Goal: Task Accomplishment & Management: Manage account settings

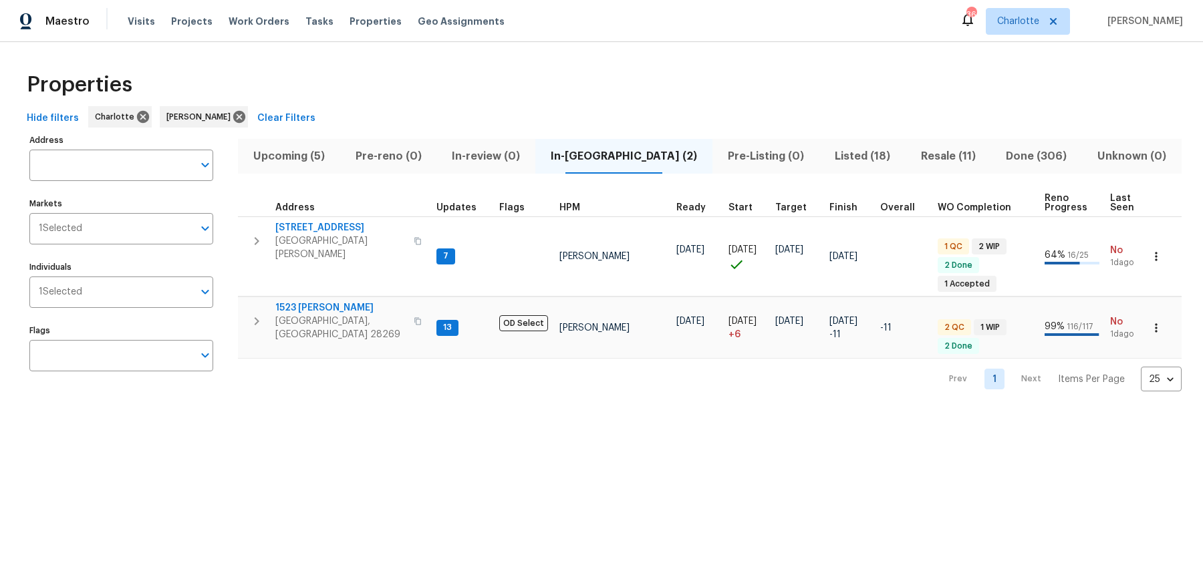
click at [833, 148] on span "Listed (18)" at bounding box center [862, 156] width 70 height 19
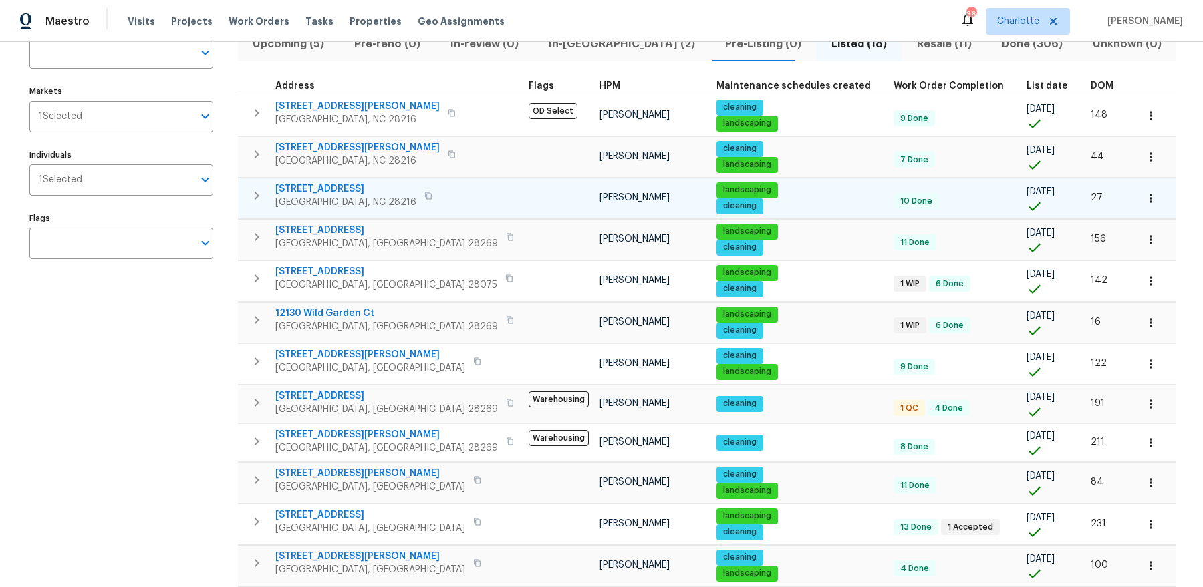
scroll to position [137, 0]
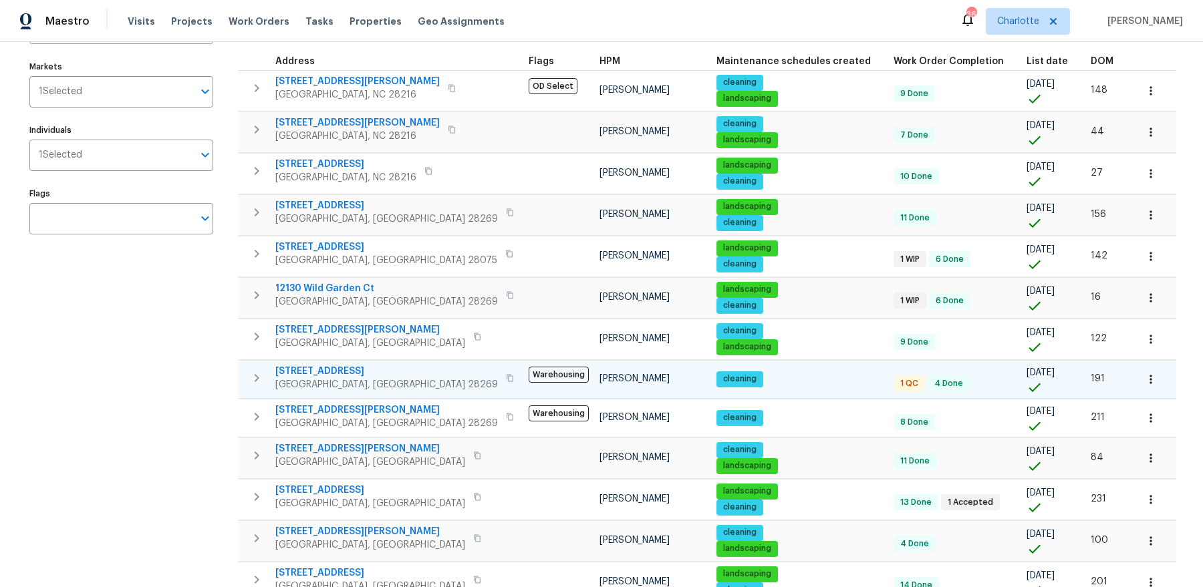
click at [353, 365] on span "2924 Zion Renaissance Ln" at bounding box center [386, 371] width 223 height 13
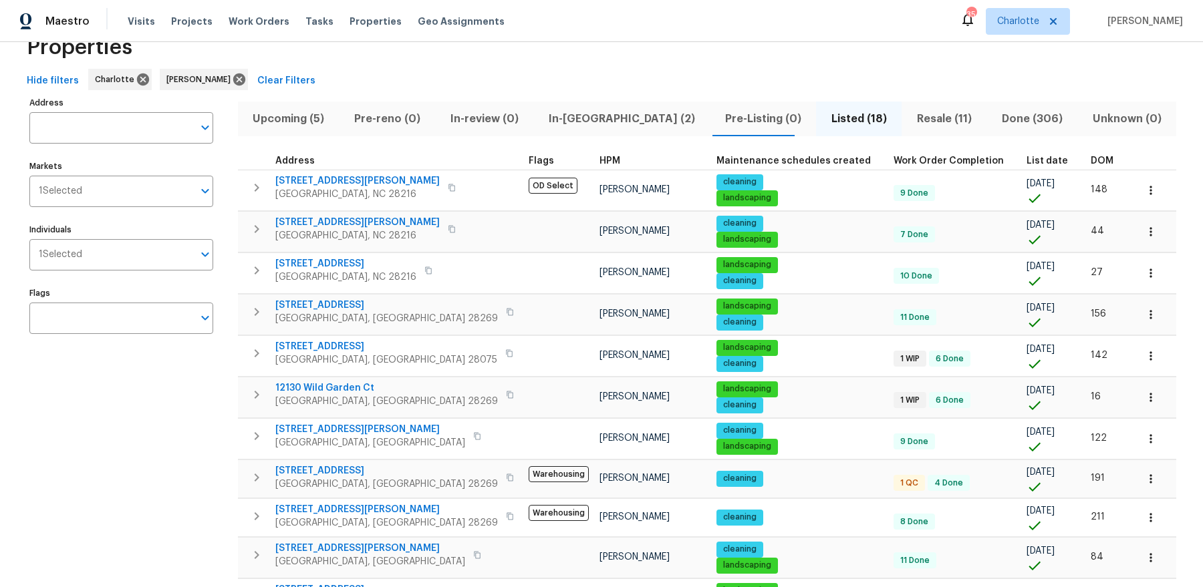
scroll to position [29, 0]
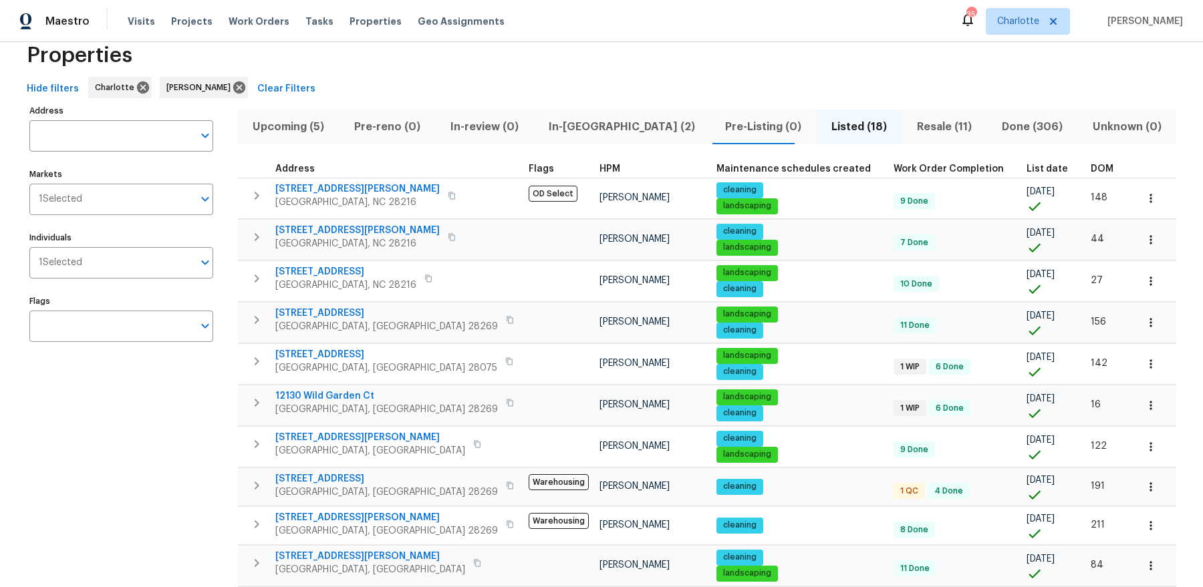
click at [567, 128] on span "In-[GEOGRAPHIC_DATA] (2)" at bounding box center [622, 127] width 160 height 19
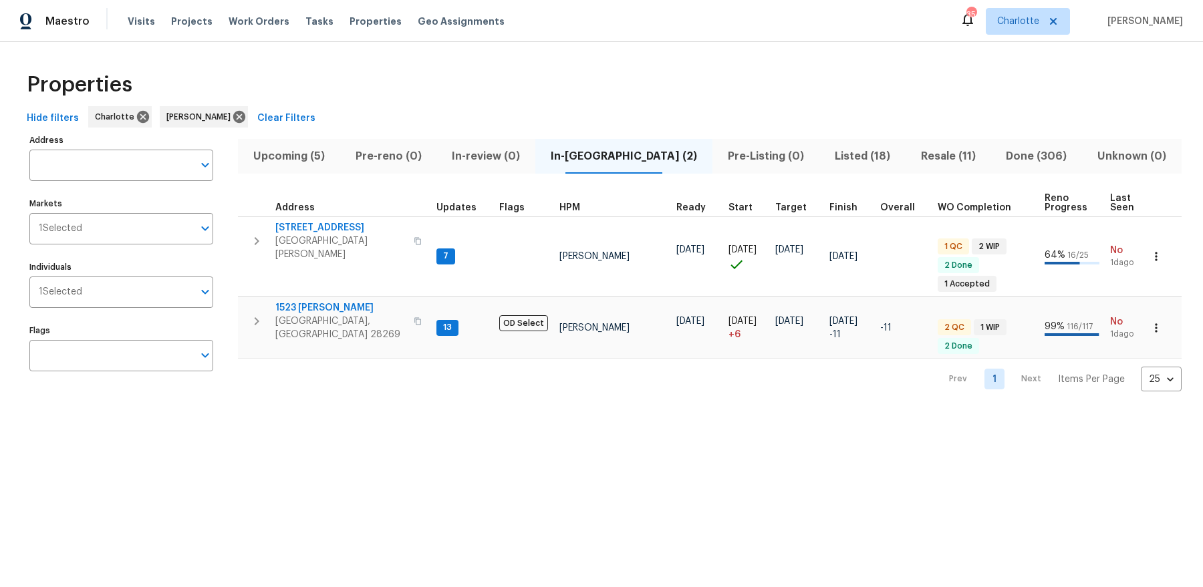
click at [500, 55] on div "Properties Hide filters Charlotte Dan Baquero Clear Filters Address Address Mar…" at bounding box center [601, 227] width 1203 height 371
click at [296, 156] on span "Upcoming (5)" at bounding box center [289, 156] width 86 height 19
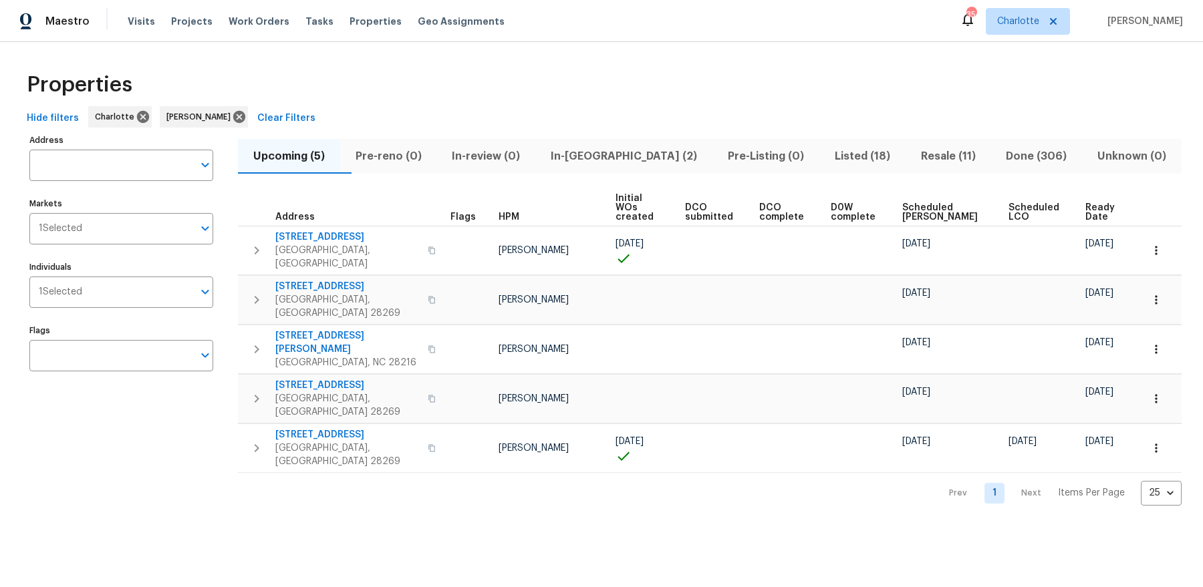
click at [1087, 205] on span "Ready Date" at bounding box center [1101, 212] width 33 height 19
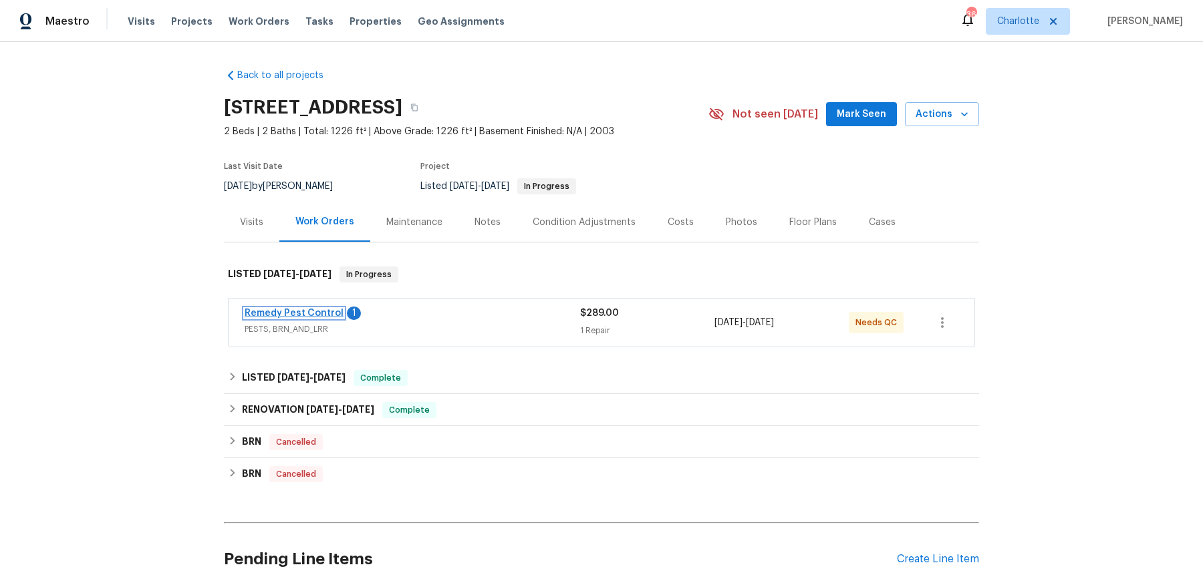
click at [333, 311] on link "Remedy Pest Control" at bounding box center [294, 313] width 99 height 9
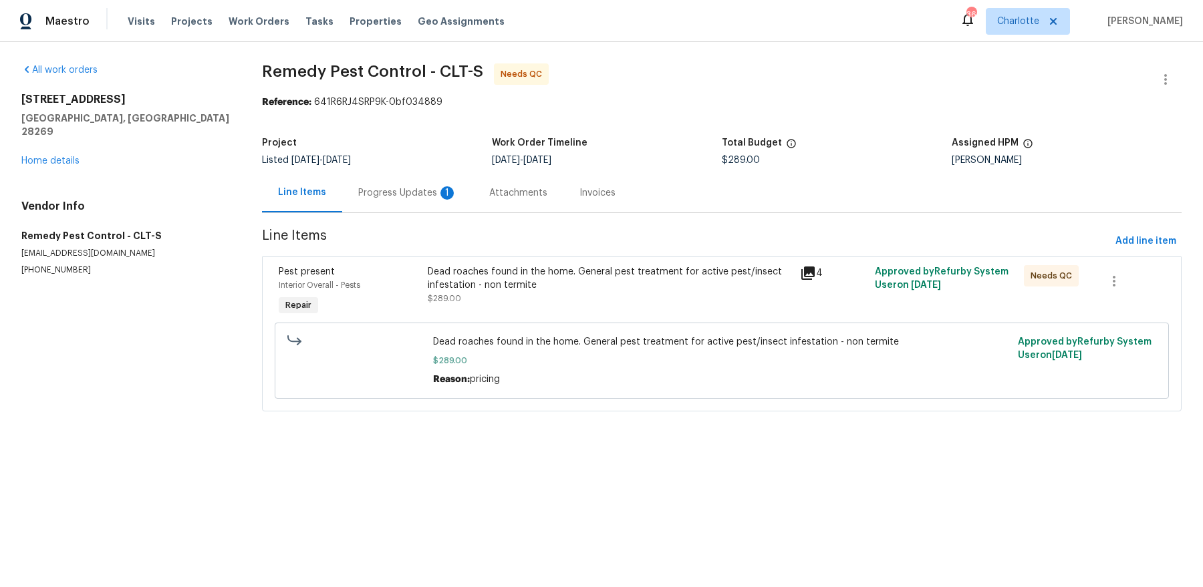
click at [394, 188] on div "Progress Updates 1" at bounding box center [407, 192] width 99 height 13
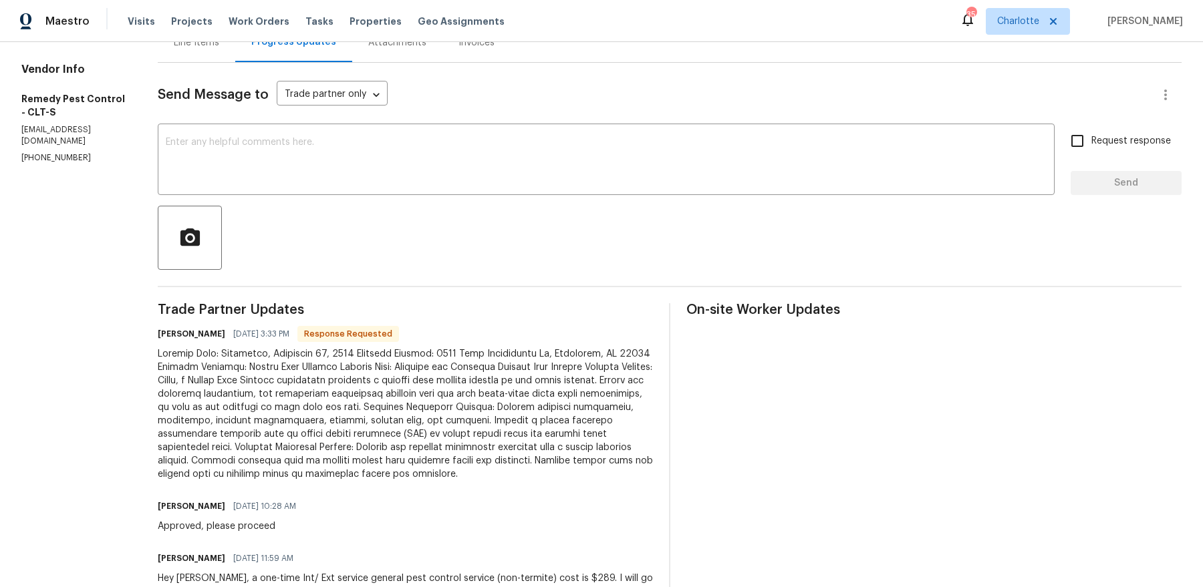
scroll to position [179, 0]
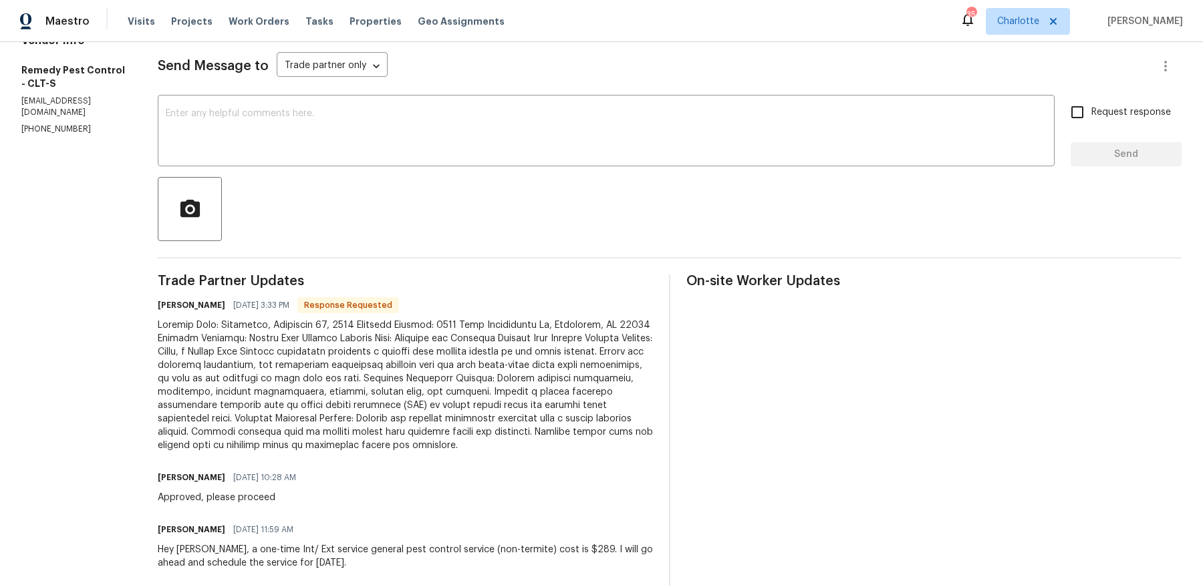
click at [478, 355] on div at bounding box center [405, 386] width 495 height 134
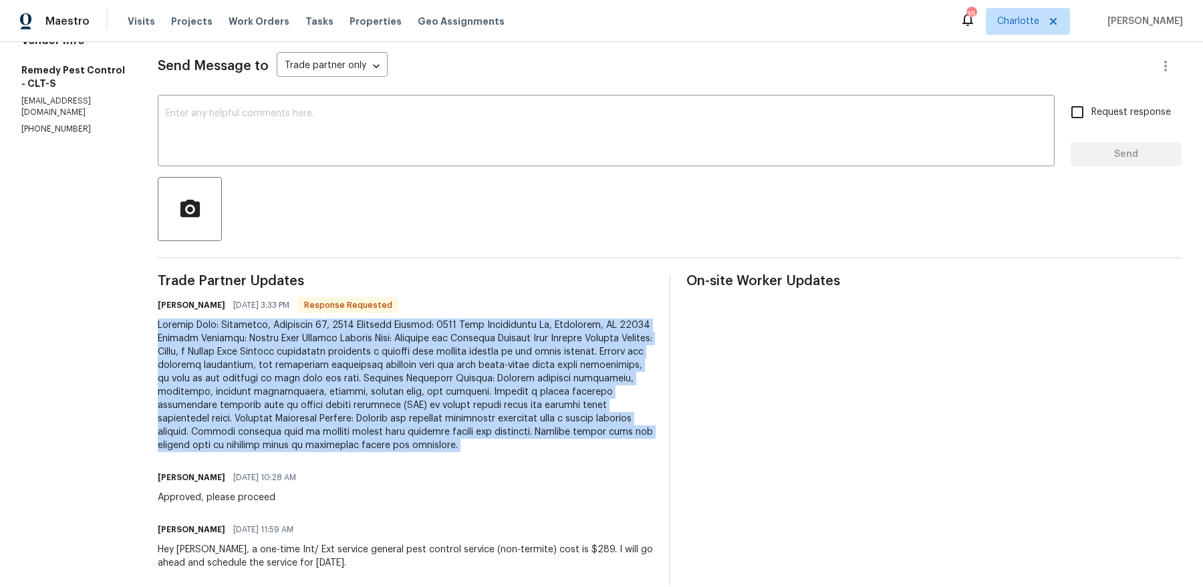
click at [478, 355] on div at bounding box center [405, 386] width 495 height 134
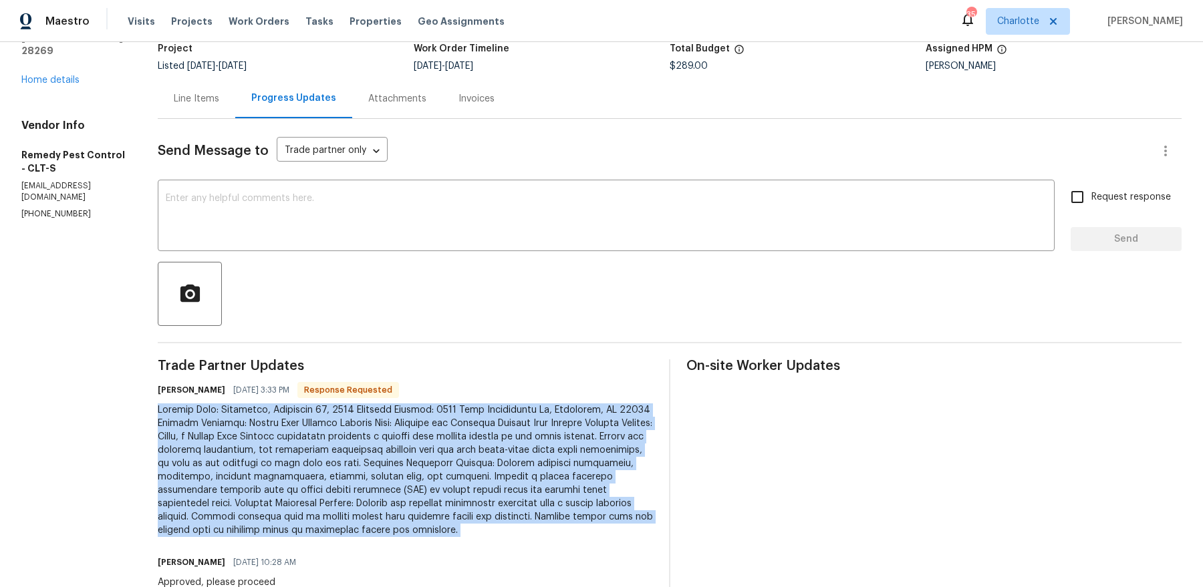
scroll to position [86, 0]
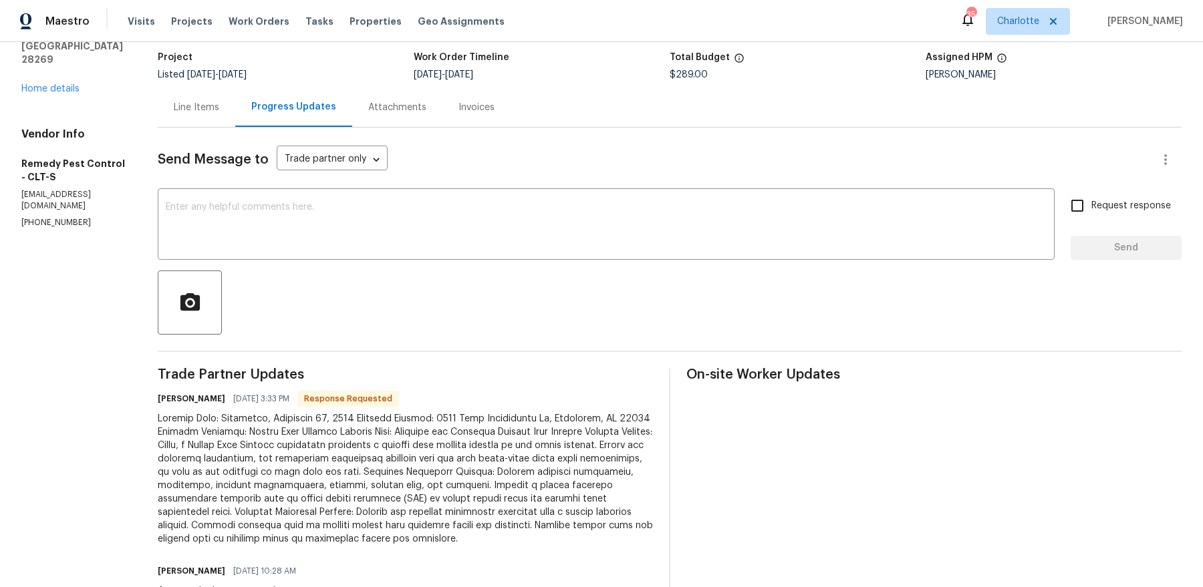
click at [164, 117] on div "Line Items" at bounding box center [197, 107] width 78 height 39
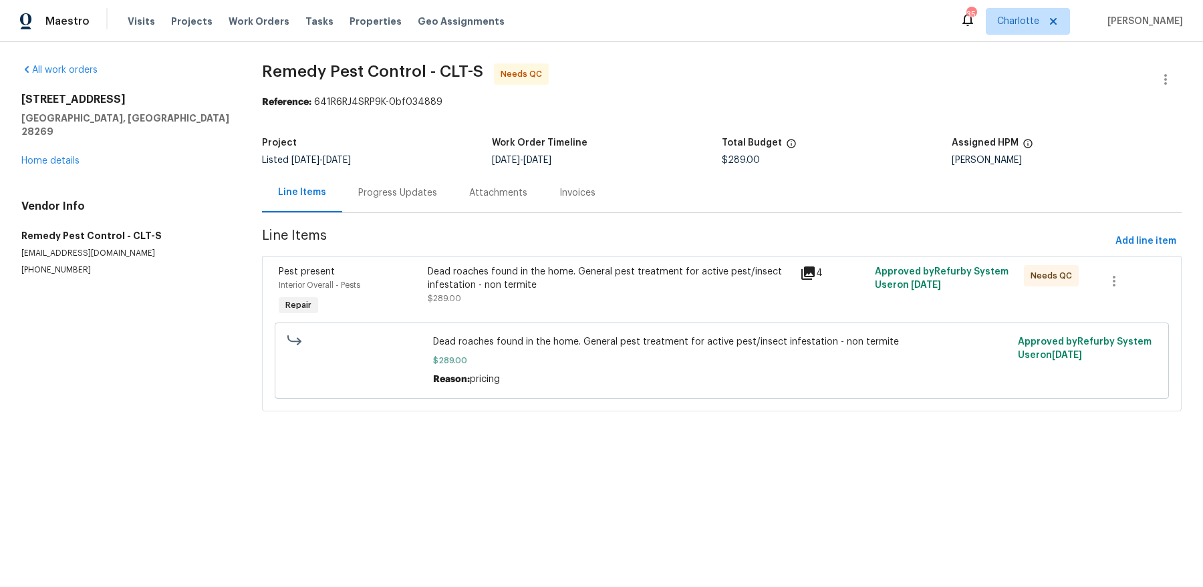
click at [581, 279] on div "Dead roaches found in the home. General pest treatment for active pest/insect i…" at bounding box center [610, 278] width 365 height 27
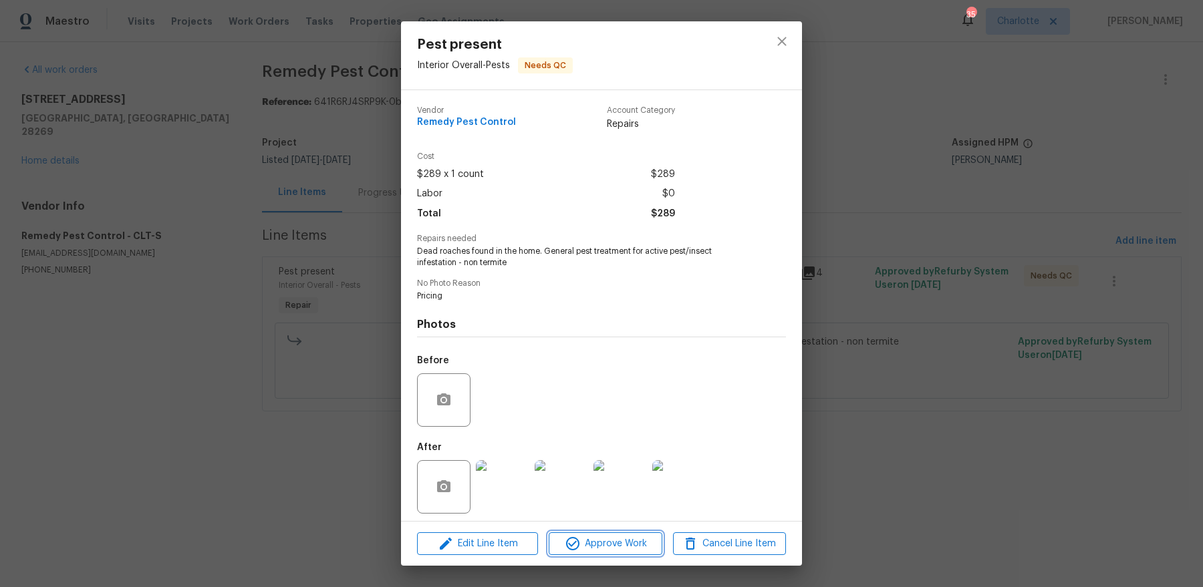
click at [622, 543] on span "Approve Work" at bounding box center [605, 544] width 105 height 17
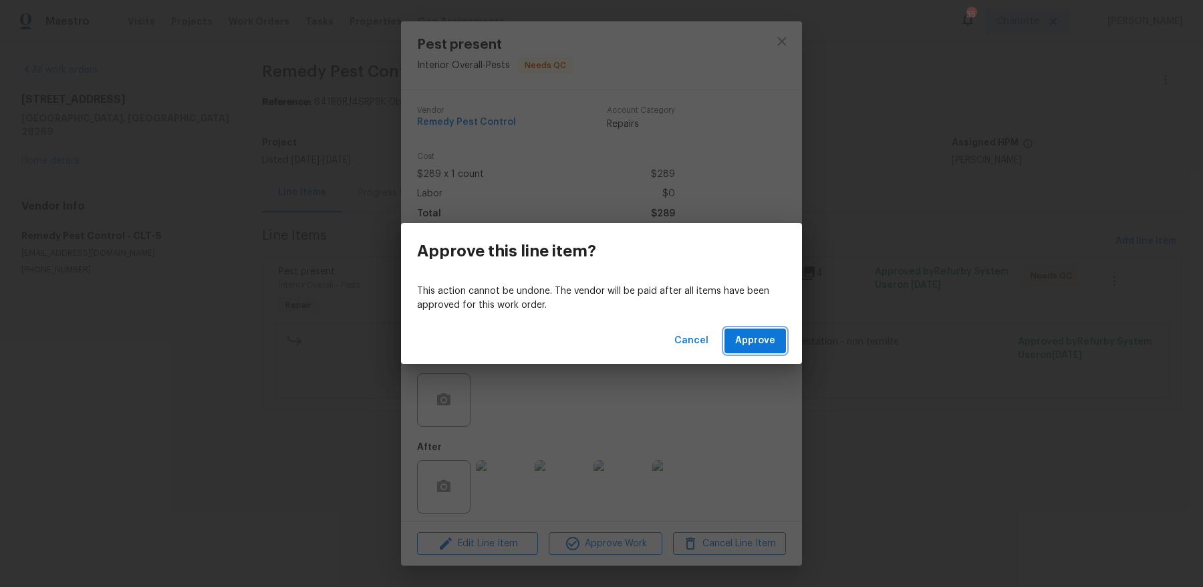
click at [753, 329] on button "Approve" at bounding box center [754, 341] width 61 height 25
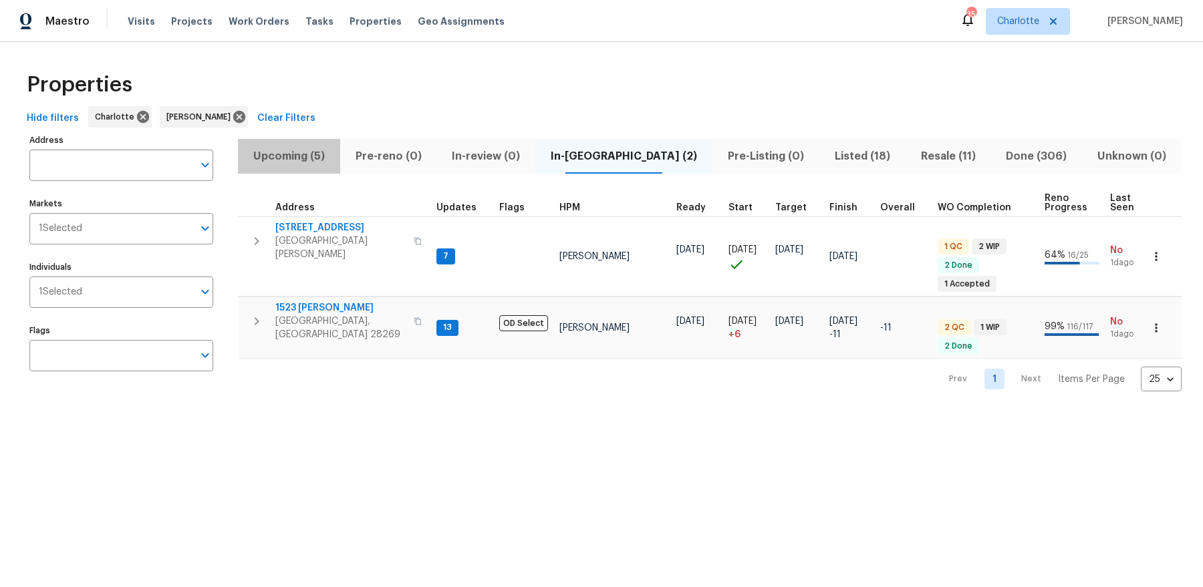
click at [293, 155] on span "Upcoming (5)" at bounding box center [289, 156] width 86 height 19
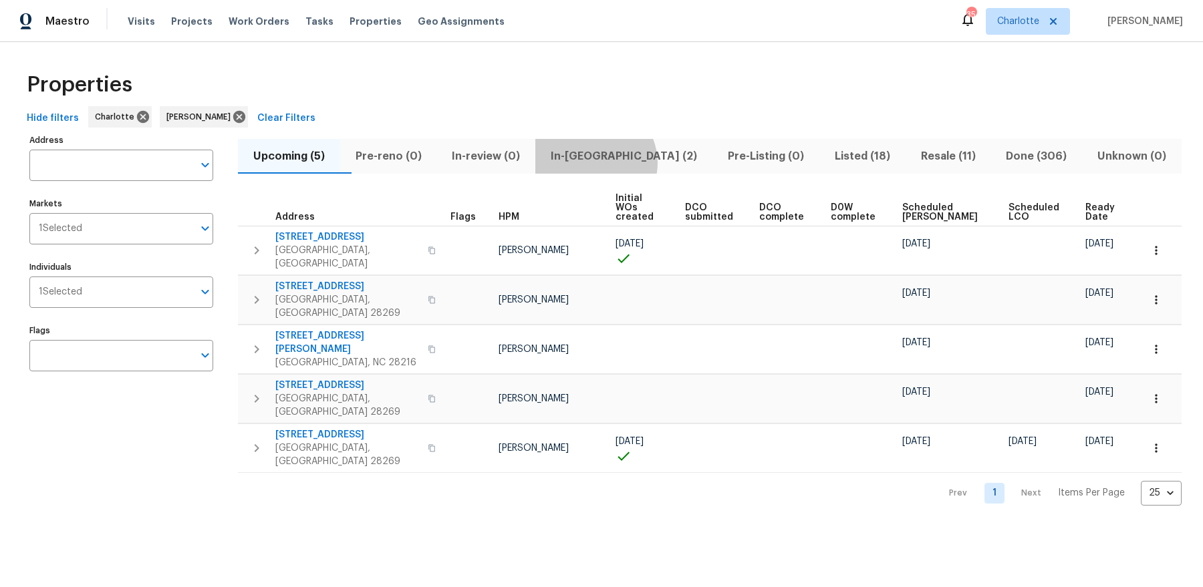
click at [623, 162] on span "In-reno (2)" at bounding box center [623, 156] width 161 height 19
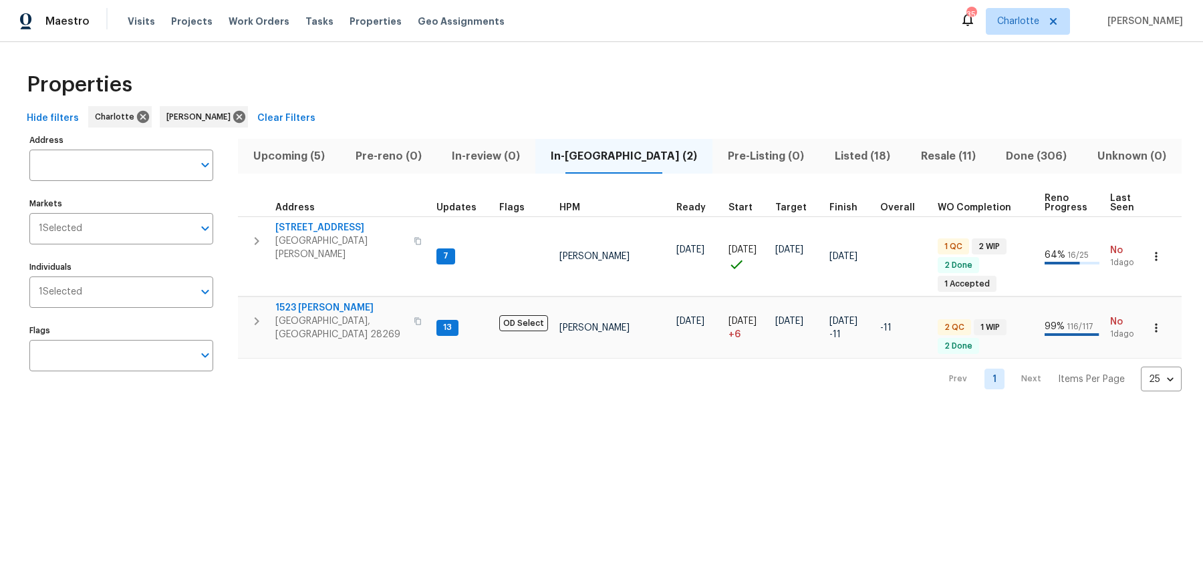
click at [306, 147] on span "Upcoming (5)" at bounding box center [289, 156] width 86 height 19
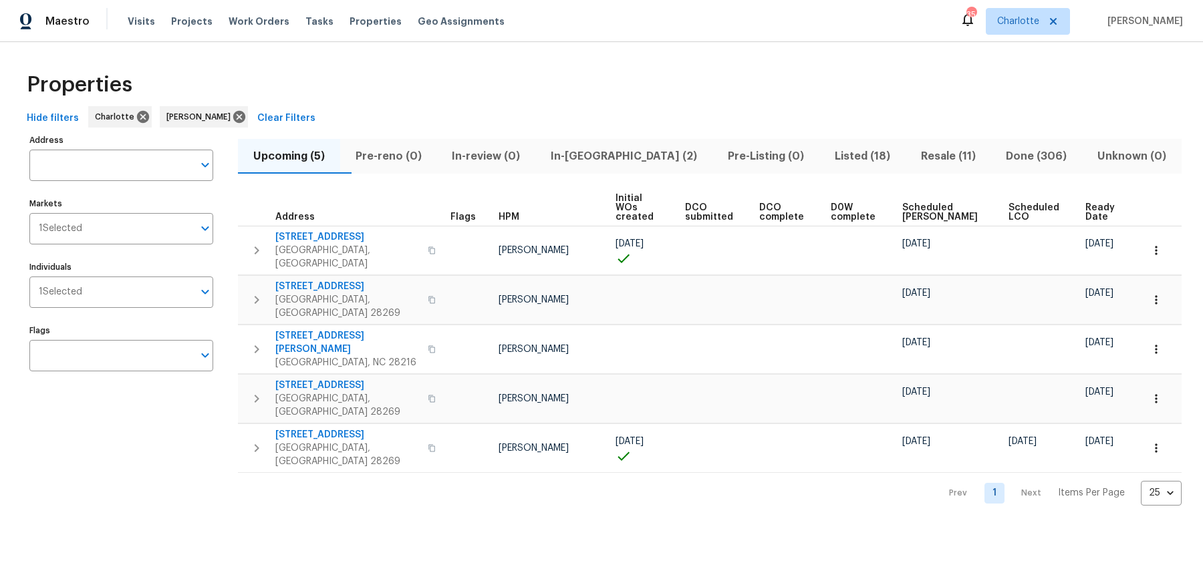
click at [1094, 214] on th "Ready Date" at bounding box center [1108, 208] width 56 height 37
click at [1092, 203] on span "Ready Date" at bounding box center [1101, 212] width 33 height 19
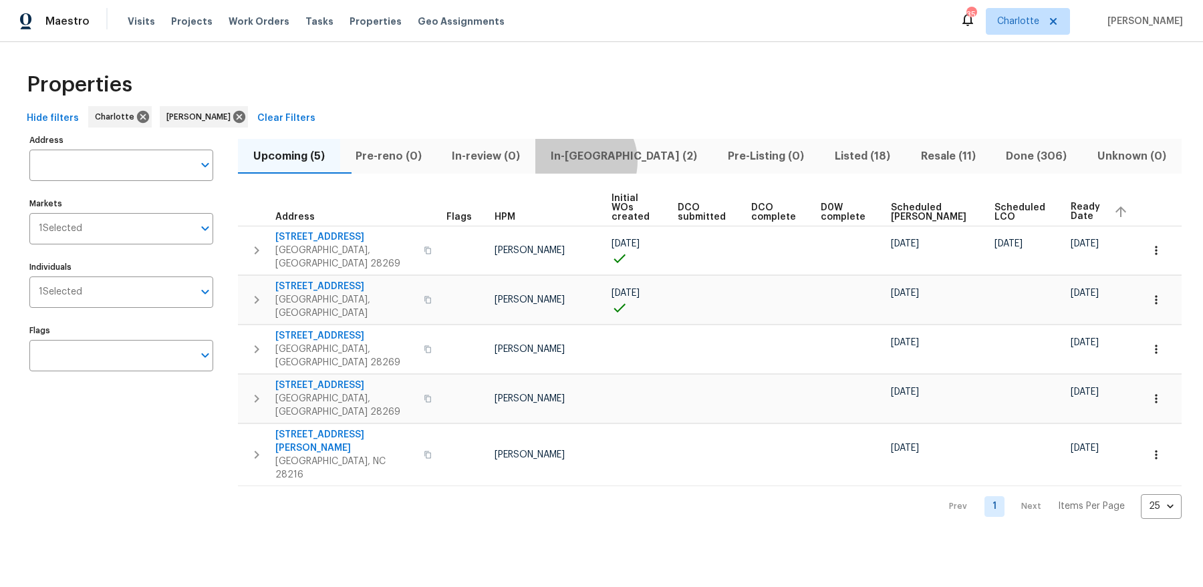
click at [603, 161] on span "In-reno (2)" at bounding box center [623, 156] width 161 height 19
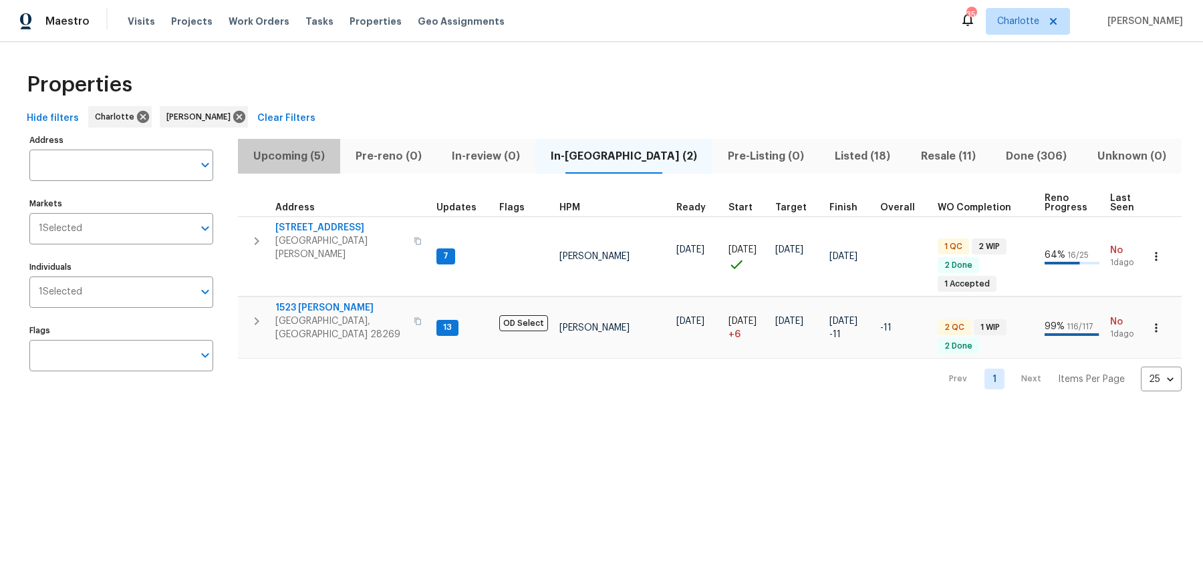
click at [313, 151] on span "Upcoming (5)" at bounding box center [289, 156] width 86 height 19
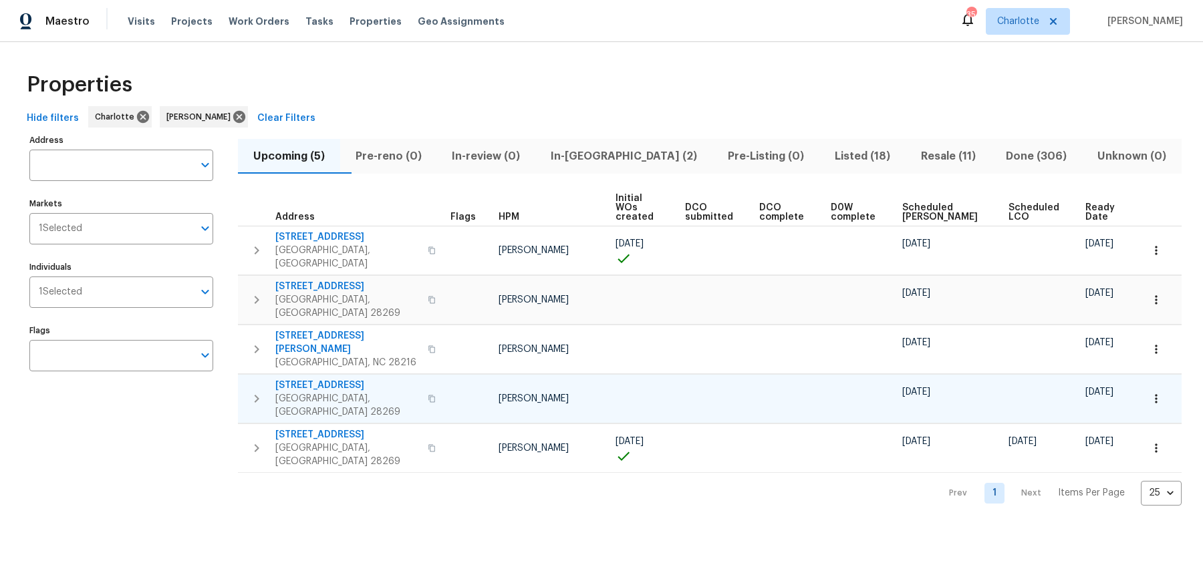
click at [323, 379] on span "2220 Brandybuck Ln" at bounding box center [347, 385] width 144 height 13
click at [827, 154] on span "Listed (18)" at bounding box center [862, 156] width 70 height 19
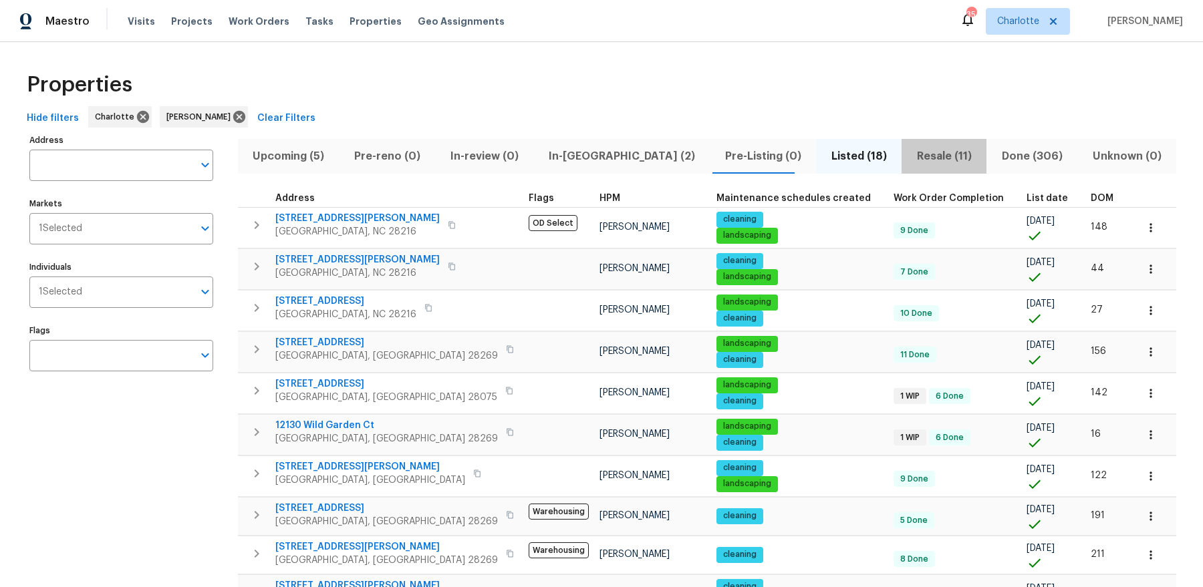
click at [909, 152] on span "Resale (11)" at bounding box center [943, 156] width 69 height 19
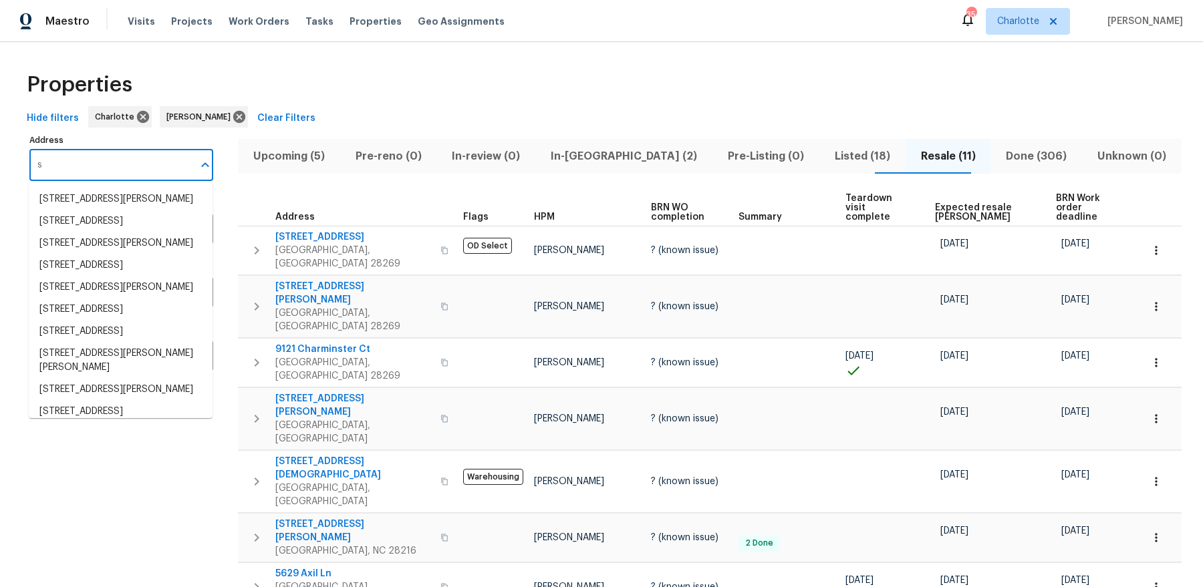
click at [150, 158] on input "s" at bounding box center [111, 165] width 164 height 31
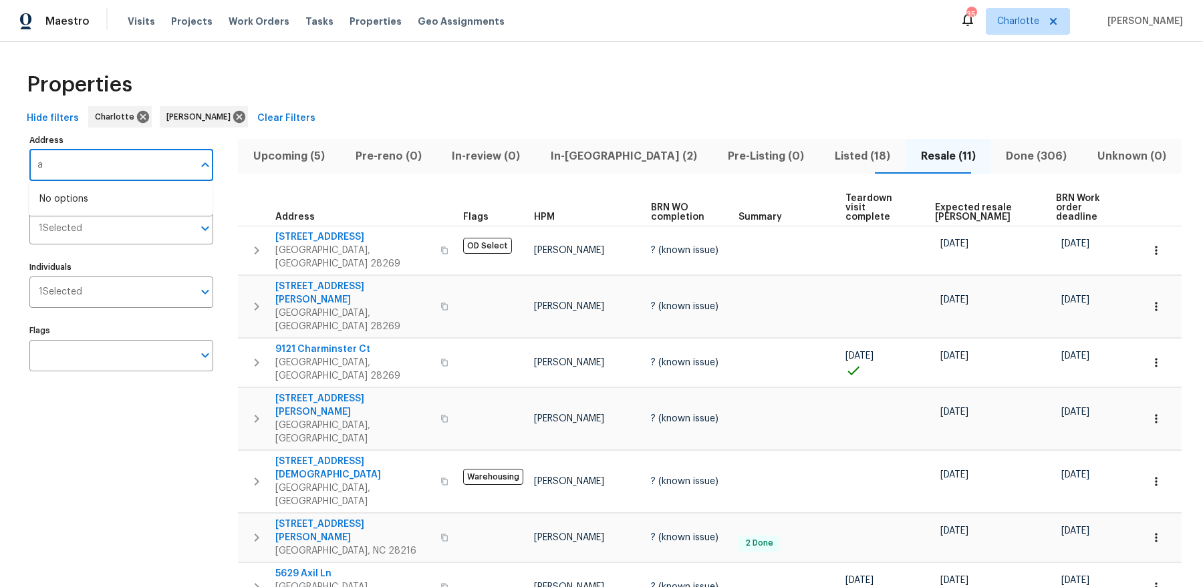
type input "as"
type input "swearnagain"
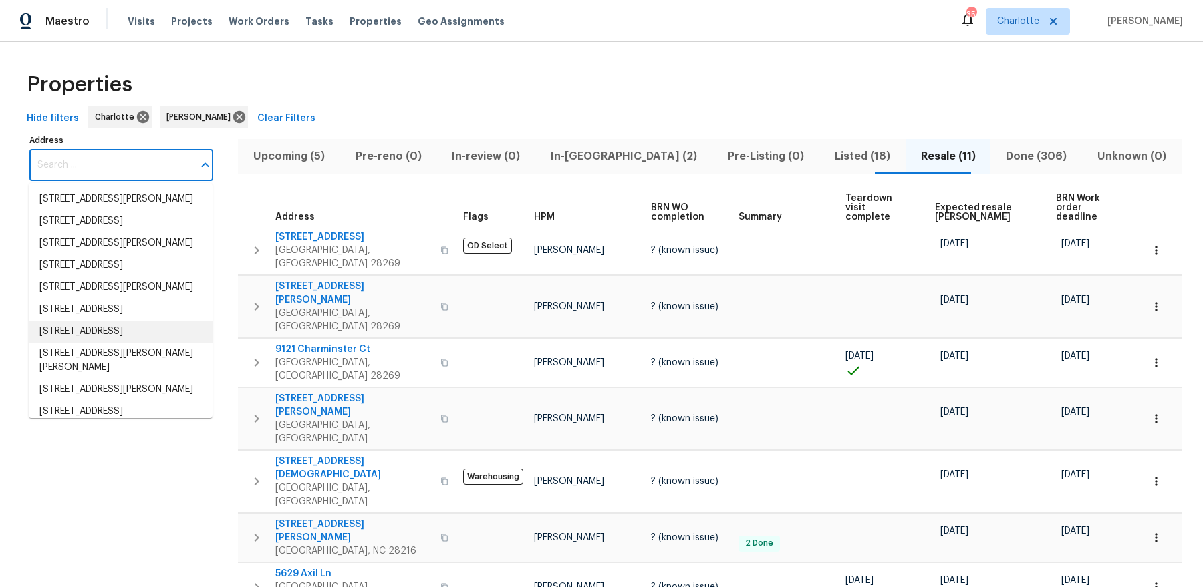
scroll to position [9, 0]
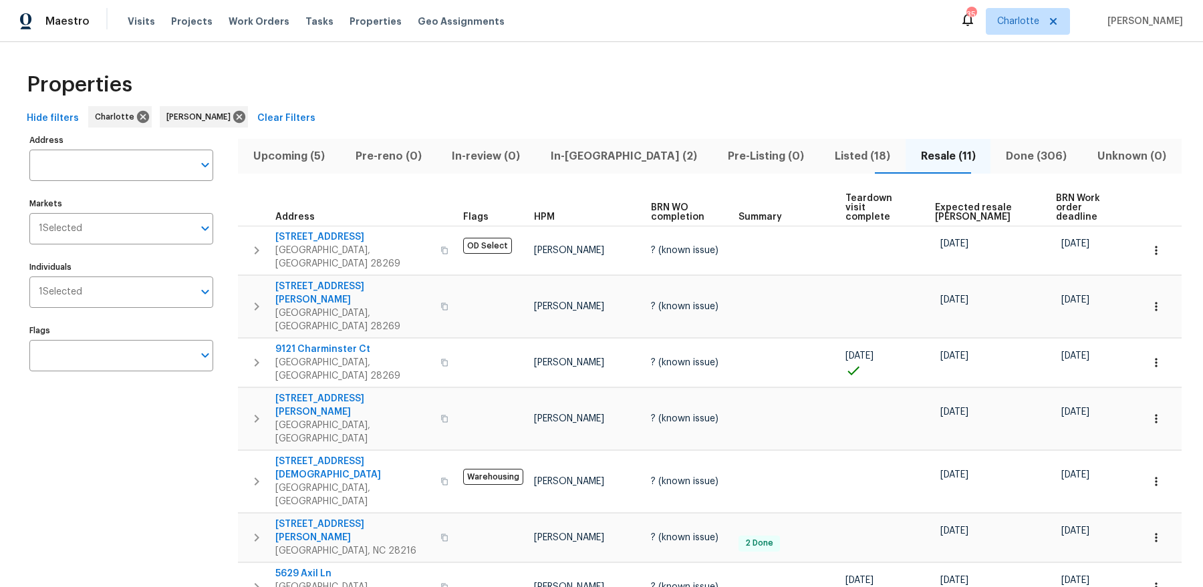
click at [803, 82] on div "Properties" at bounding box center [601, 84] width 1160 height 43
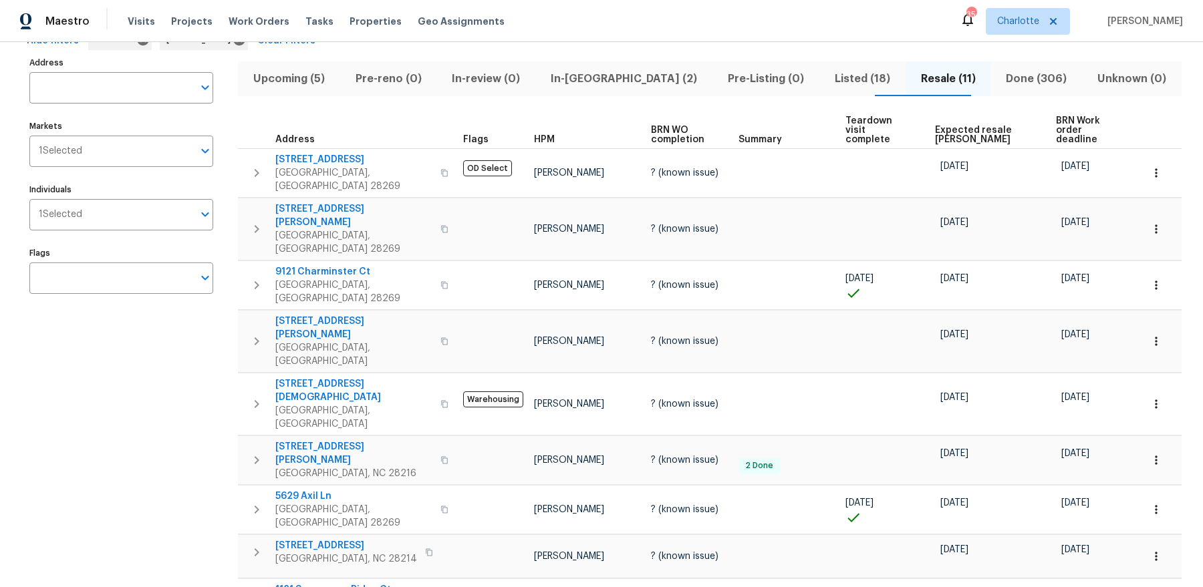
scroll to position [81, 0]
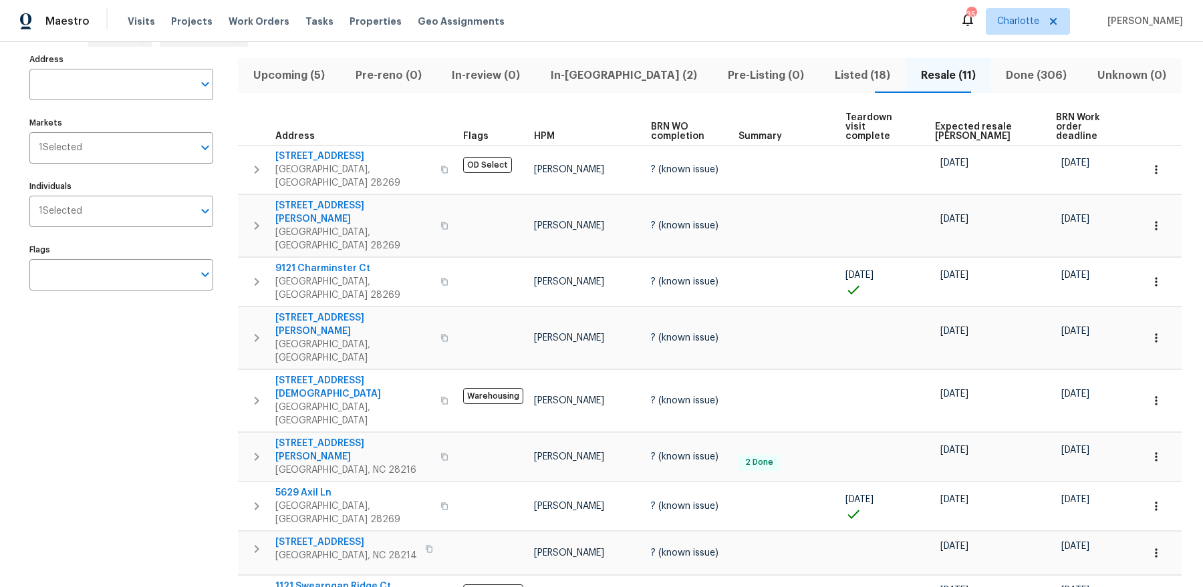
click at [831, 76] on span "Listed (18)" at bounding box center [862, 75] width 70 height 19
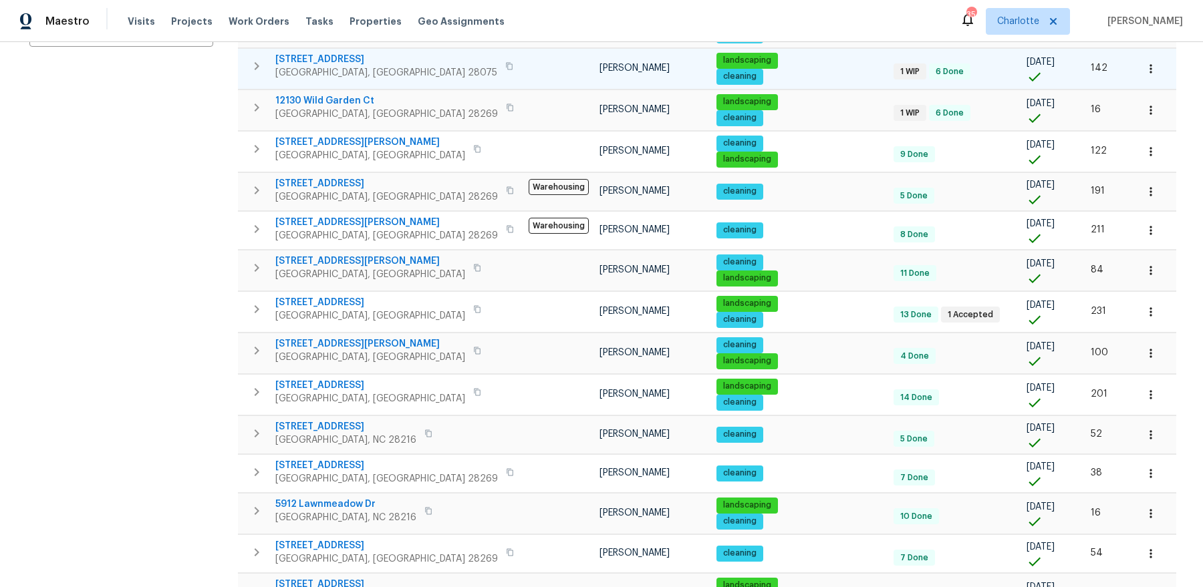
scroll to position [355, 0]
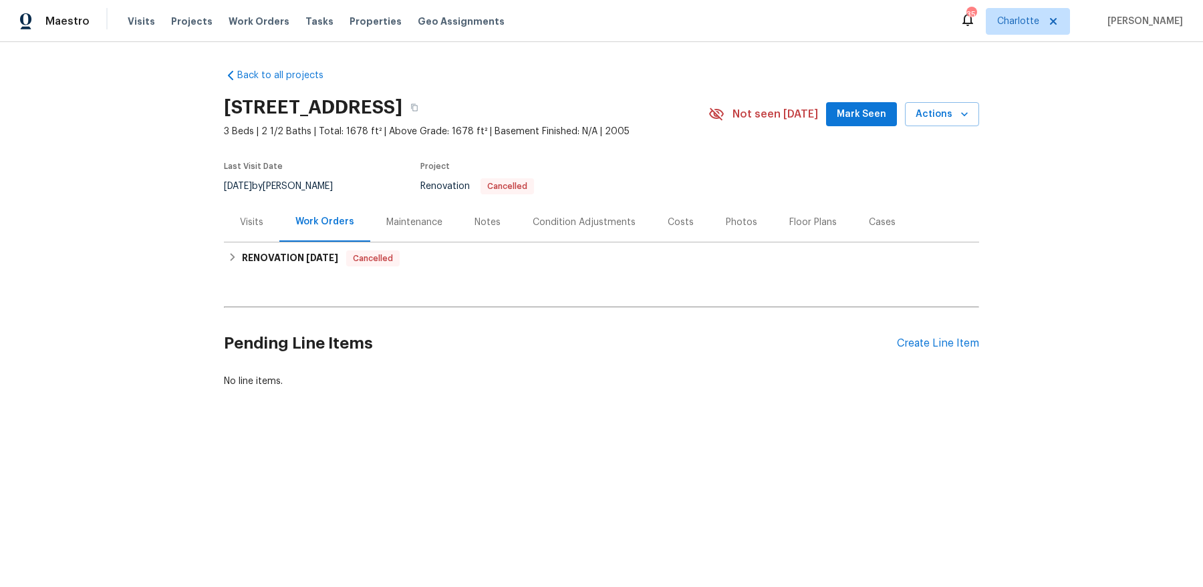
click at [257, 222] on div "Visits" at bounding box center [251, 222] width 23 height 13
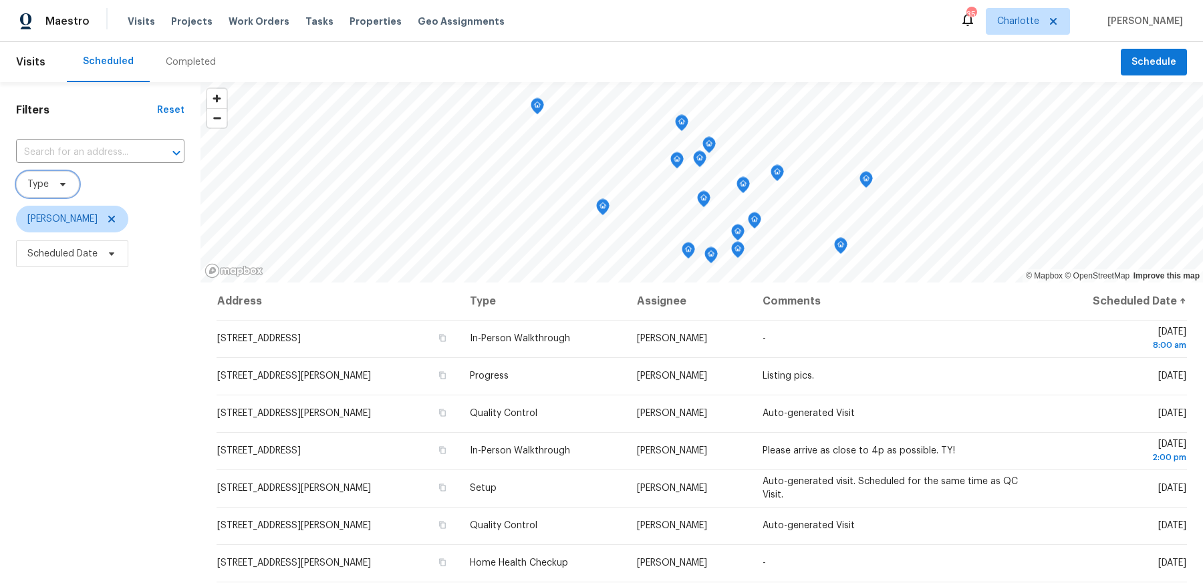
click at [54, 185] on span at bounding box center [60, 184] width 15 height 11
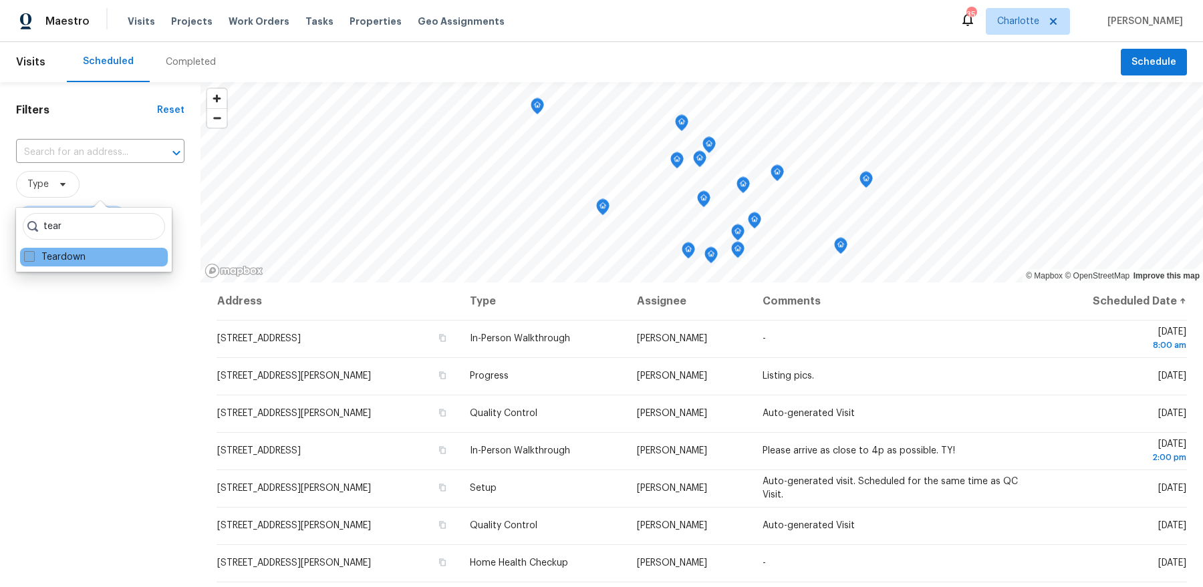
type input "tear"
click at [57, 263] on label "Teardown" at bounding box center [54, 257] width 61 height 13
click at [33, 259] on input "Teardown" at bounding box center [28, 255] width 9 height 9
checkbox input "true"
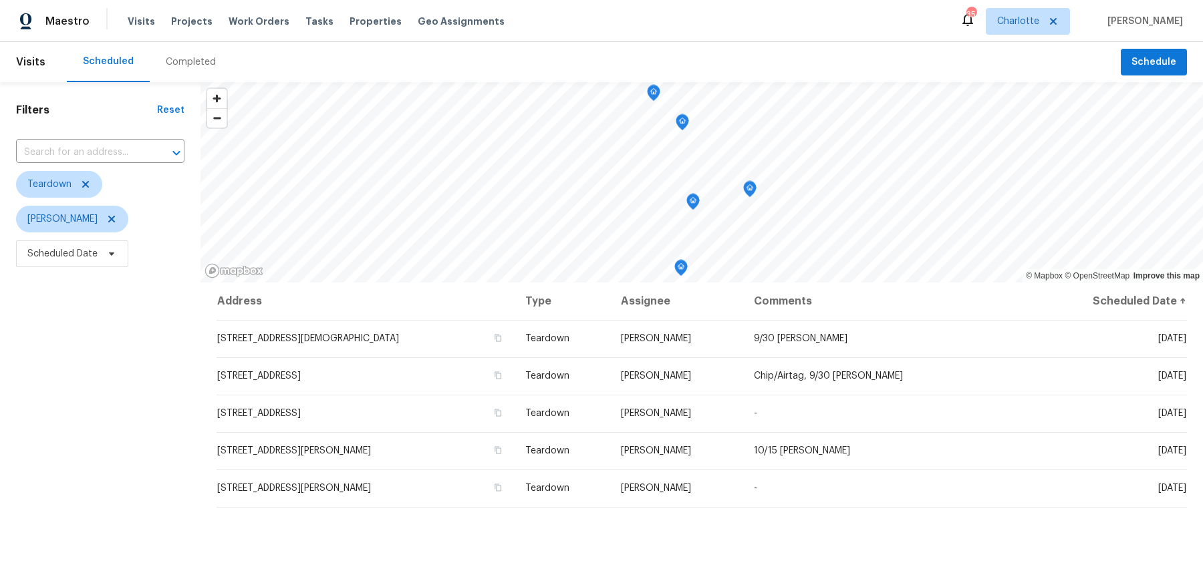
click at [101, 359] on div "Filters Reset ​ Teardown Dan Baquero Scheduled Date" at bounding box center [100, 417] width 200 height 670
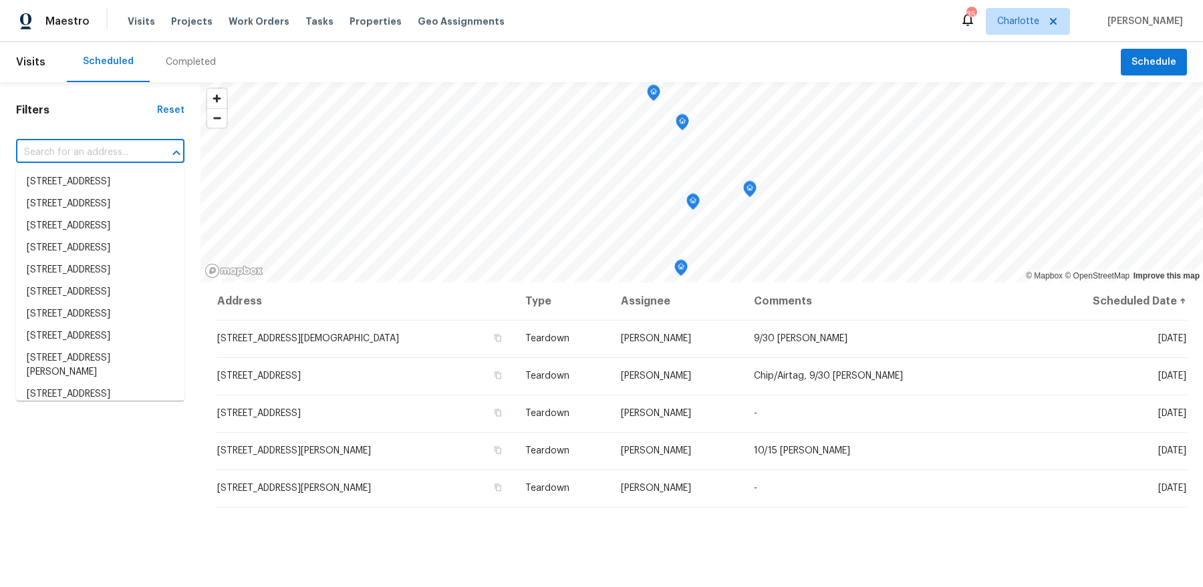
click at [67, 156] on input "text" at bounding box center [81, 152] width 131 height 21
click at [100, 118] on div "Filters Reset ​ Teardown Dan Baquero Scheduled Date" at bounding box center [100, 417] width 200 height 670
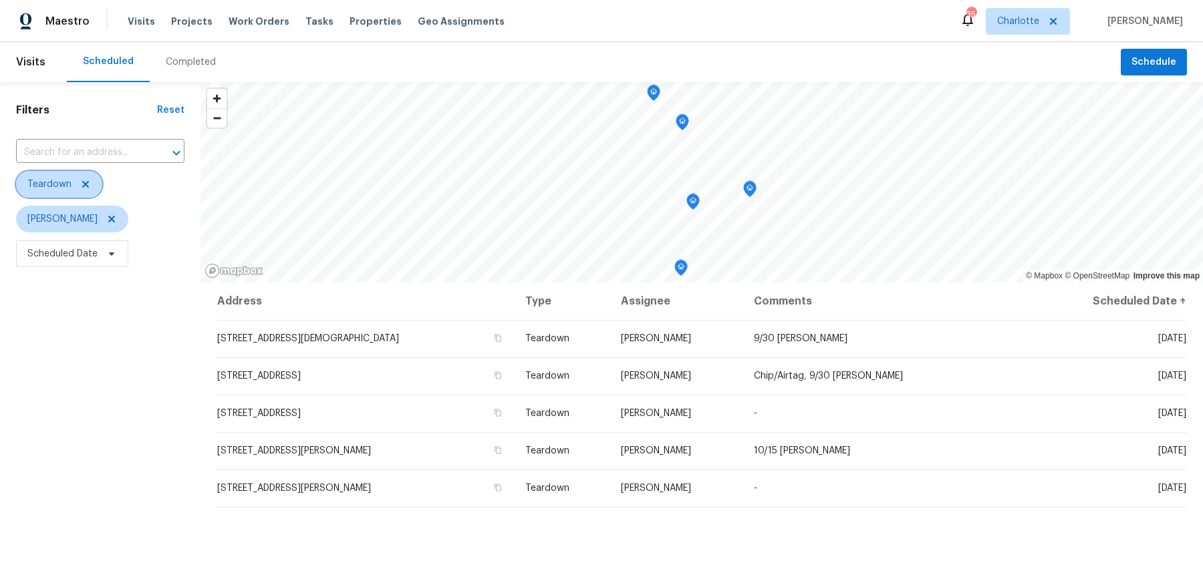
click at [88, 180] on icon at bounding box center [85, 184] width 11 height 11
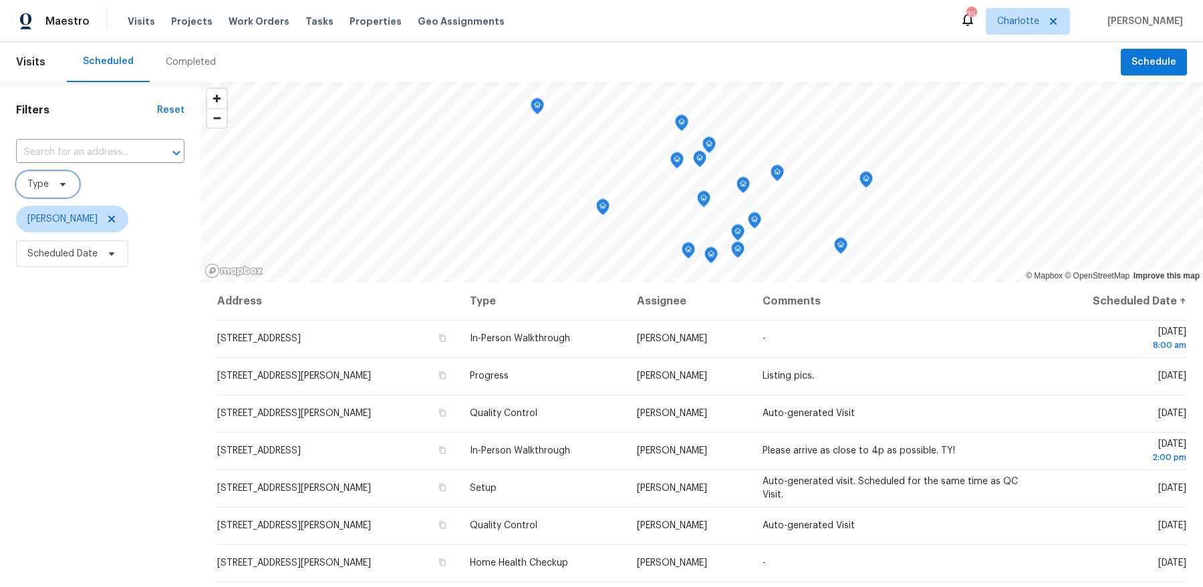
click at [41, 180] on span "Type" at bounding box center [37, 184] width 21 height 13
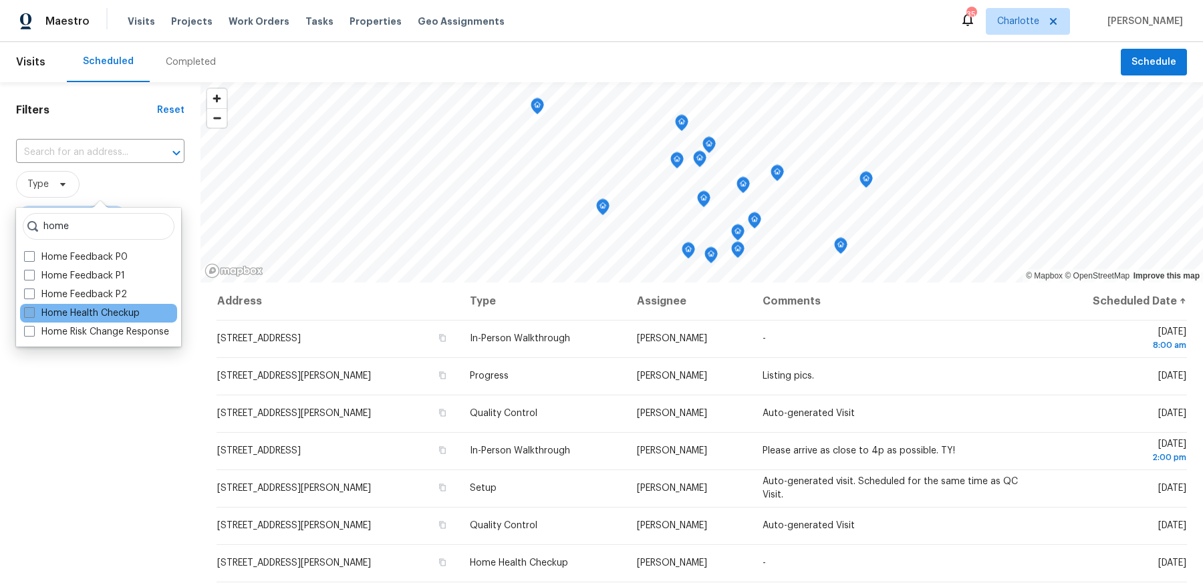
type input "home"
click at [72, 315] on label "Home Health Checkup" at bounding box center [82, 313] width 116 height 13
click at [33, 315] on input "Home Health Checkup" at bounding box center [28, 311] width 9 height 9
checkbox input "true"
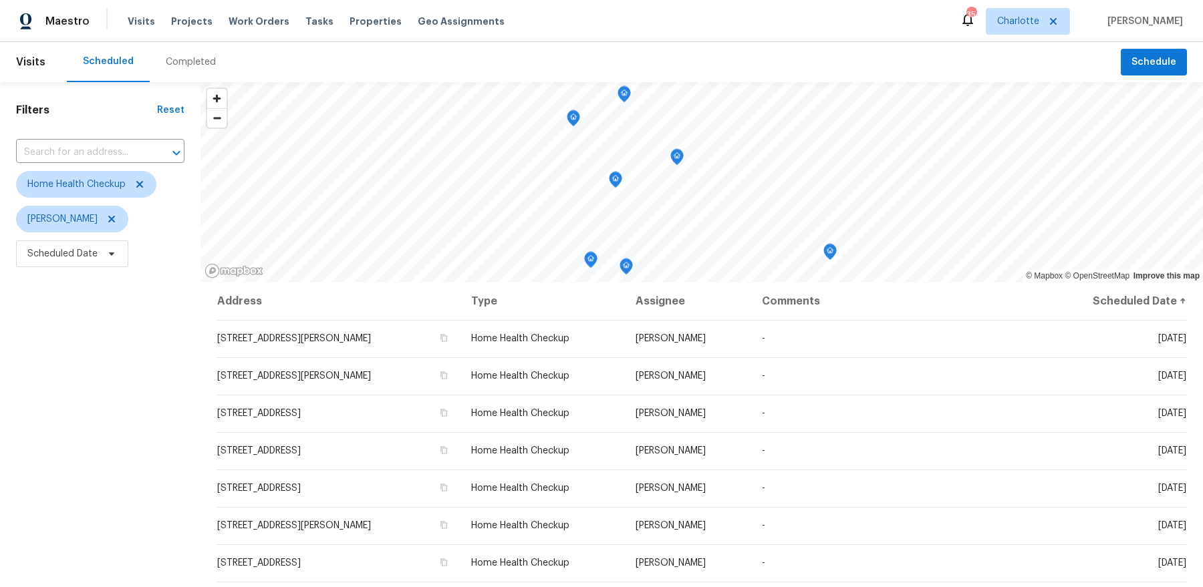
click at [115, 410] on div "Filters Reset ​ Home Health Checkup Dan Baquero Scheduled Date" at bounding box center [100, 417] width 200 height 670
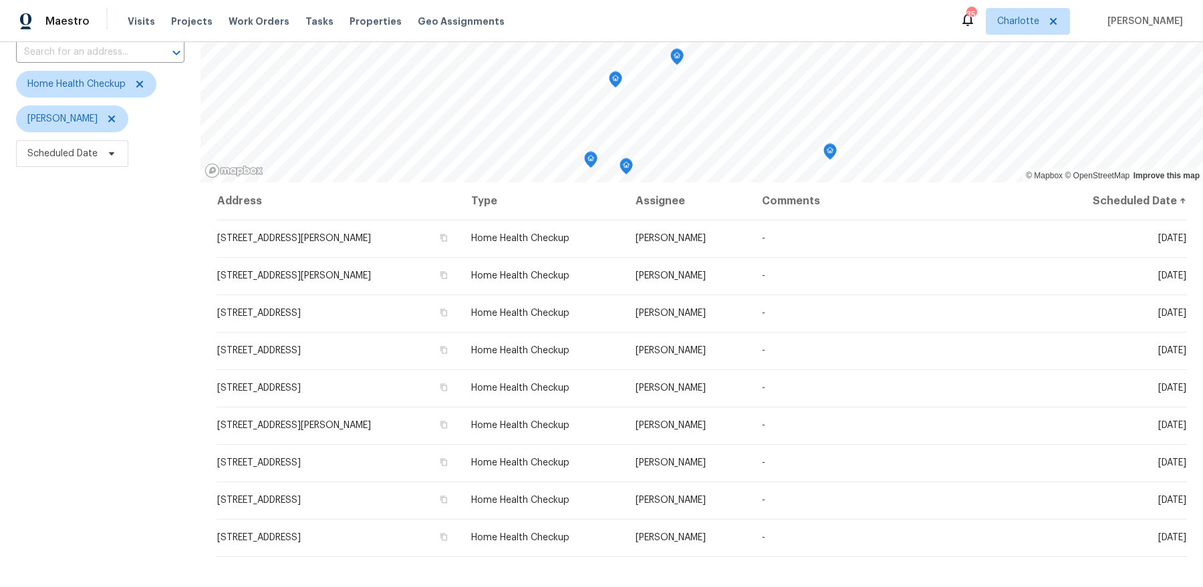
scroll to position [102, 0]
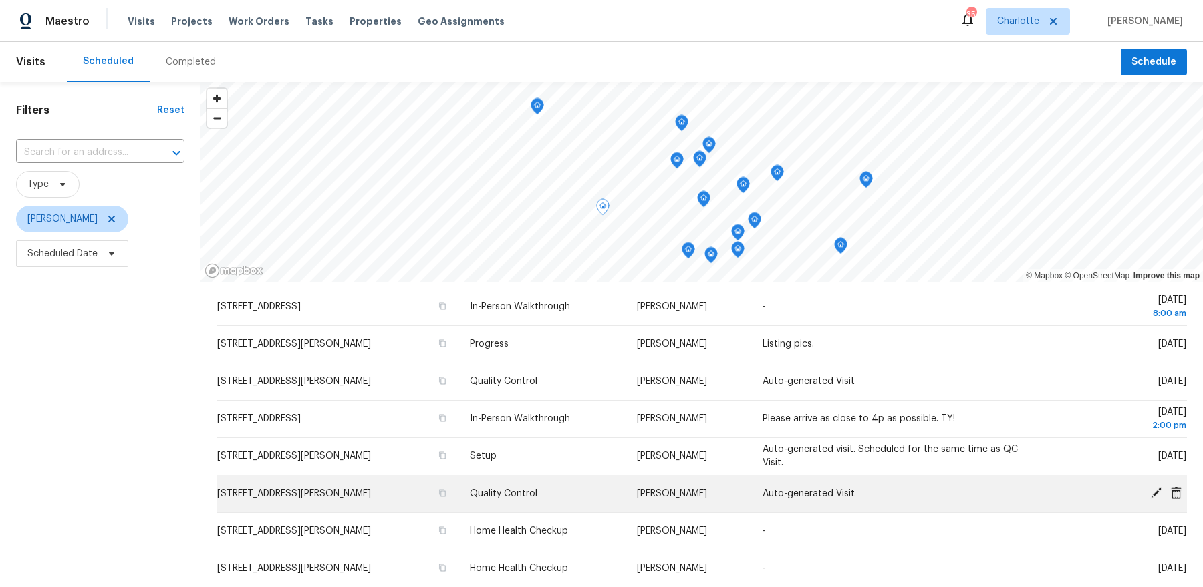
scroll to position [47, 0]
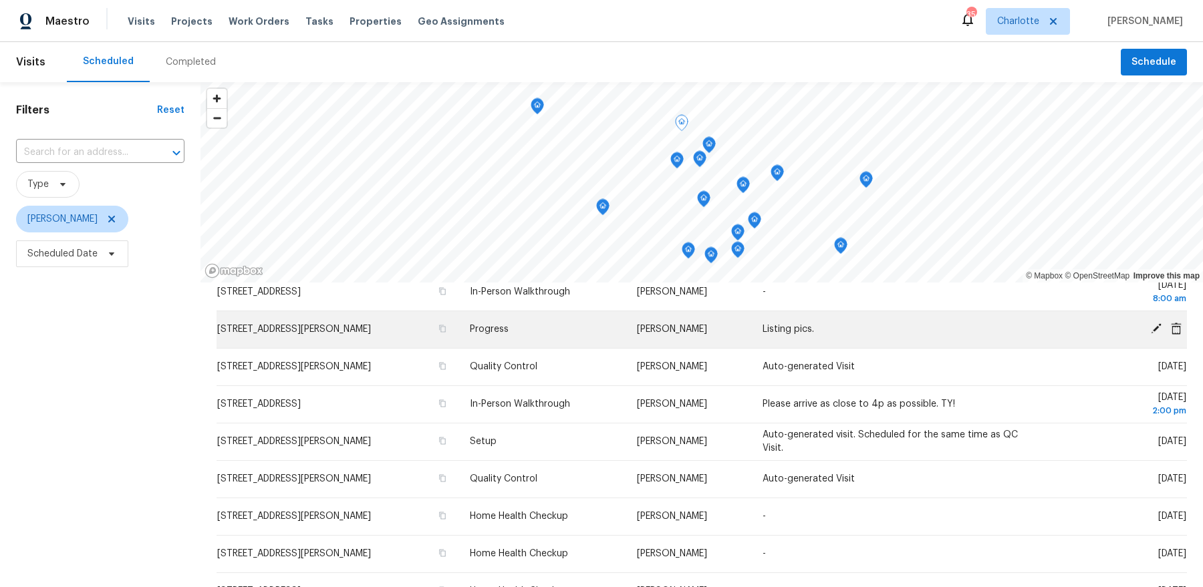
click at [1153, 327] on icon at bounding box center [1156, 329] width 12 height 12
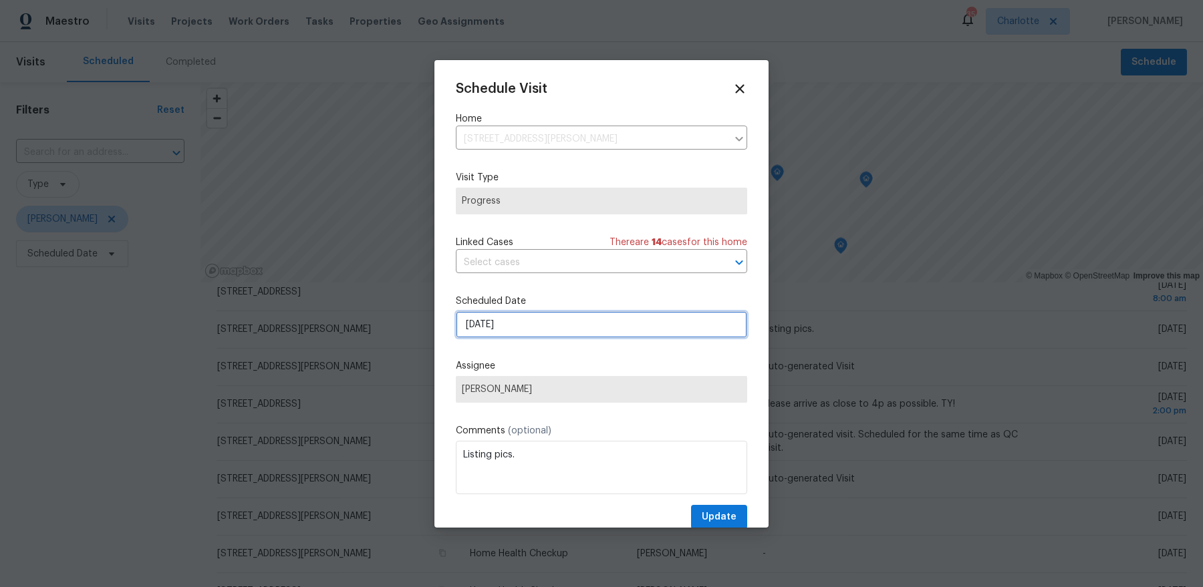
click at [551, 329] on input "[DATE]" at bounding box center [601, 324] width 291 height 27
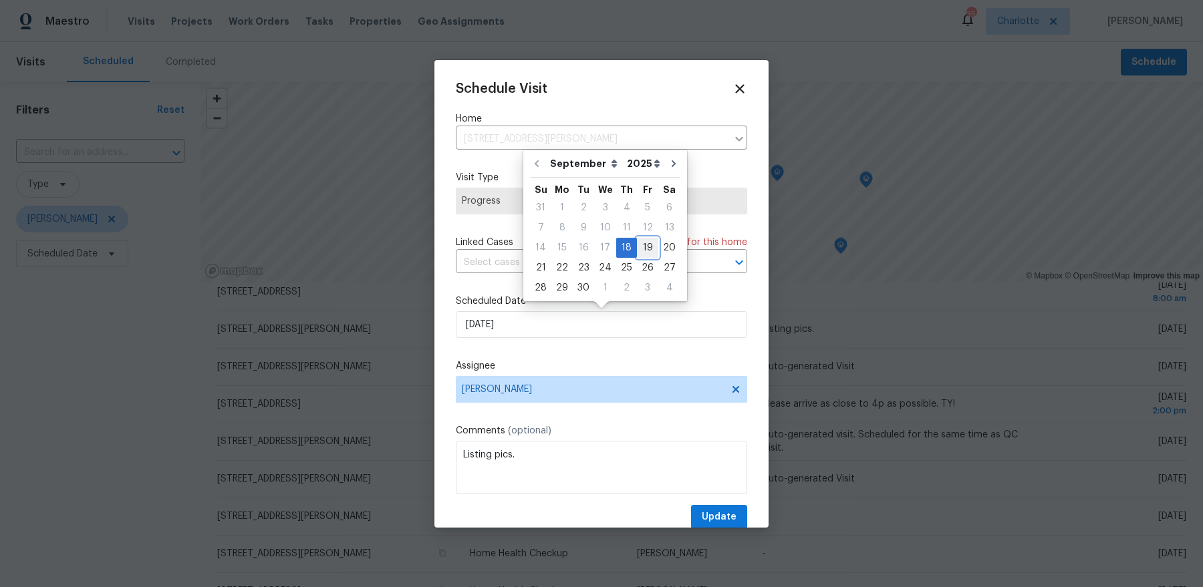
click at [637, 245] on div "19" at bounding box center [647, 248] width 21 height 19
type input "[DATE]"
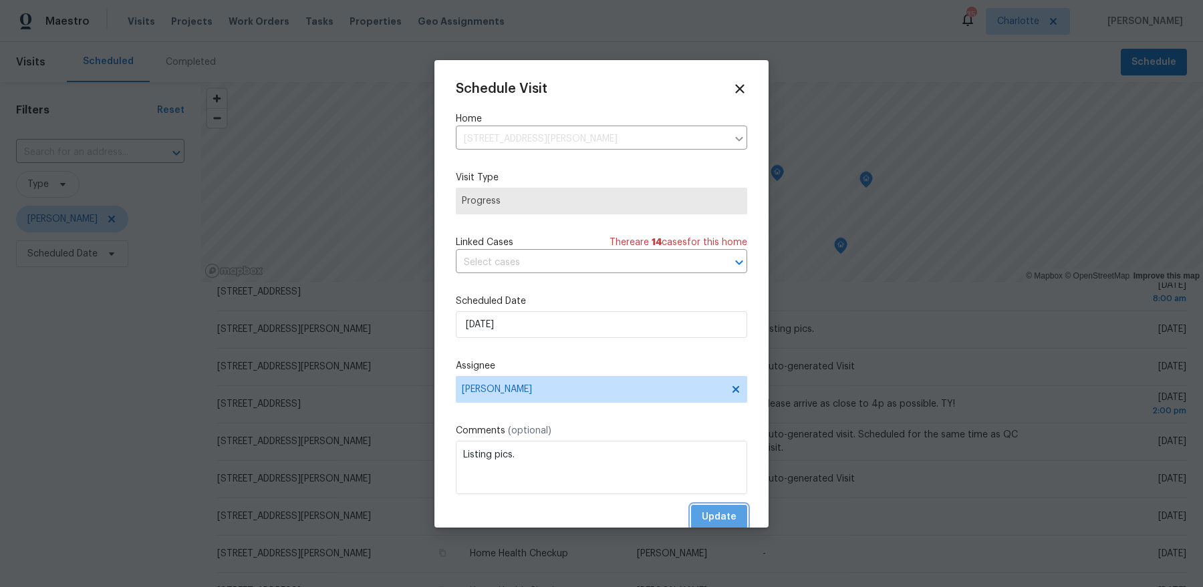
click at [708, 509] on span "Update" at bounding box center [719, 517] width 35 height 17
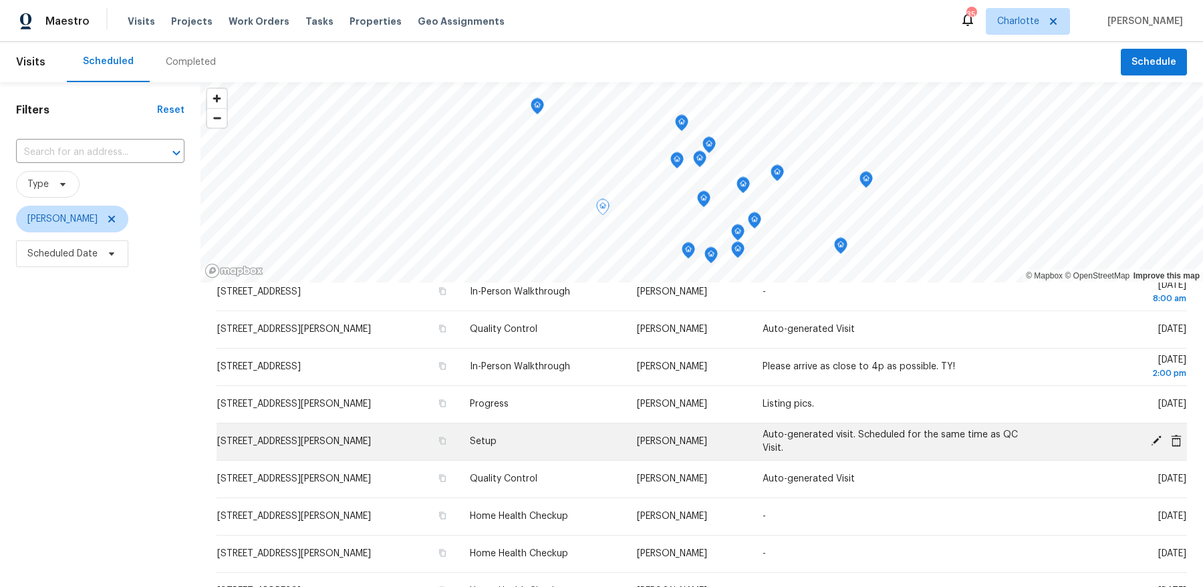
scroll to position [0, 0]
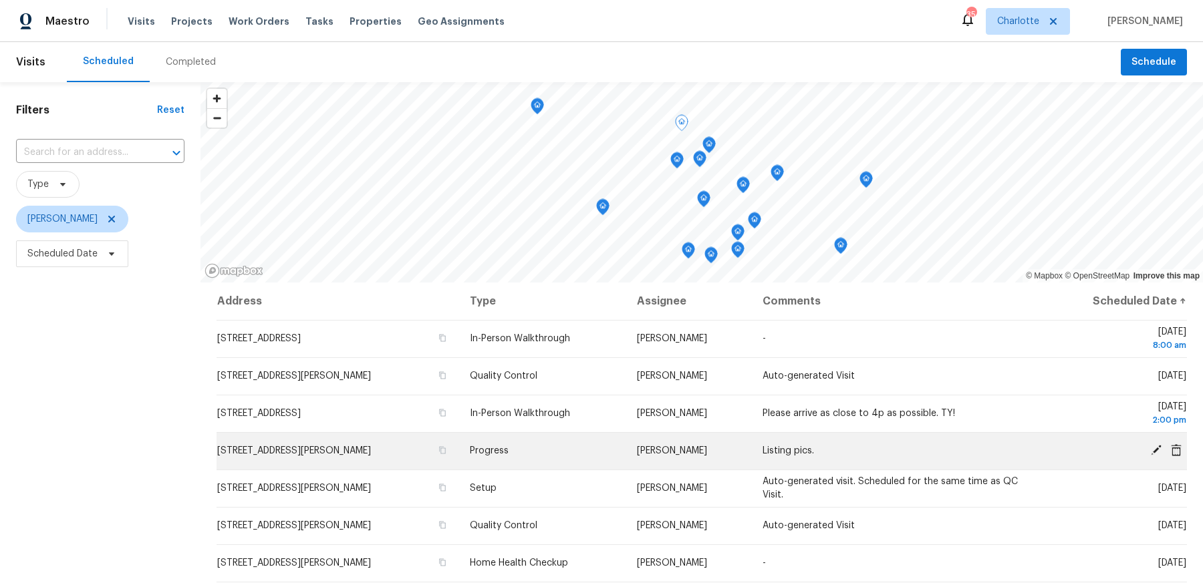
click at [1157, 450] on icon at bounding box center [1156, 450] width 12 height 12
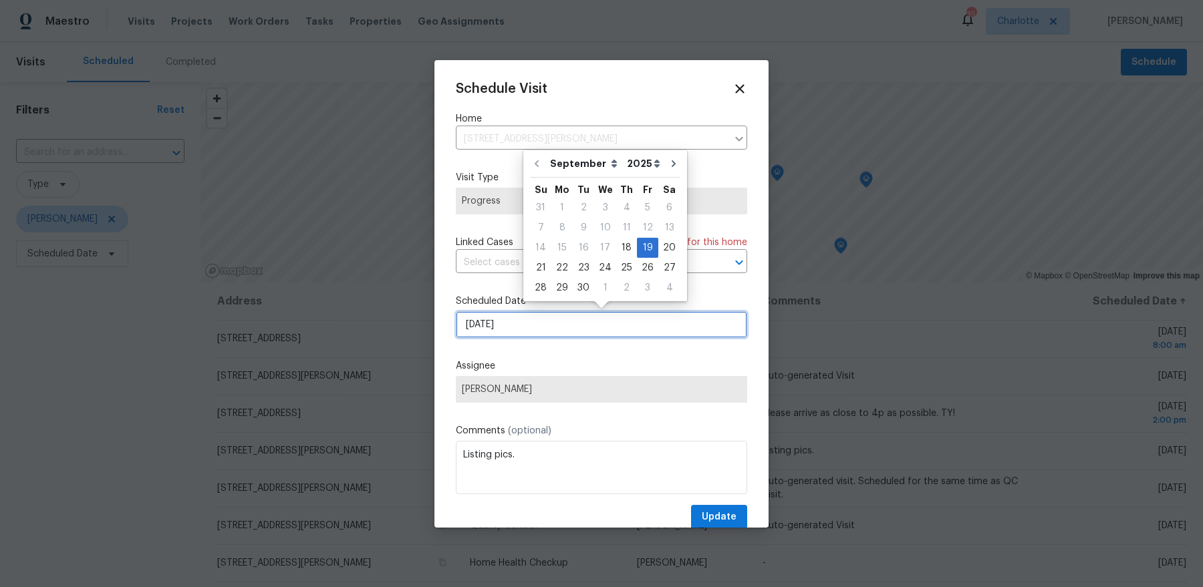
click at [498, 326] on input "[DATE]" at bounding box center [601, 324] width 291 height 27
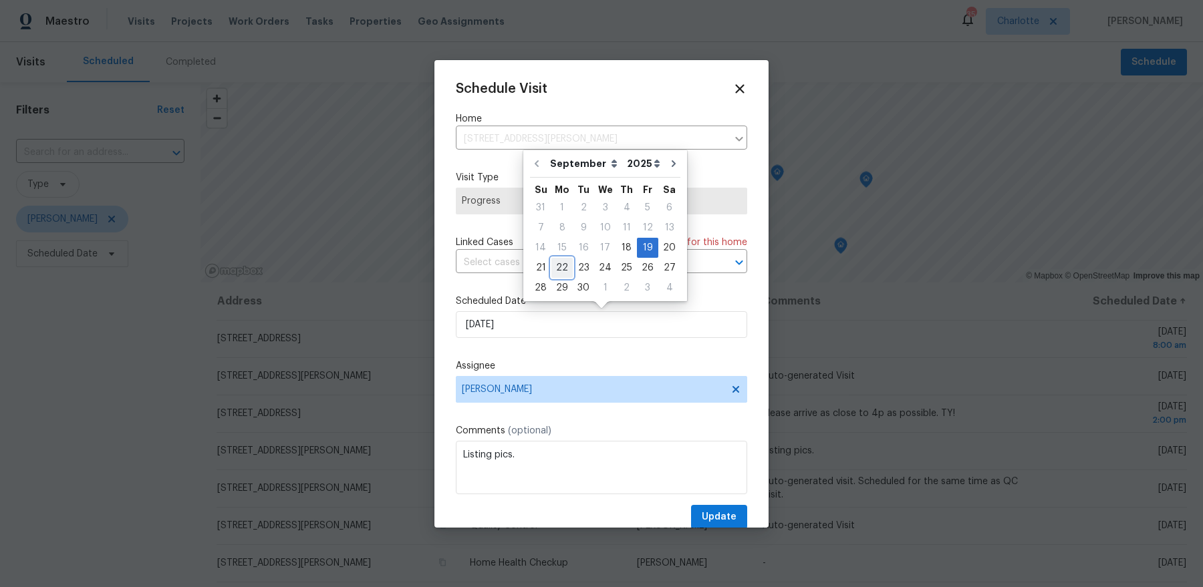
click at [560, 270] on div "22" at bounding box center [561, 268] width 21 height 19
type input "[DATE]"
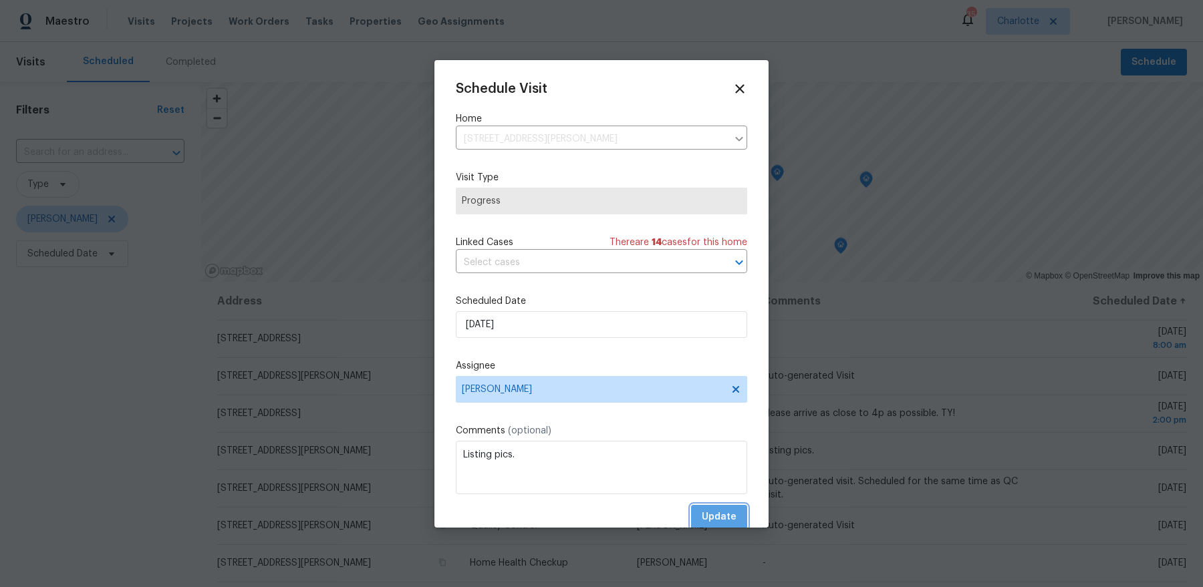
click at [726, 517] on span "Update" at bounding box center [719, 517] width 35 height 17
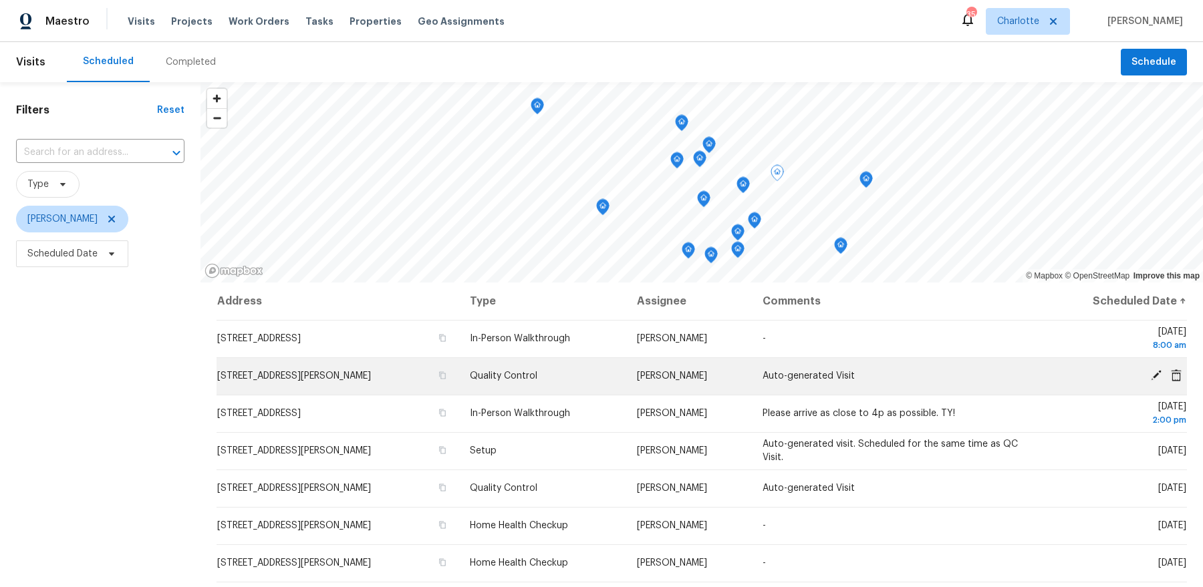
click at [1155, 373] on icon at bounding box center [1156, 375] width 11 height 11
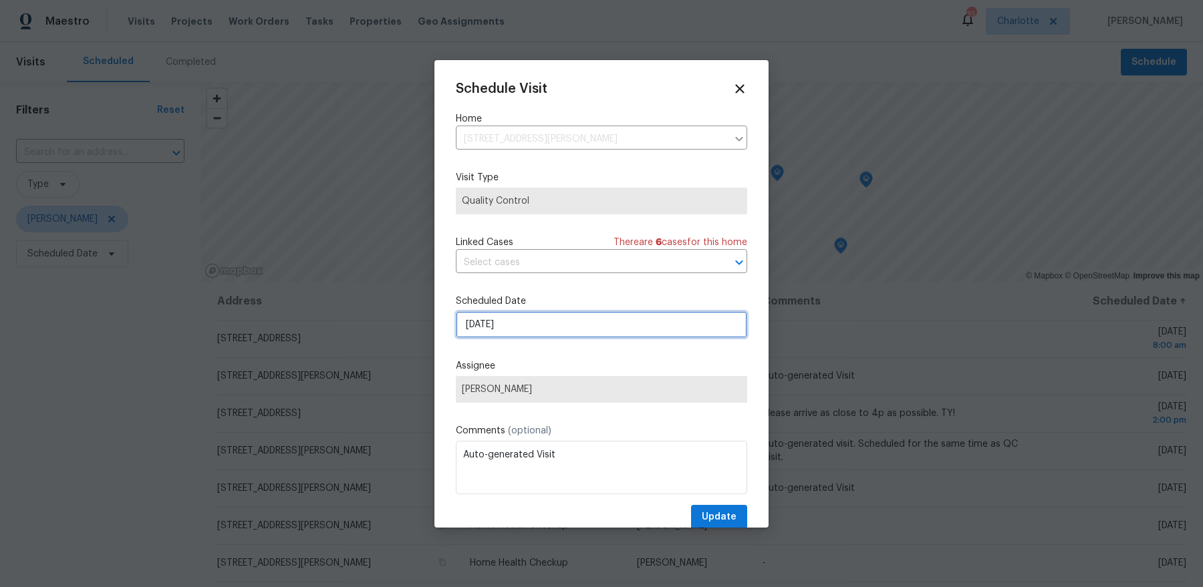
click at [481, 324] on input "[DATE]" at bounding box center [601, 324] width 291 height 27
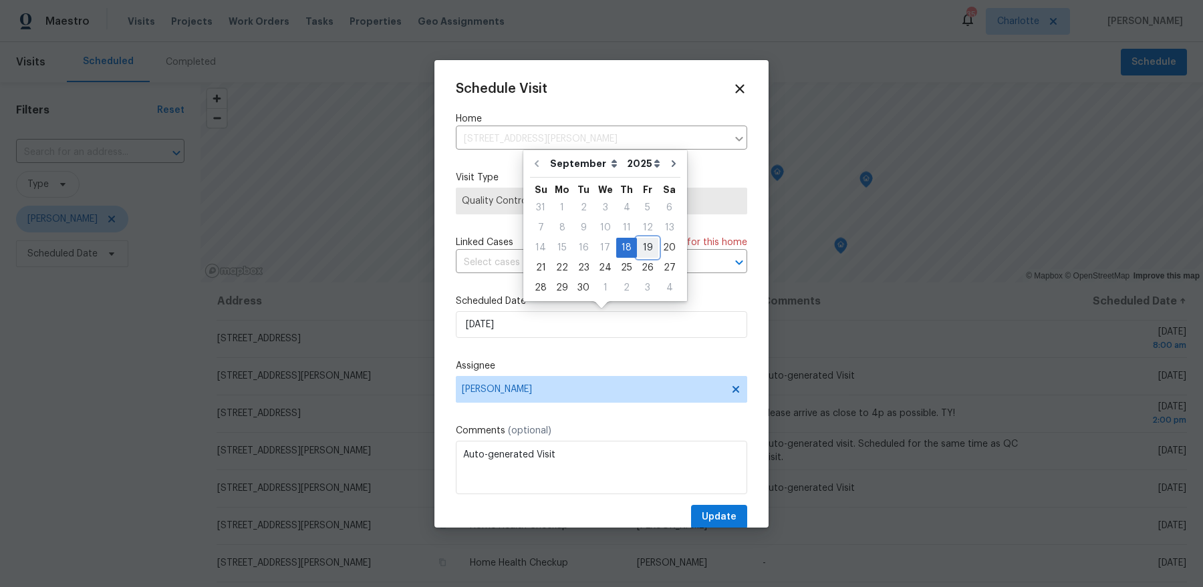
click at [649, 239] on div "19" at bounding box center [647, 248] width 21 height 19
type input "[DATE]"
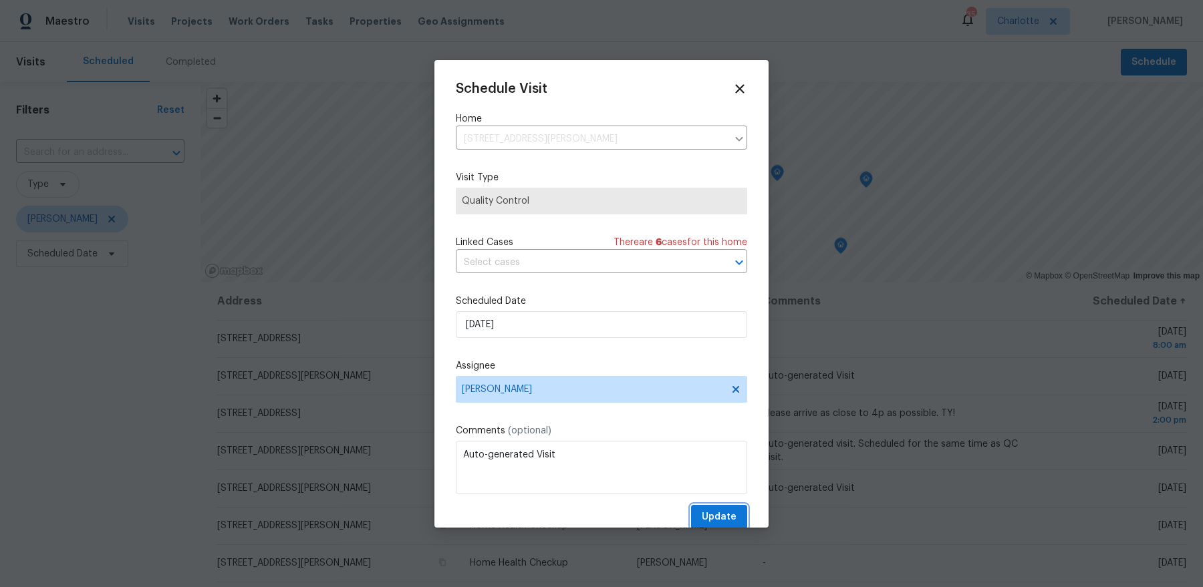
click at [704, 515] on span "Update" at bounding box center [719, 517] width 35 height 17
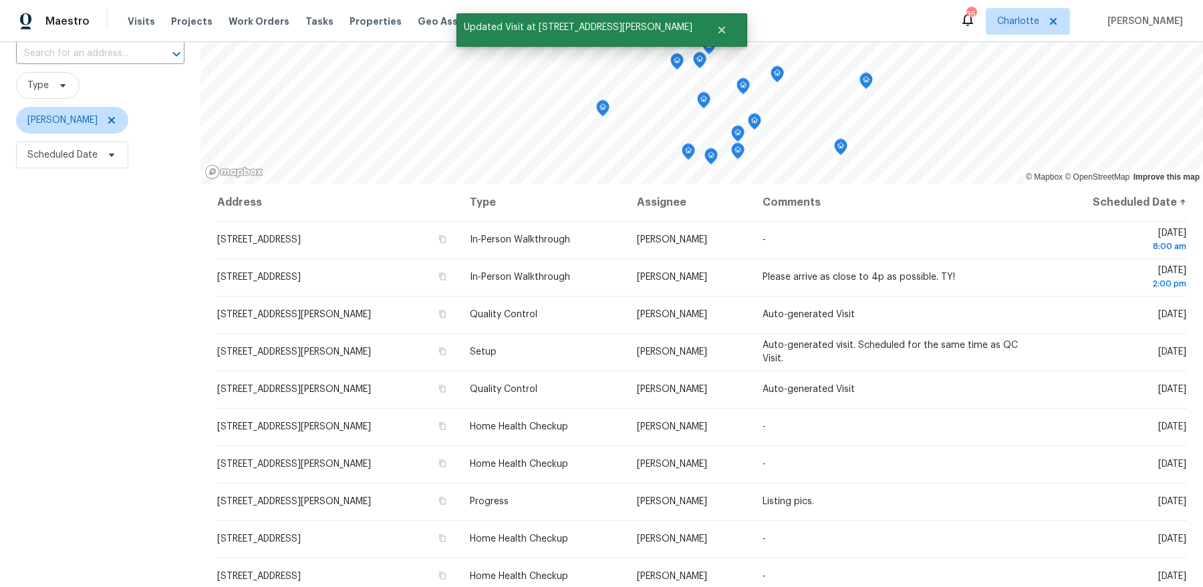
scroll to position [119, 0]
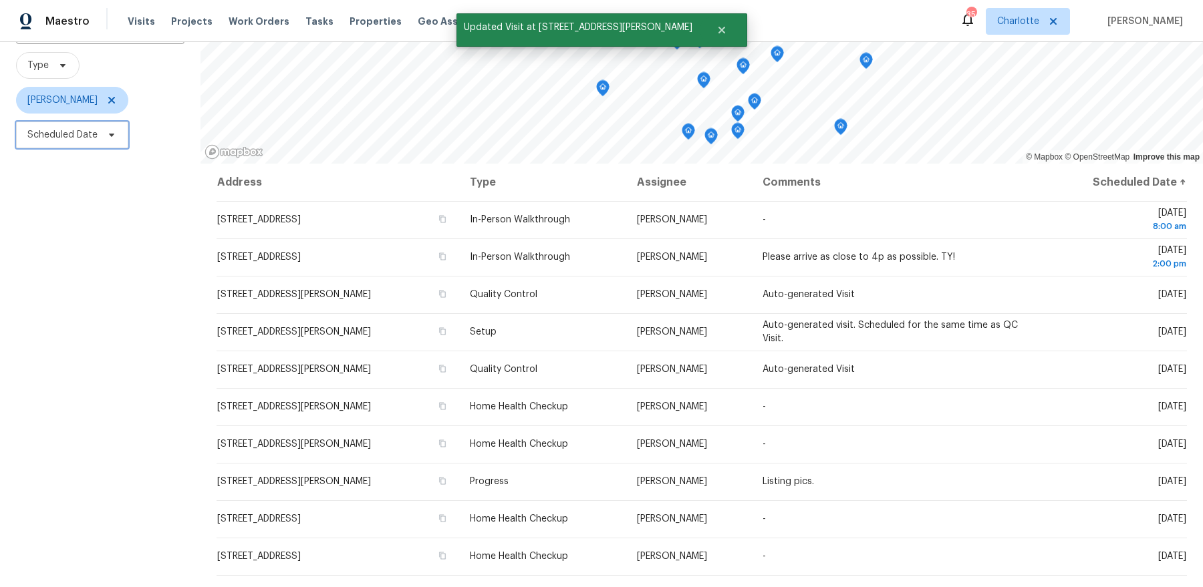
click at [60, 128] on span "Scheduled Date" at bounding box center [62, 134] width 70 height 13
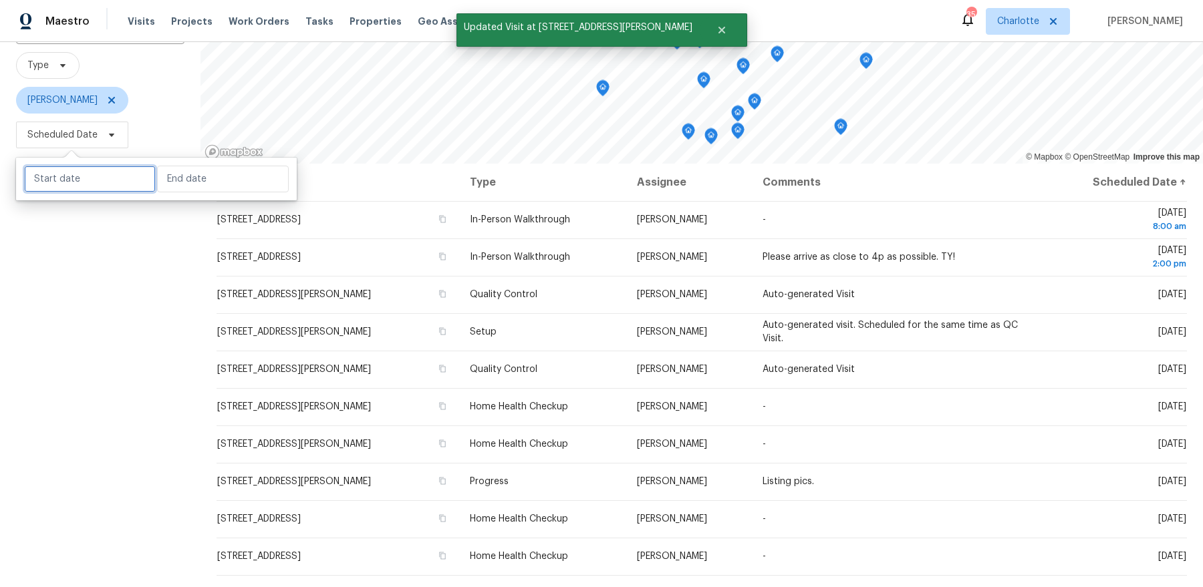
select select "8"
select select "2025"
select select "9"
select select "2025"
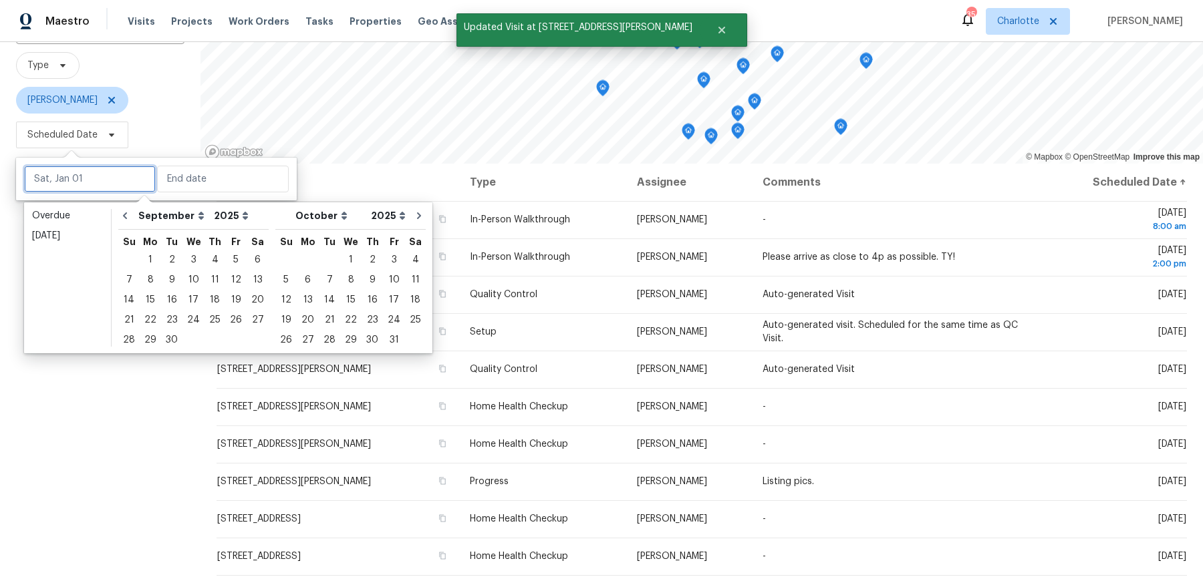
click at [95, 182] on input "text" at bounding box center [90, 179] width 132 height 27
click at [229, 298] on div "19" at bounding box center [235, 300] width 21 height 19
type input "[DATE]"
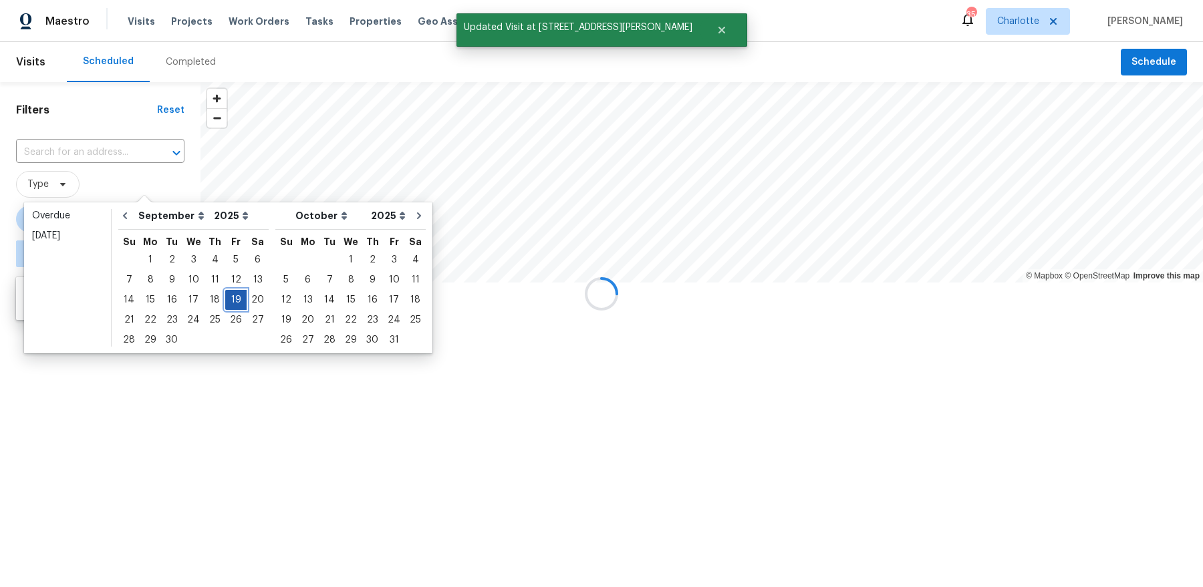
click at [229, 298] on div "19" at bounding box center [235, 300] width 21 height 19
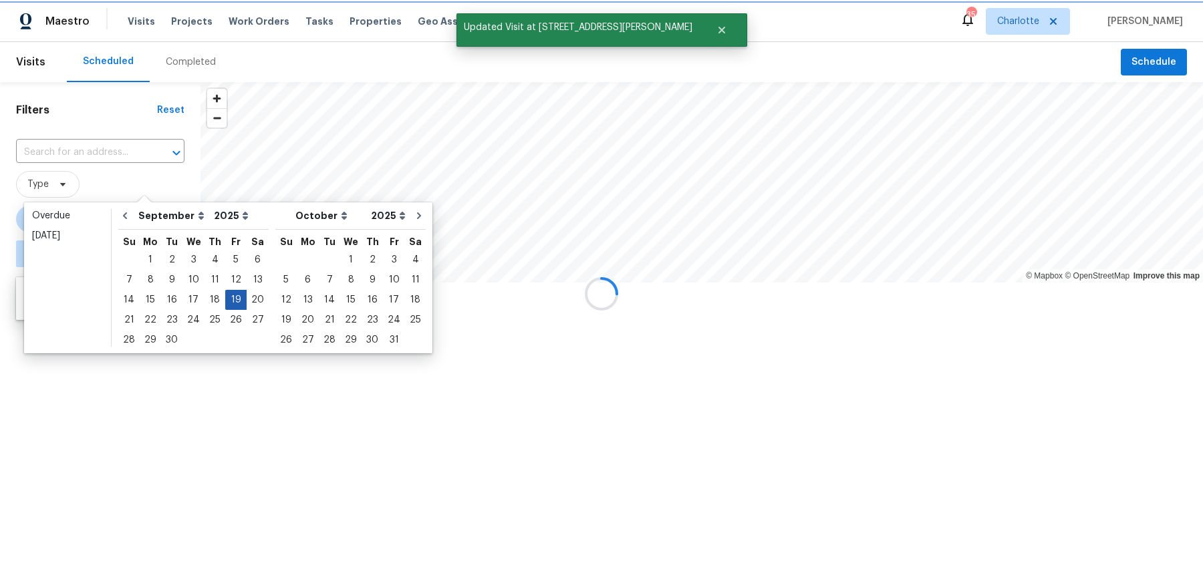
type input "[DATE]"
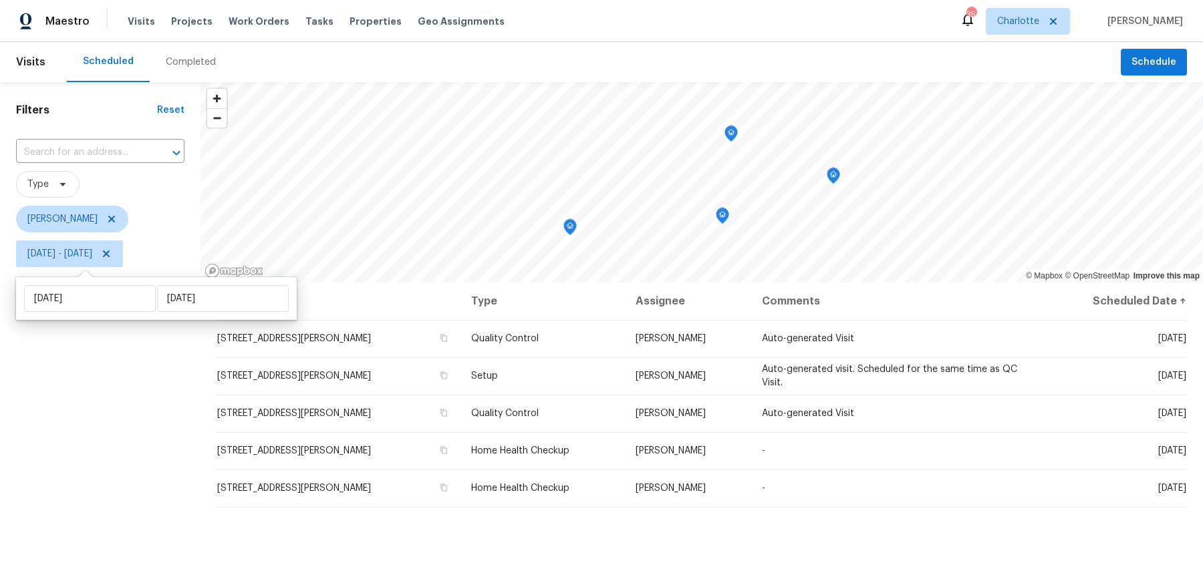
click at [99, 424] on div "Filters Reset ​ Type Dan Baquero Fri, Sep 19 - Fri, Sep 19" at bounding box center [100, 417] width 200 height 670
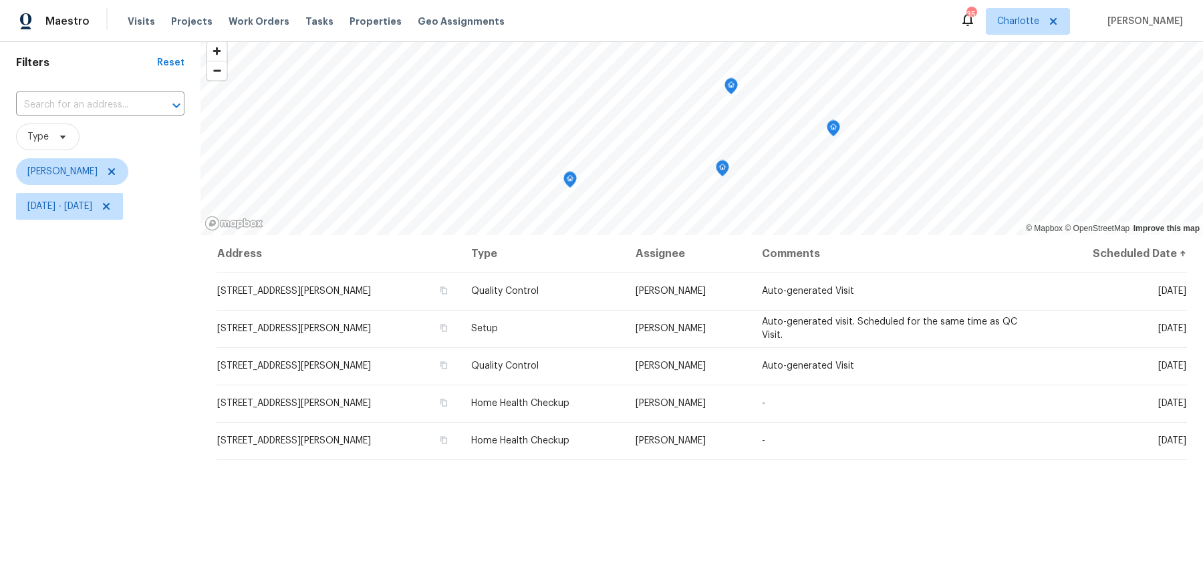
scroll to position [54, 0]
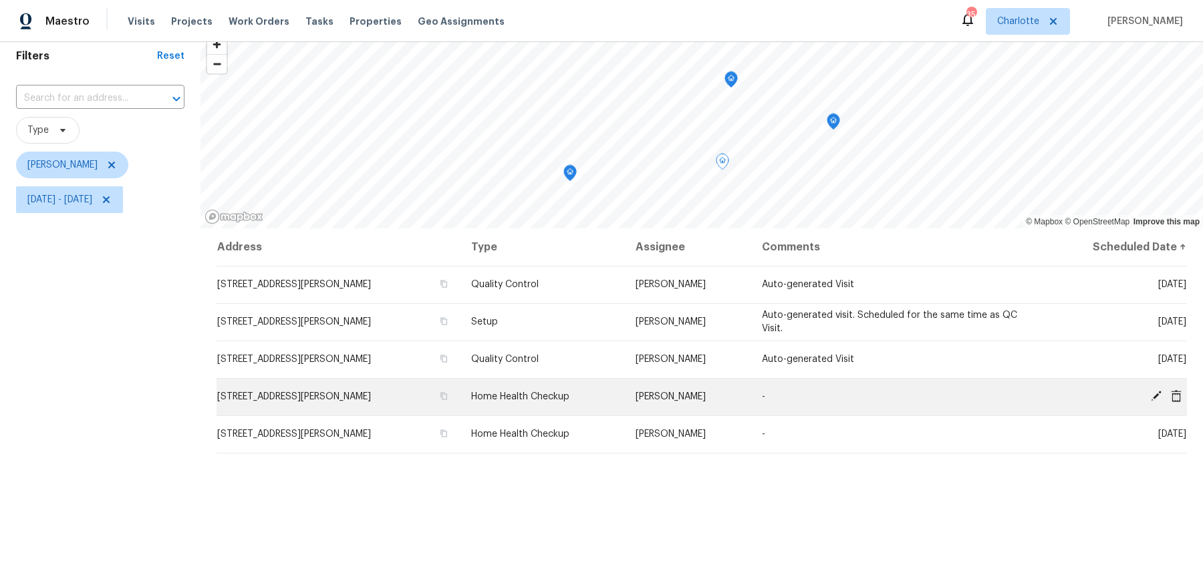
click at [1154, 393] on icon at bounding box center [1156, 396] width 12 height 12
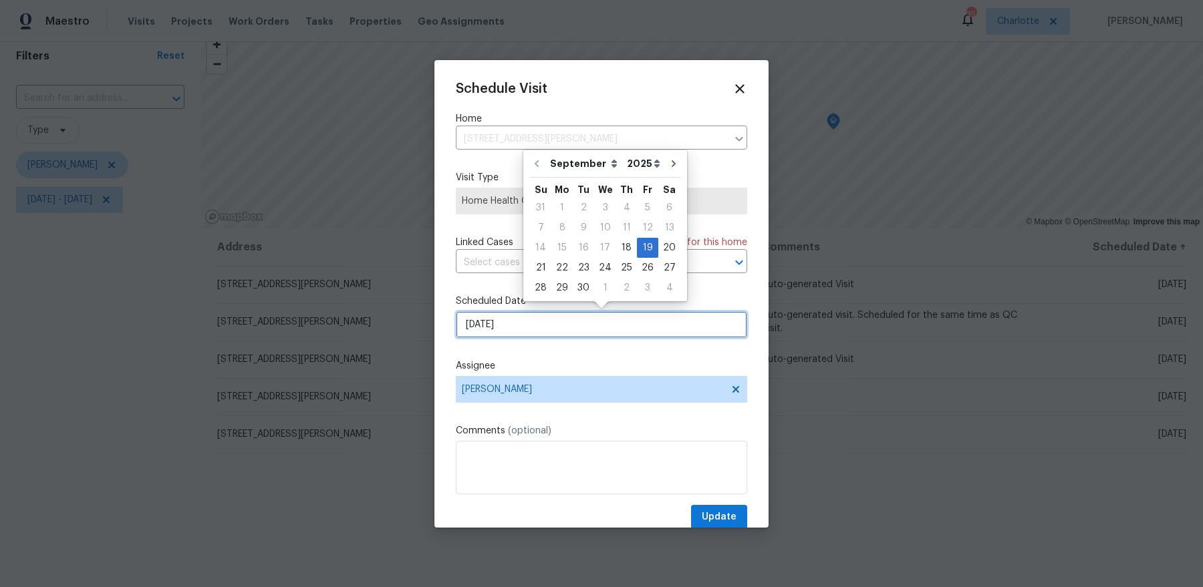
click at [593, 333] on input "[DATE]" at bounding box center [601, 324] width 291 height 27
click at [627, 247] on div "18" at bounding box center [626, 248] width 21 height 19
type input "[DATE]"
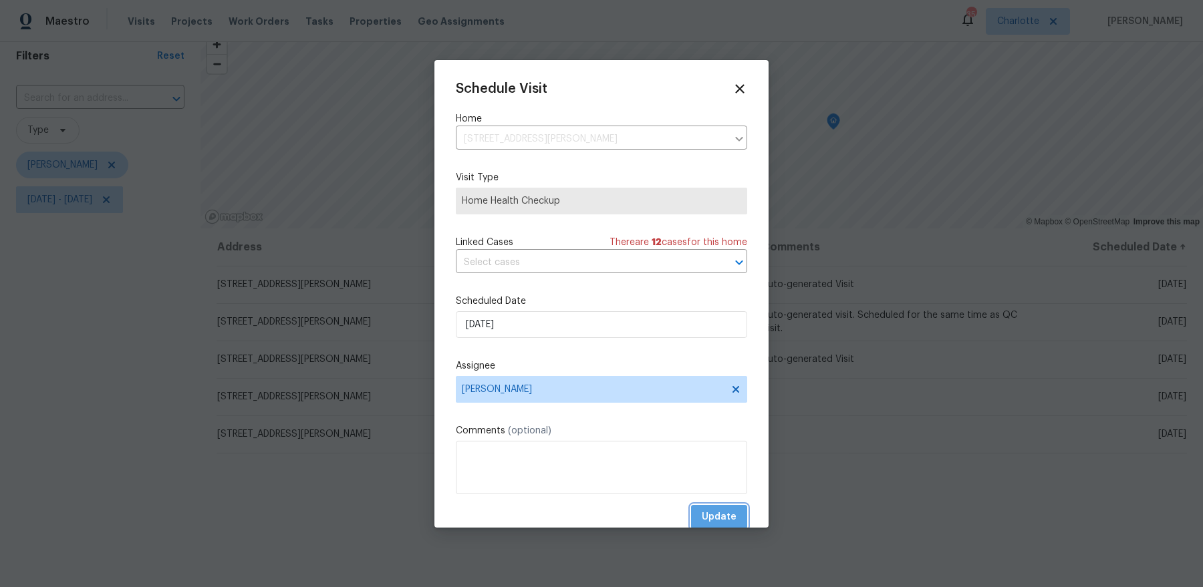
click at [722, 516] on span "Update" at bounding box center [719, 517] width 35 height 17
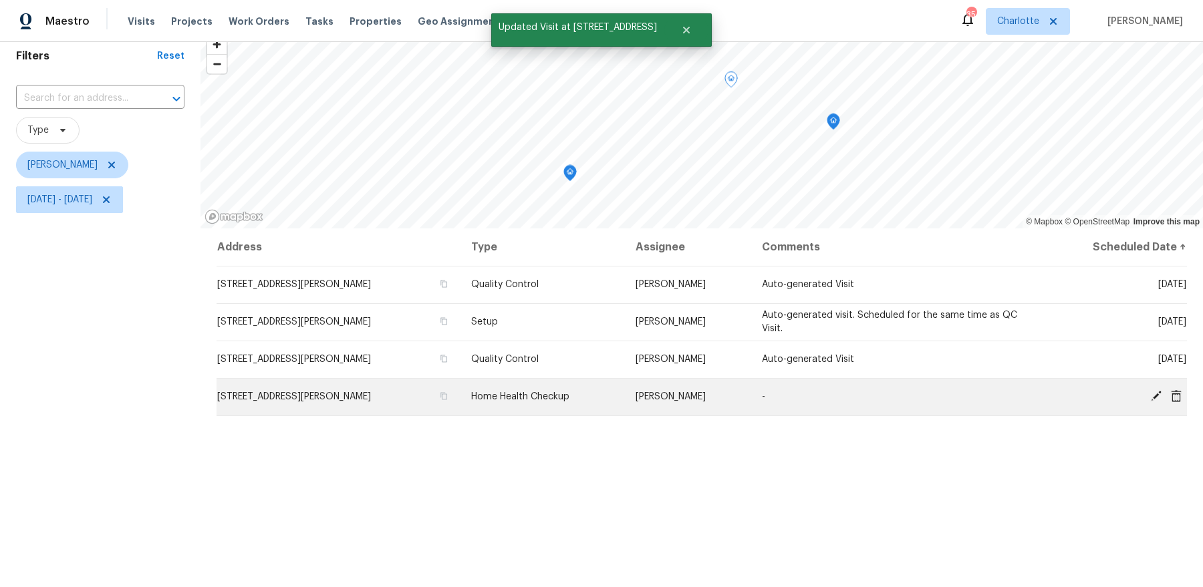
click at [1154, 395] on icon at bounding box center [1156, 396] width 11 height 11
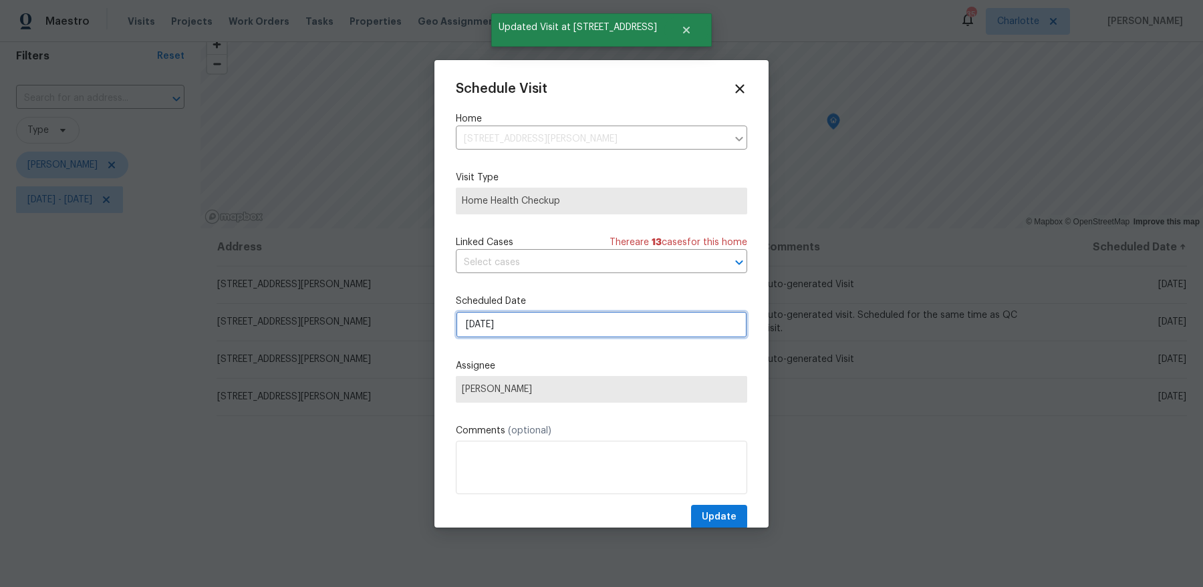
click at [538, 320] on input "[DATE]" at bounding box center [601, 324] width 291 height 27
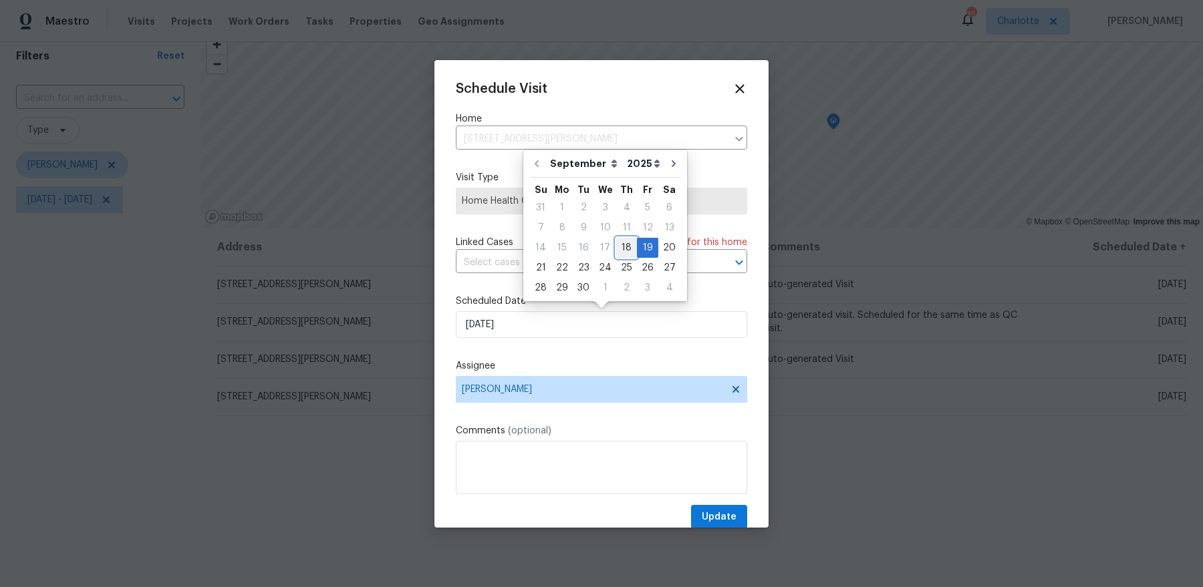
click at [623, 248] on div "18" at bounding box center [626, 248] width 21 height 19
type input "[DATE]"
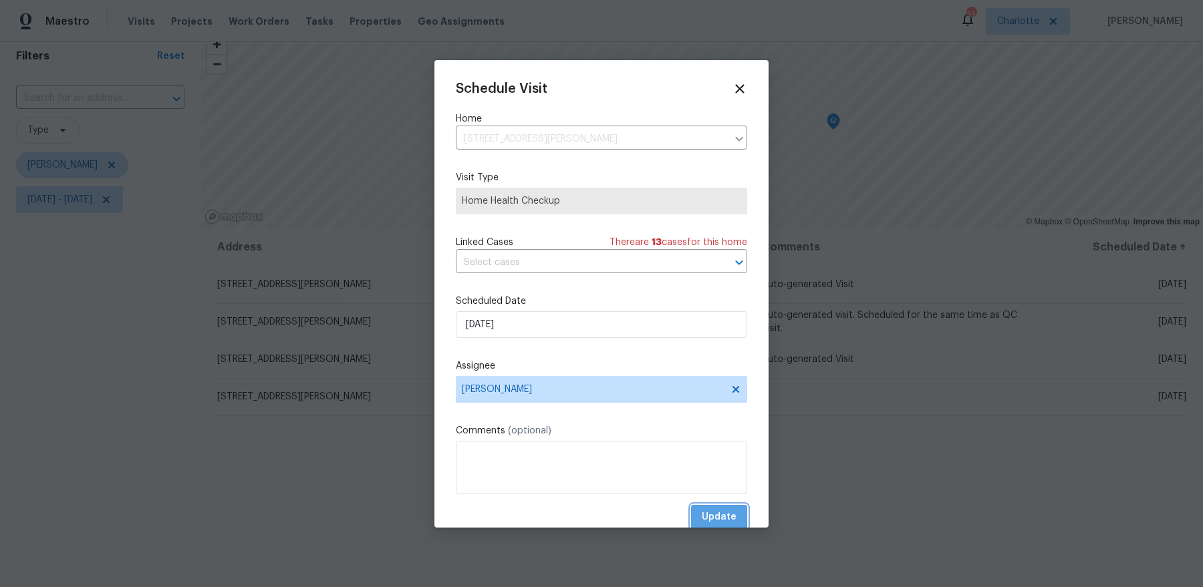
click at [717, 510] on span "Update" at bounding box center [719, 517] width 35 height 17
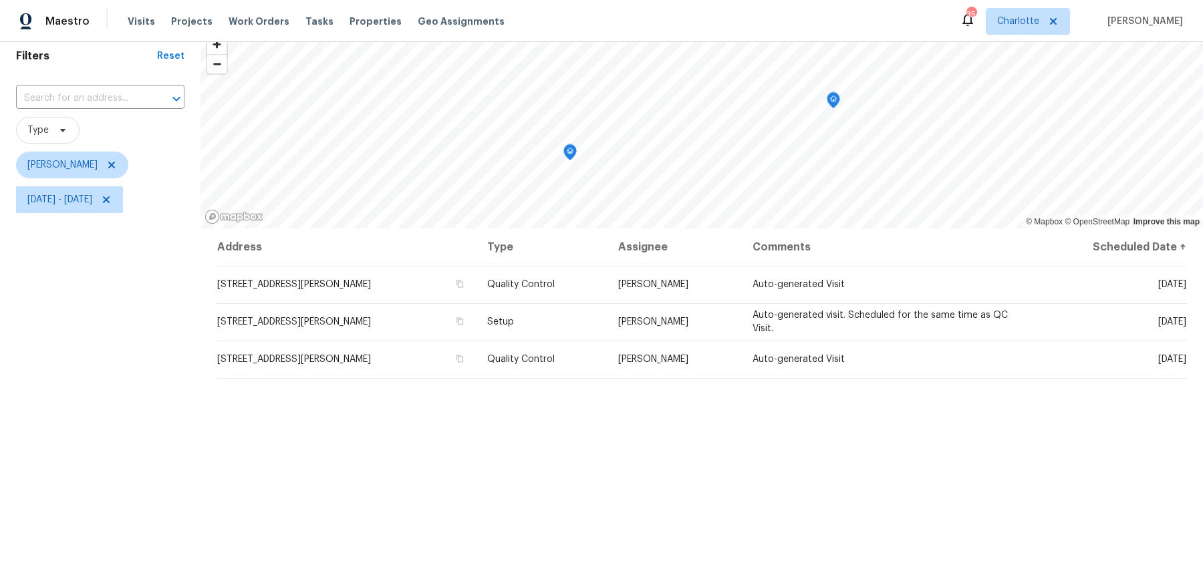
click at [70, 218] on div "Filters Reset ​ Type Dan Baquero Fri, Sep 19 - Fri, Sep 19" at bounding box center [100, 363] width 200 height 670
click at [70, 214] on span "Fri, Sep 19 - Fri, Sep 19" at bounding box center [100, 199] width 168 height 35
click at [72, 205] on span "Fri, Sep 19 - Fri, Sep 19" at bounding box center [59, 199] width 65 height 13
click at [74, 241] on input "[DATE]" at bounding box center [90, 244] width 132 height 27
select select "8"
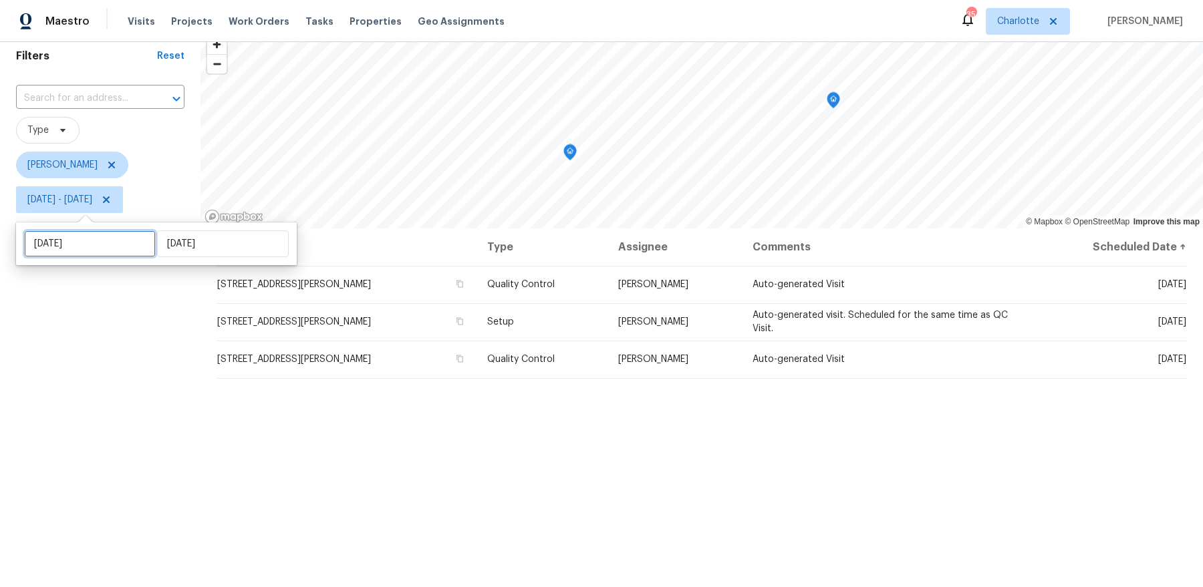
select select "2025"
select select "9"
select select "2025"
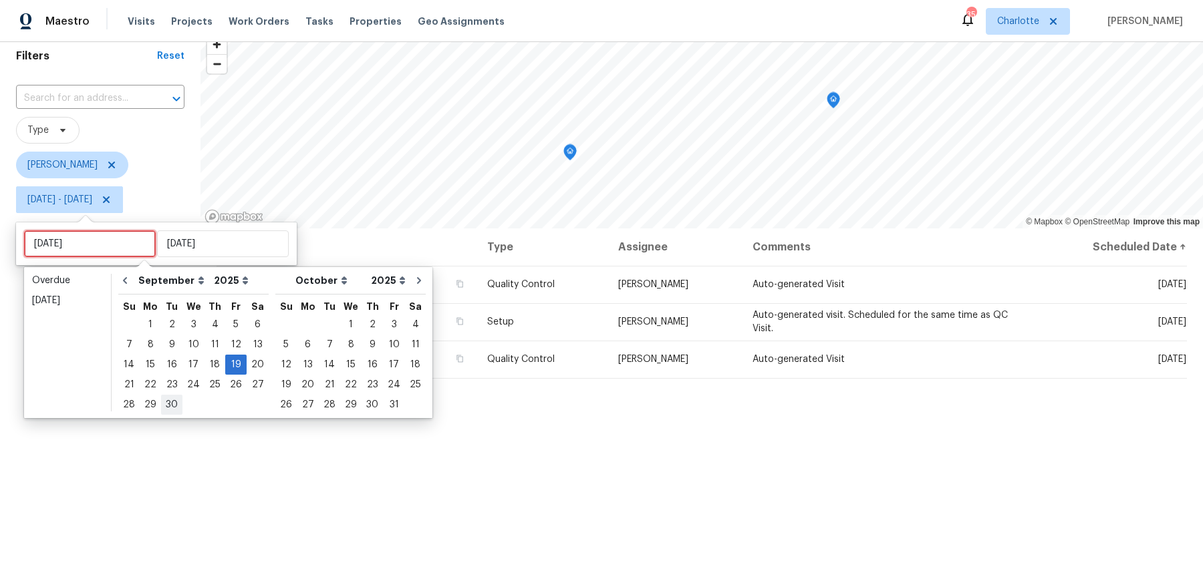
type input "Tue, Sep 23"
click at [154, 388] on div "22" at bounding box center [150, 385] width 21 height 19
type input "[DATE]"
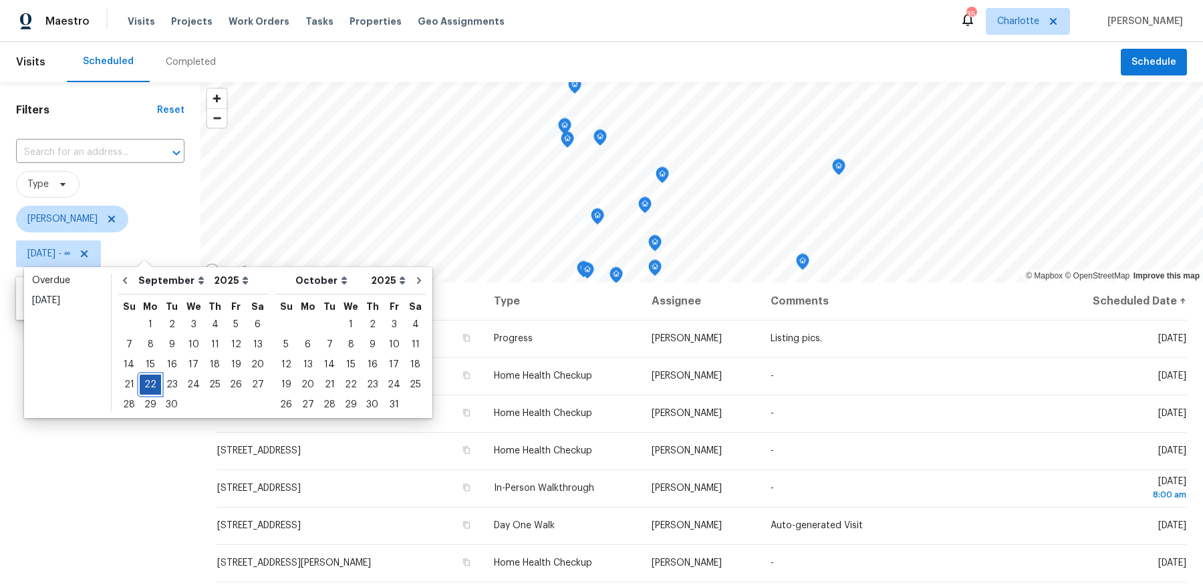
click at [154, 388] on div "22" at bounding box center [150, 385] width 21 height 19
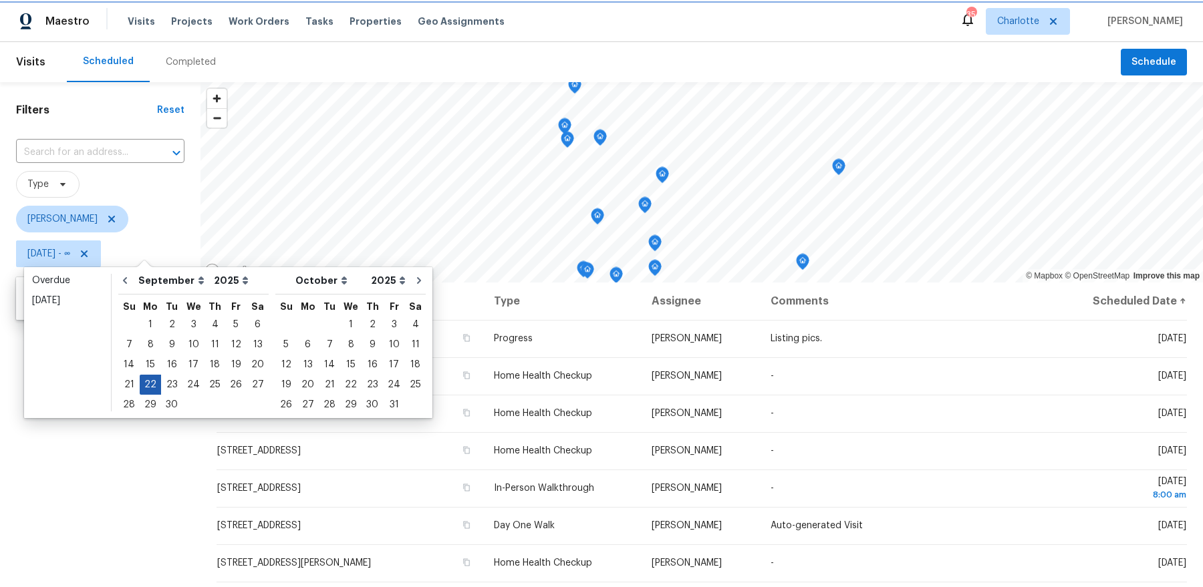
type input "[DATE]"
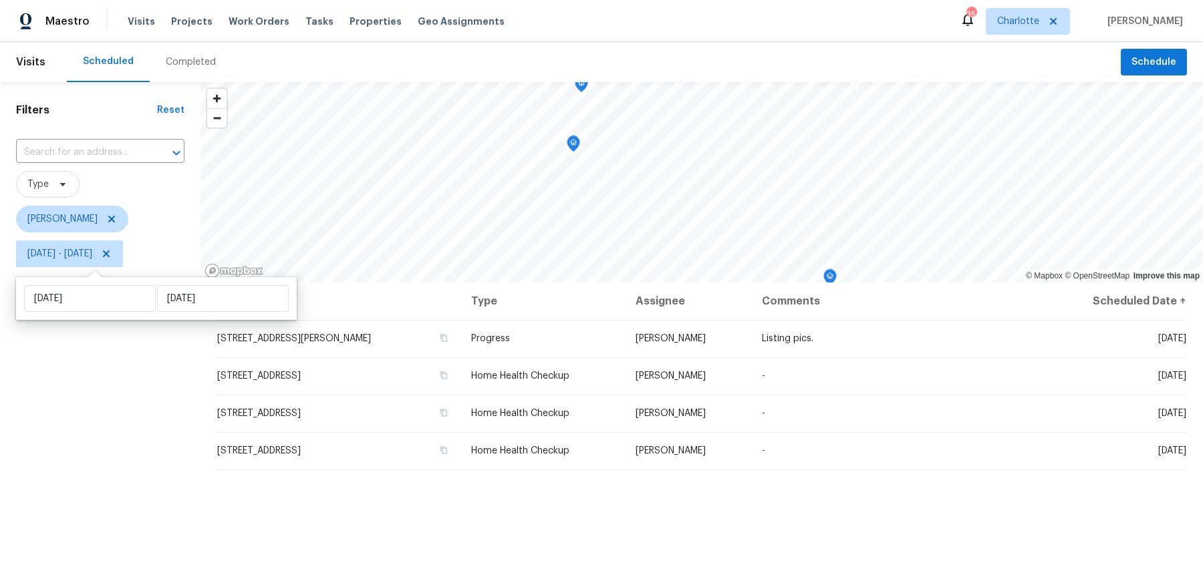
click at [117, 398] on div "Filters Reset ​ Type Dan Baquero Mon, Sep 22 - Mon, Sep 22" at bounding box center [100, 417] width 200 height 670
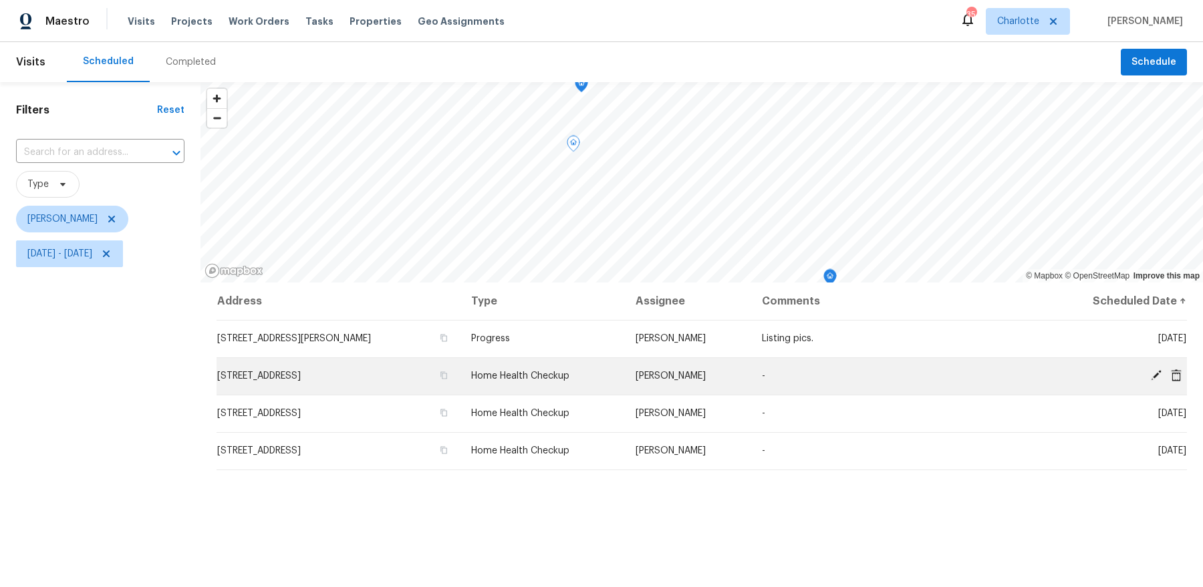
click at [1175, 372] on icon at bounding box center [1176, 375] width 11 height 12
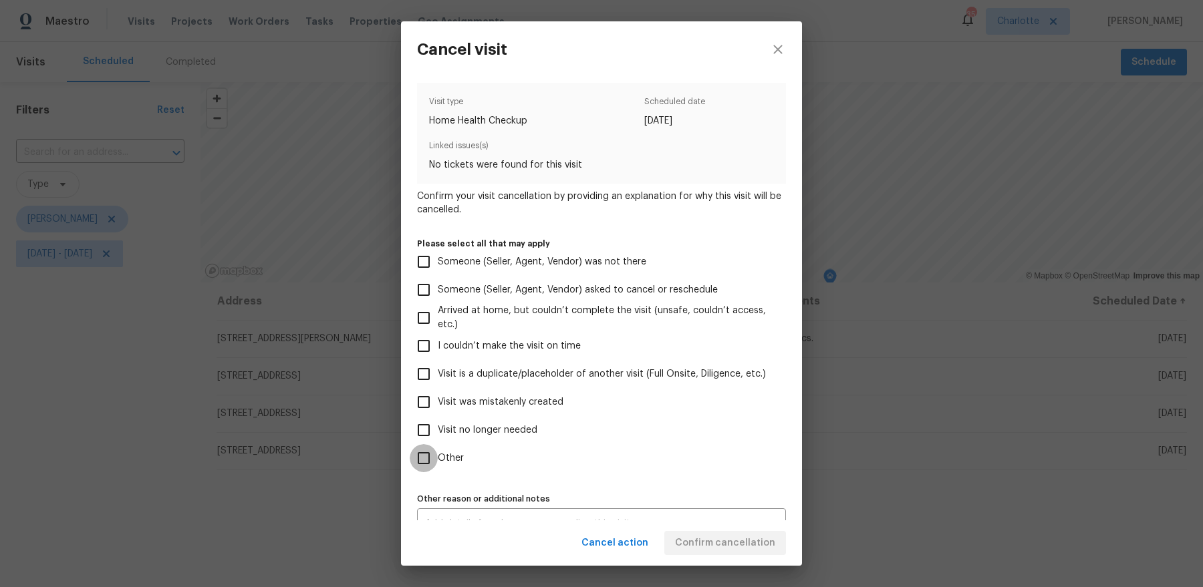
click at [427, 456] on input "Other" at bounding box center [424, 458] width 28 height 28
checkbox input "true"
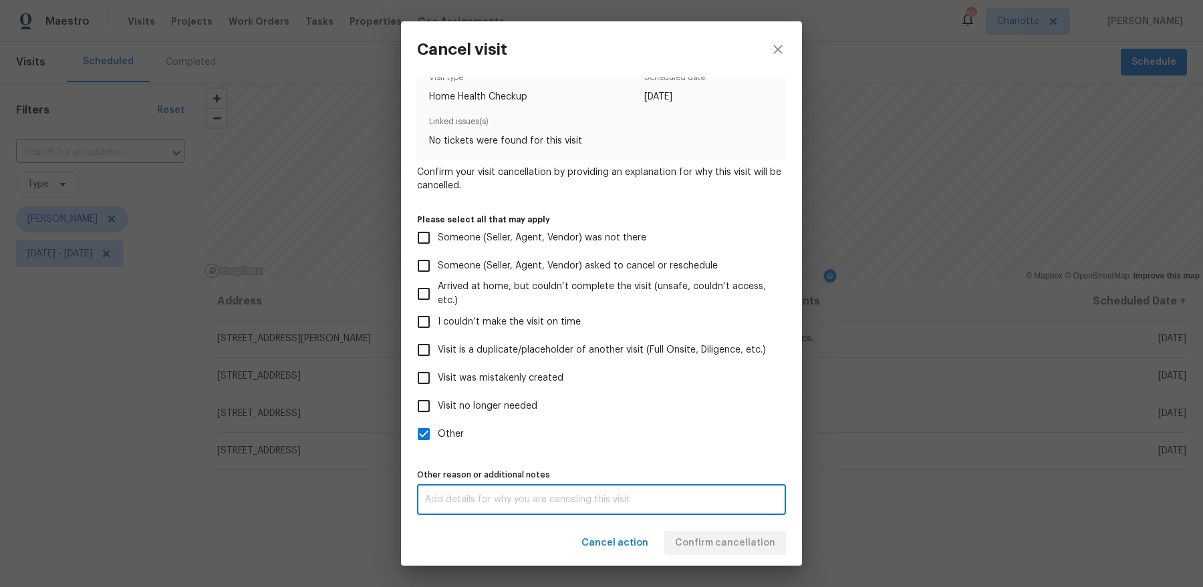
click at [629, 497] on textarea at bounding box center [601, 499] width 353 height 9
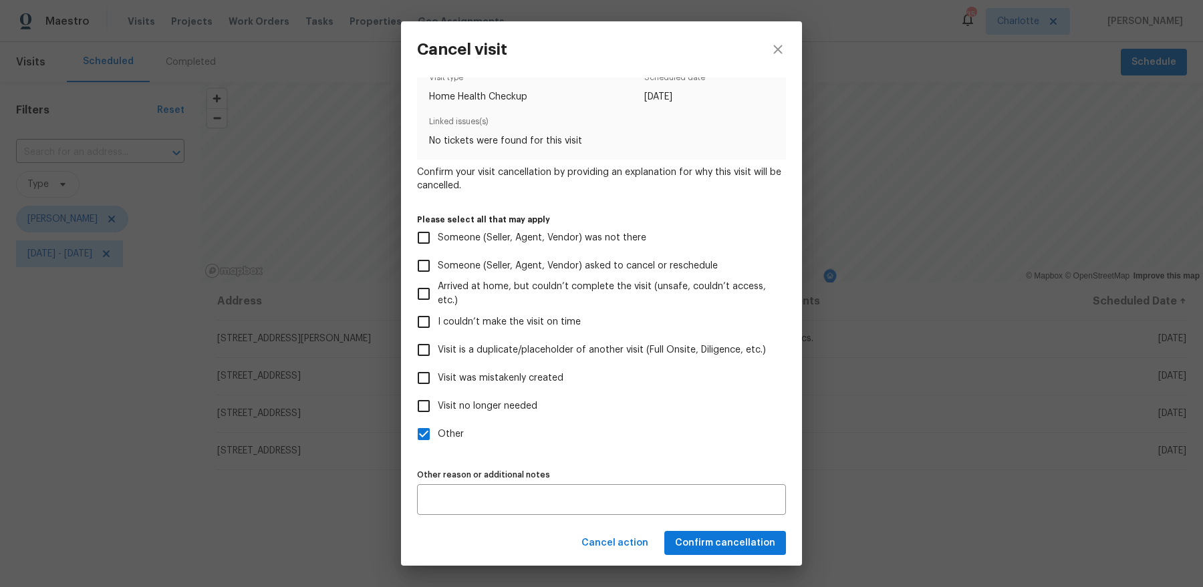
click at [720, 536] on div "Cancel action Confirm cancellation" at bounding box center [601, 544] width 401 height 46
click at [716, 541] on span "Confirm cancellation" at bounding box center [725, 543] width 100 height 17
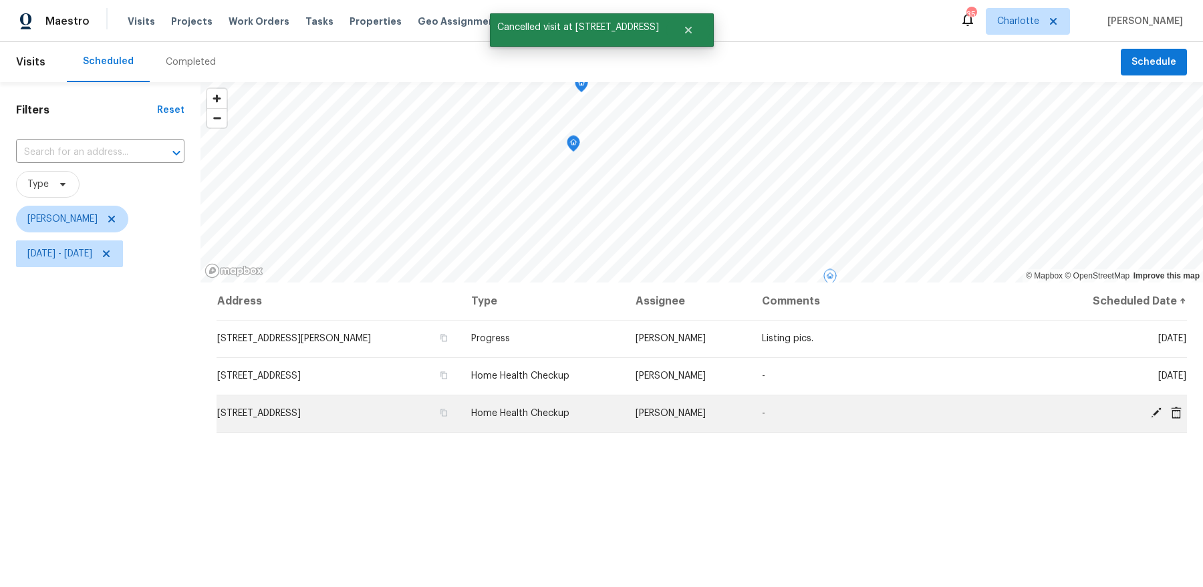
click at [559, 411] on span "Home Health Checkup" at bounding box center [520, 413] width 98 height 9
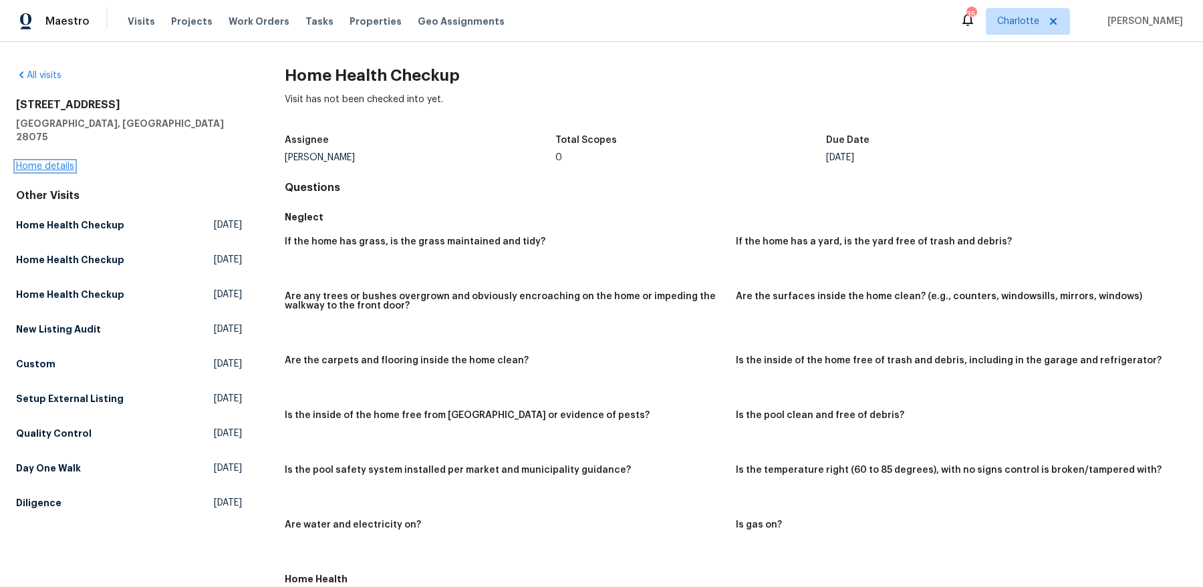
click at [31, 162] on link "Home details" at bounding box center [45, 166] width 58 height 9
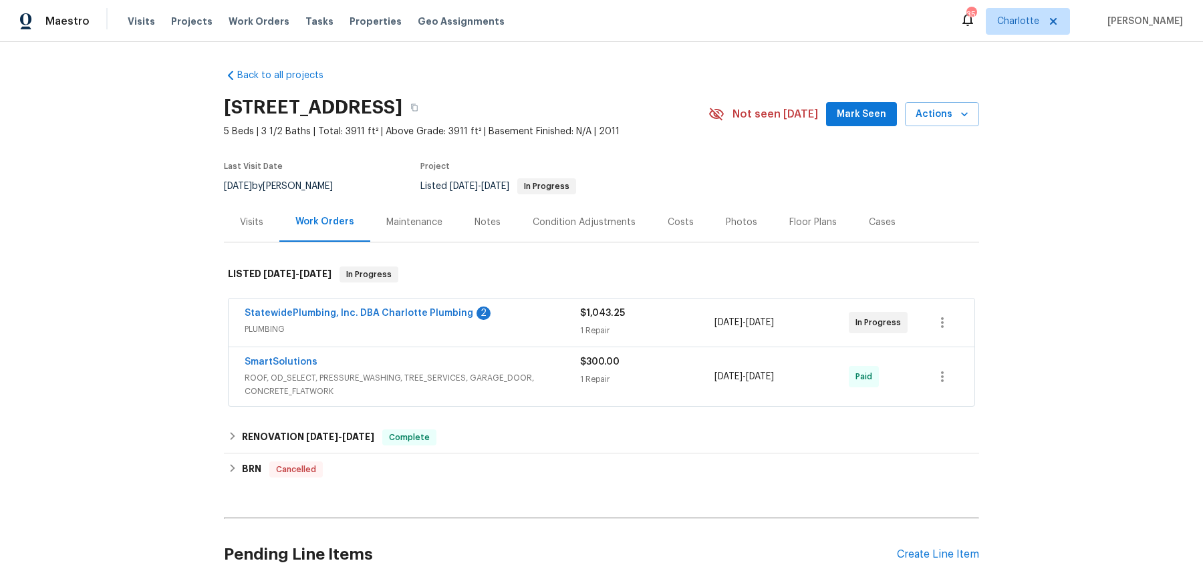
click at [259, 218] on div "Visits" at bounding box center [251, 222] width 23 height 13
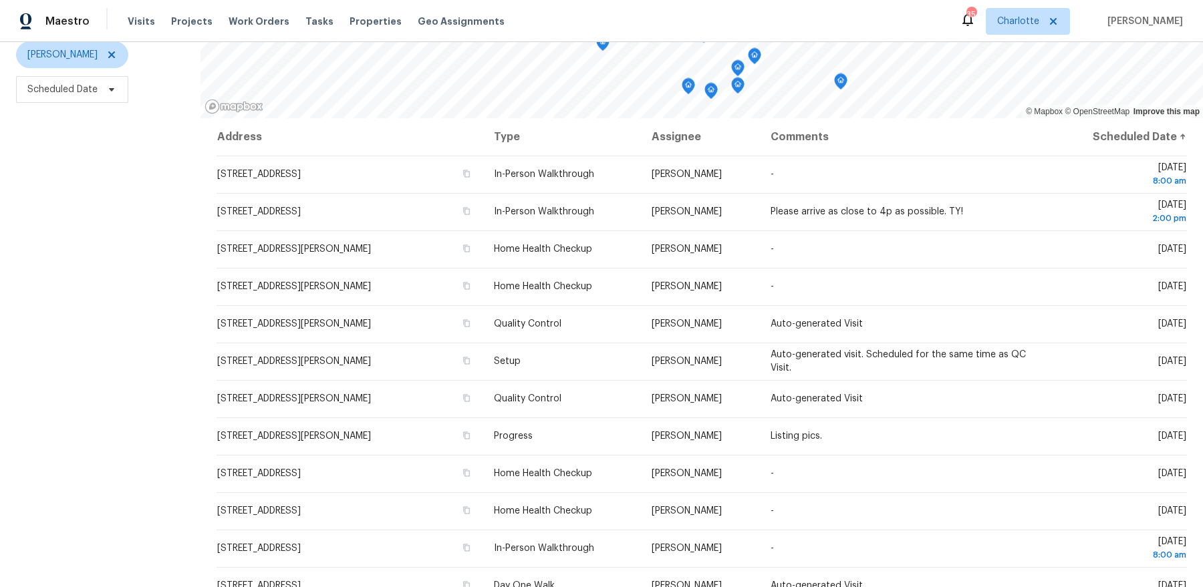
scroll to position [142, 0]
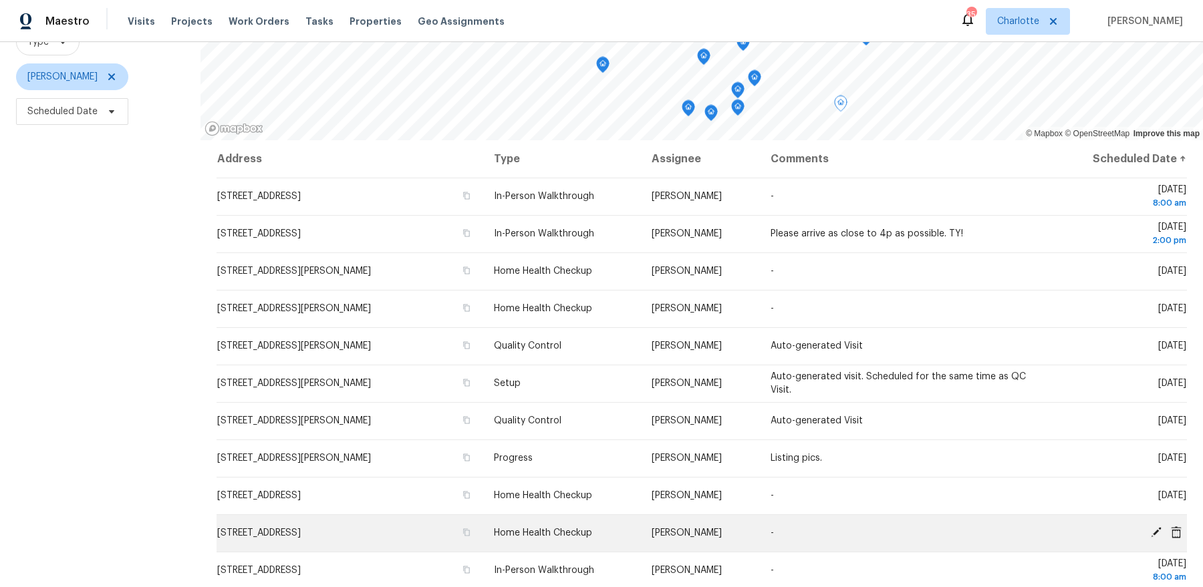
click at [1175, 531] on icon at bounding box center [1176, 532] width 11 height 12
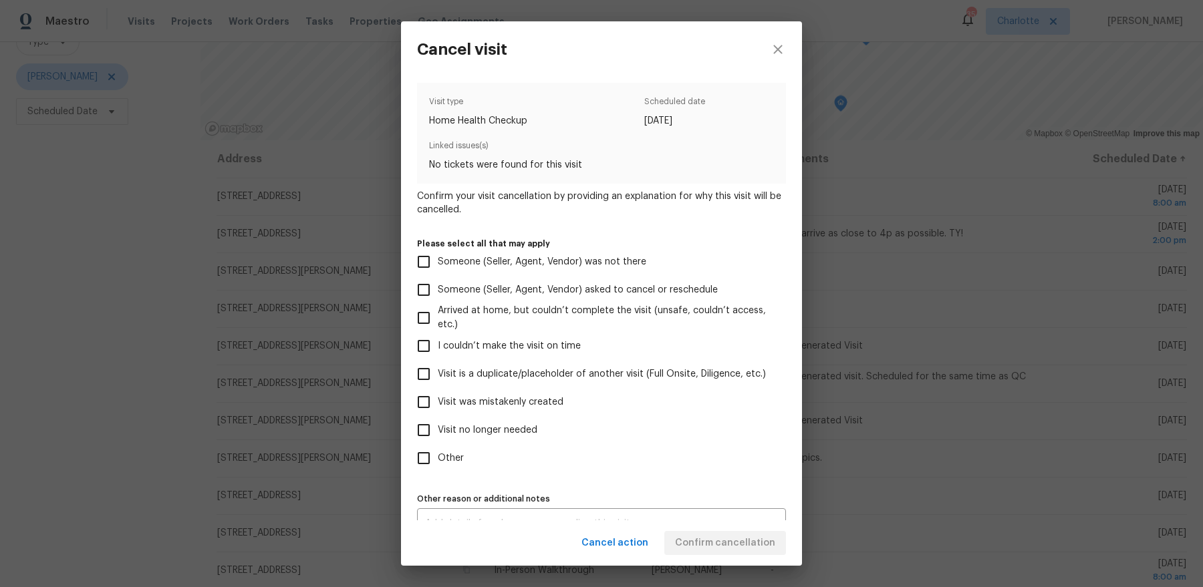
click at [440, 450] on label "Other" at bounding box center [592, 458] width 365 height 28
click at [438, 450] on input "Other" at bounding box center [424, 458] width 28 height 28
checkbox input "true"
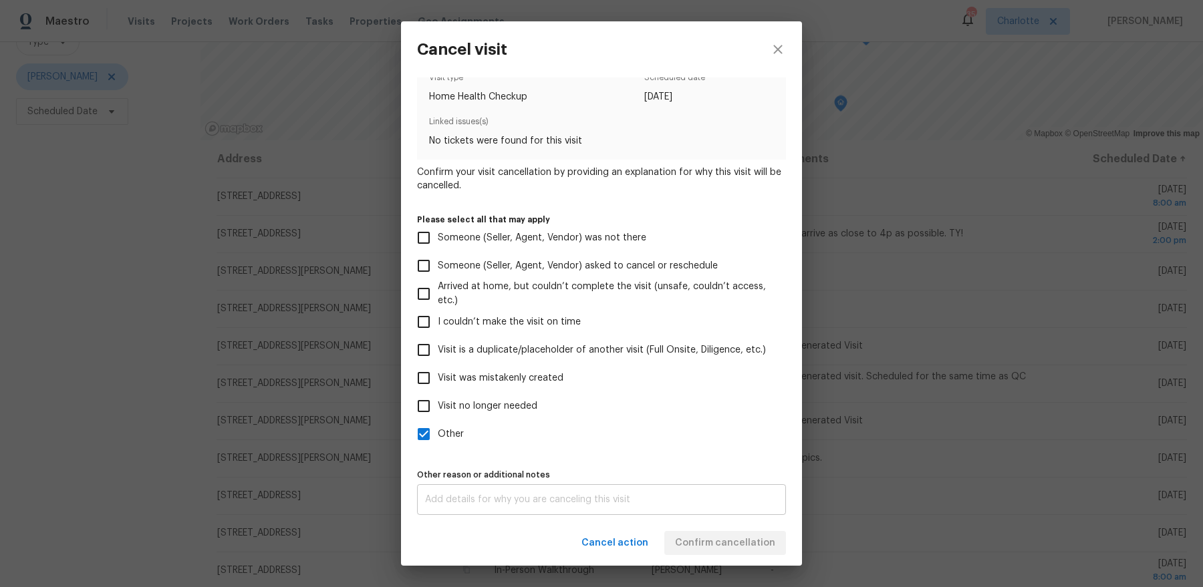
click at [730, 510] on div "x Other reason or additional notes" at bounding box center [601, 499] width 369 height 31
click at [730, 542] on div "Cancel action Confirm cancellation" at bounding box center [601, 544] width 401 height 46
click at [730, 542] on span "Confirm cancellation" at bounding box center [725, 543] width 100 height 17
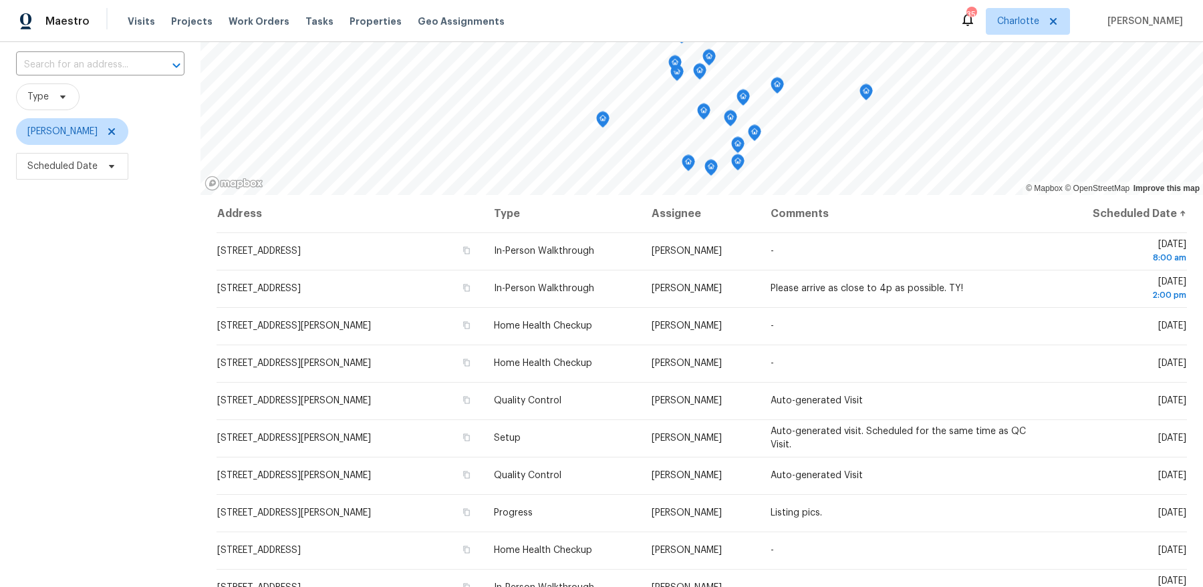
scroll to position [164, 0]
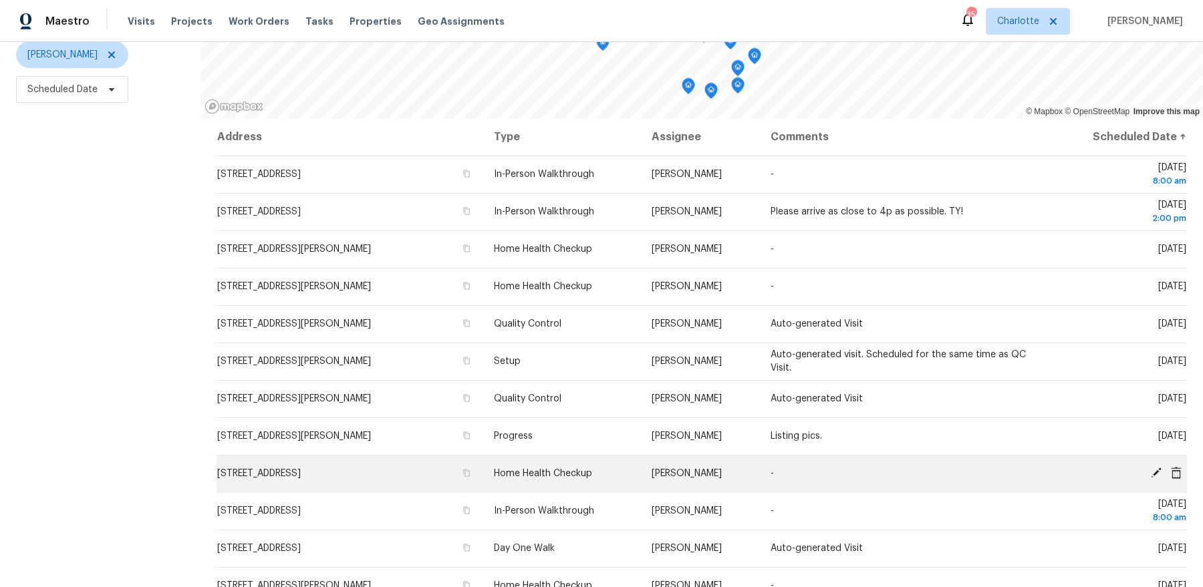
click at [1154, 468] on icon at bounding box center [1156, 473] width 12 height 12
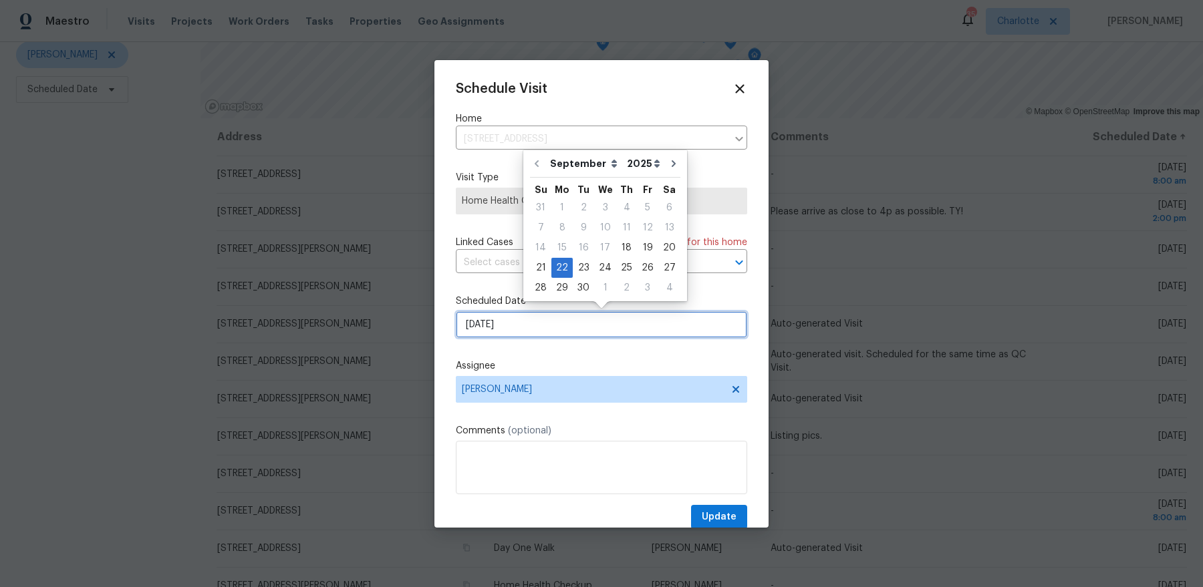
click at [537, 321] on input "9/22/2025" at bounding box center [601, 324] width 291 height 27
click at [641, 244] on div "19" at bounding box center [647, 248] width 21 height 19
type input "[DATE]"
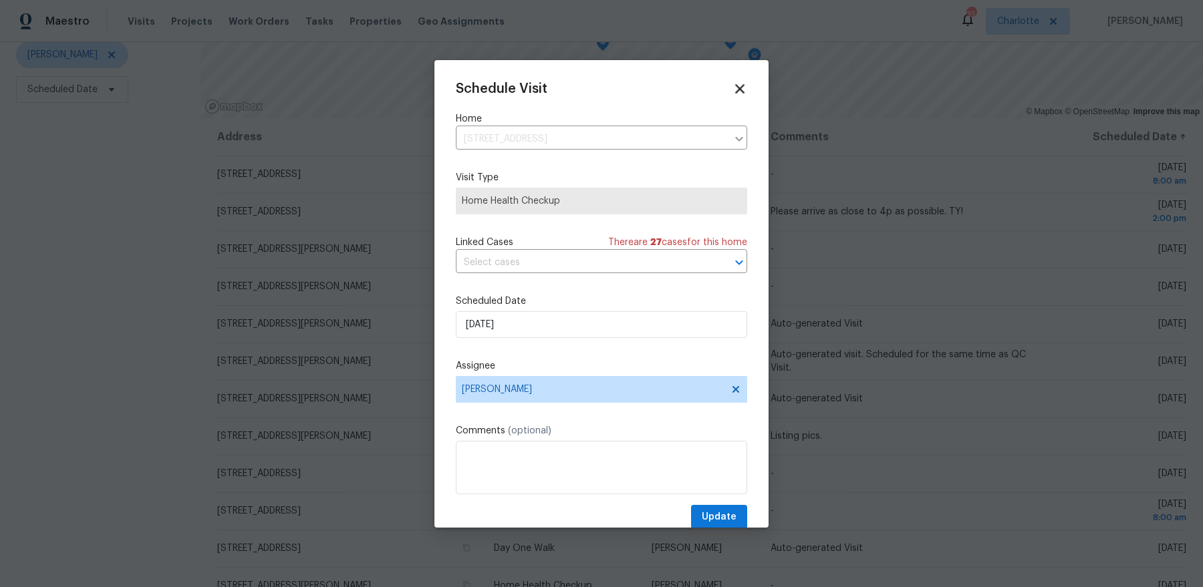
click at [739, 88] on icon at bounding box center [739, 88] width 9 height 9
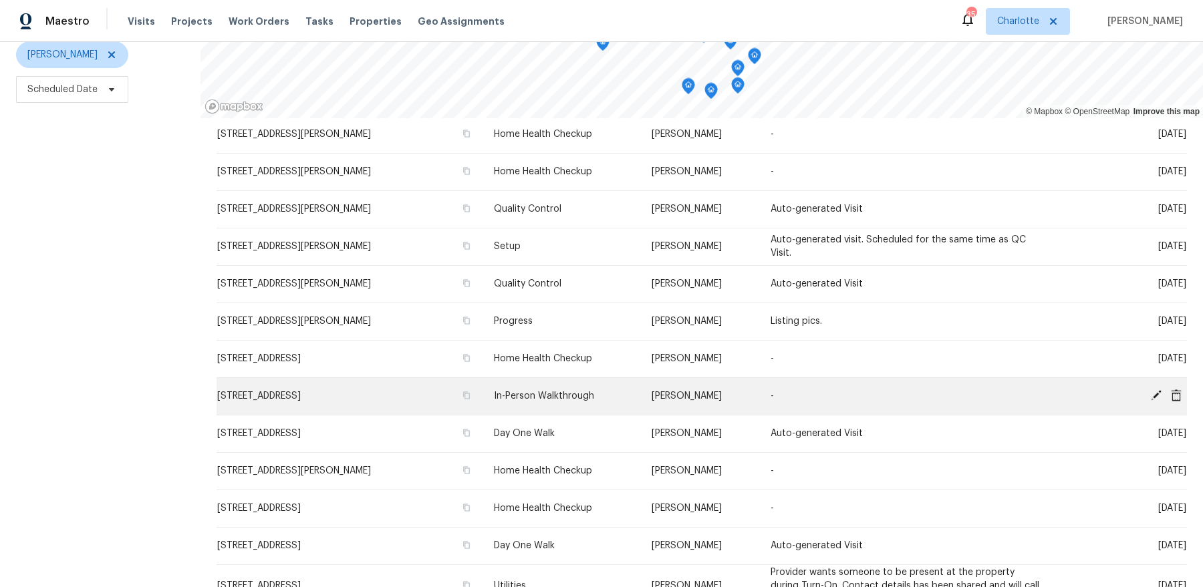
scroll to position [116, 0]
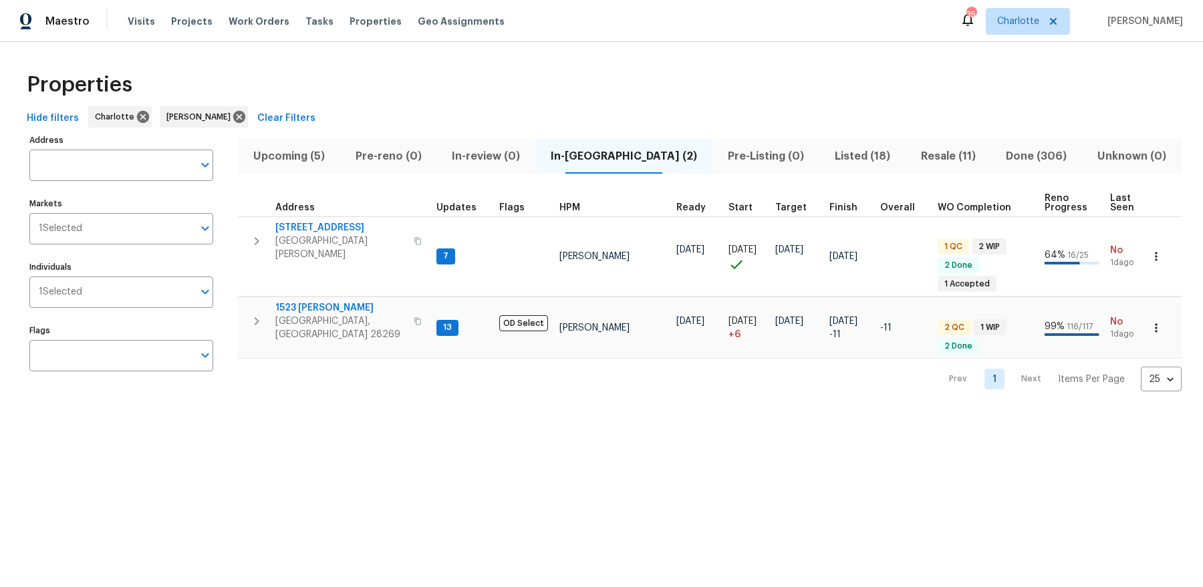
click at [827, 147] on span "Listed (18)" at bounding box center [862, 156] width 70 height 19
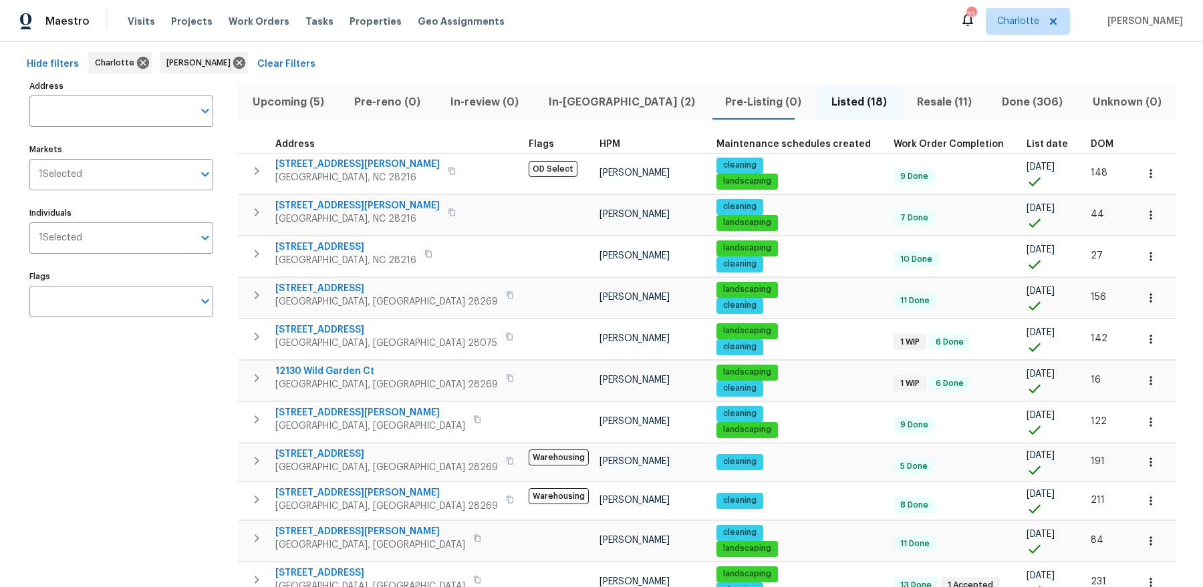
scroll to position [57, 0]
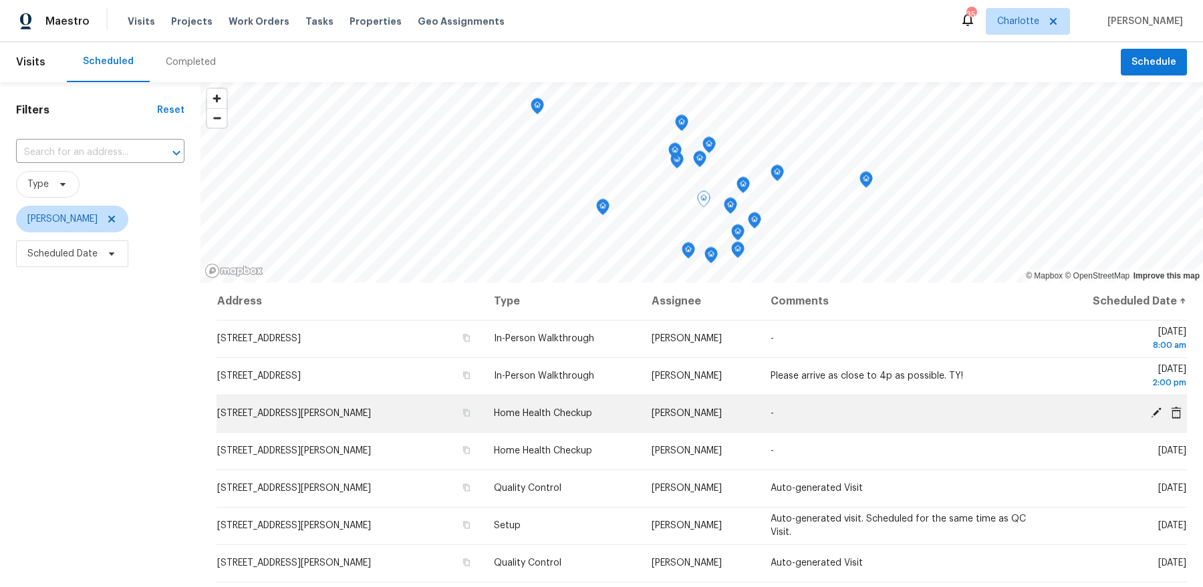
click at [1157, 415] on icon at bounding box center [1156, 413] width 12 height 12
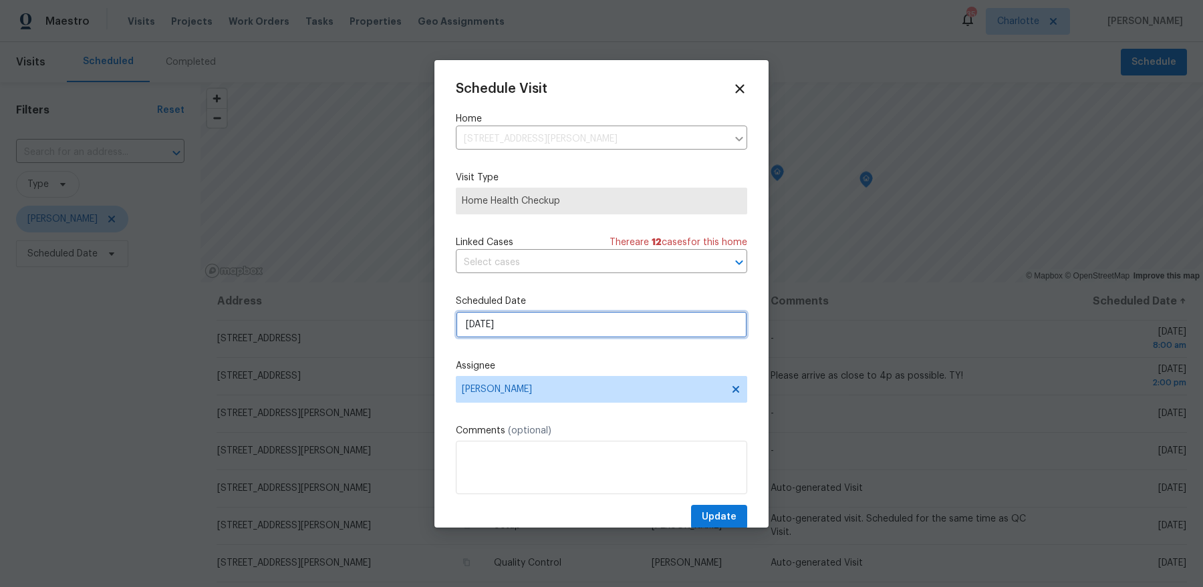
click at [514, 315] on input "[DATE]" at bounding box center [601, 324] width 291 height 27
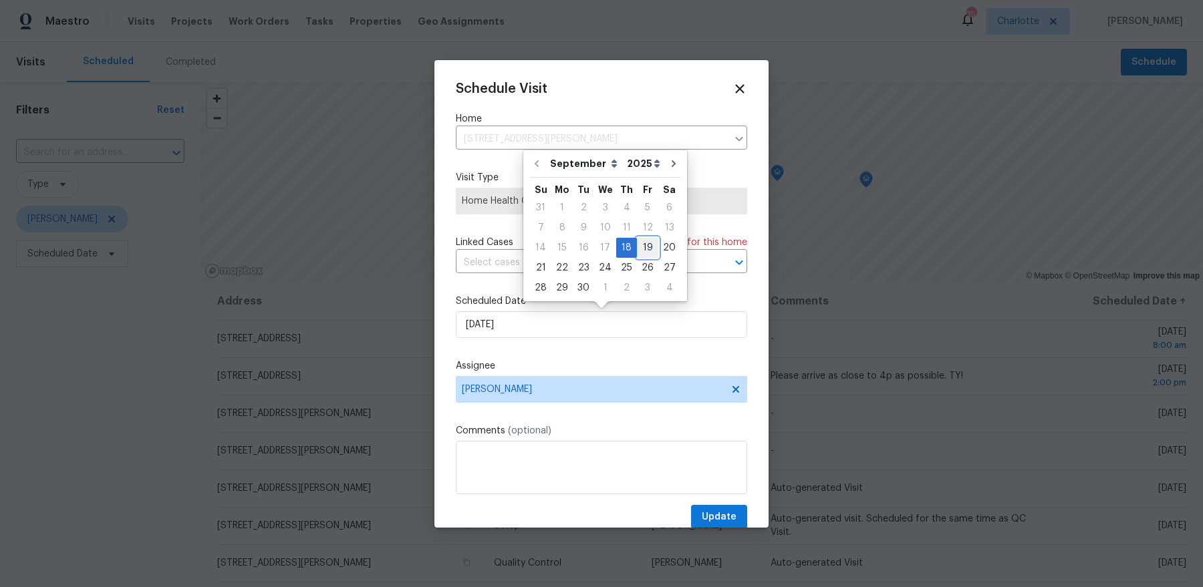
click at [642, 247] on div "19" at bounding box center [647, 248] width 21 height 19
type input "[DATE]"
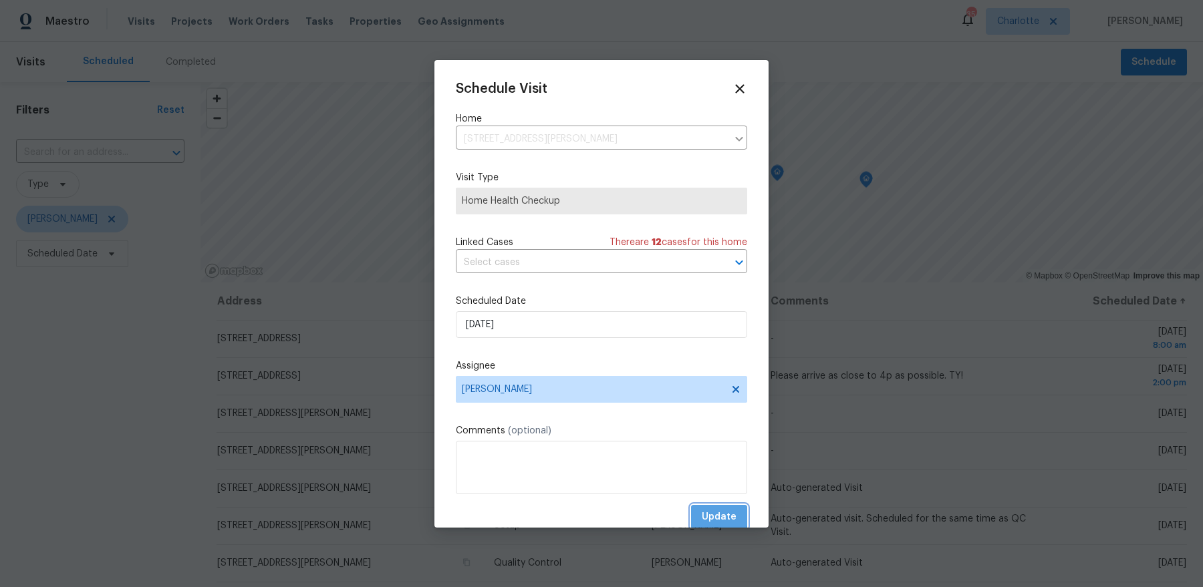
click at [709, 513] on span "Update" at bounding box center [719, 517] width 35 height 17
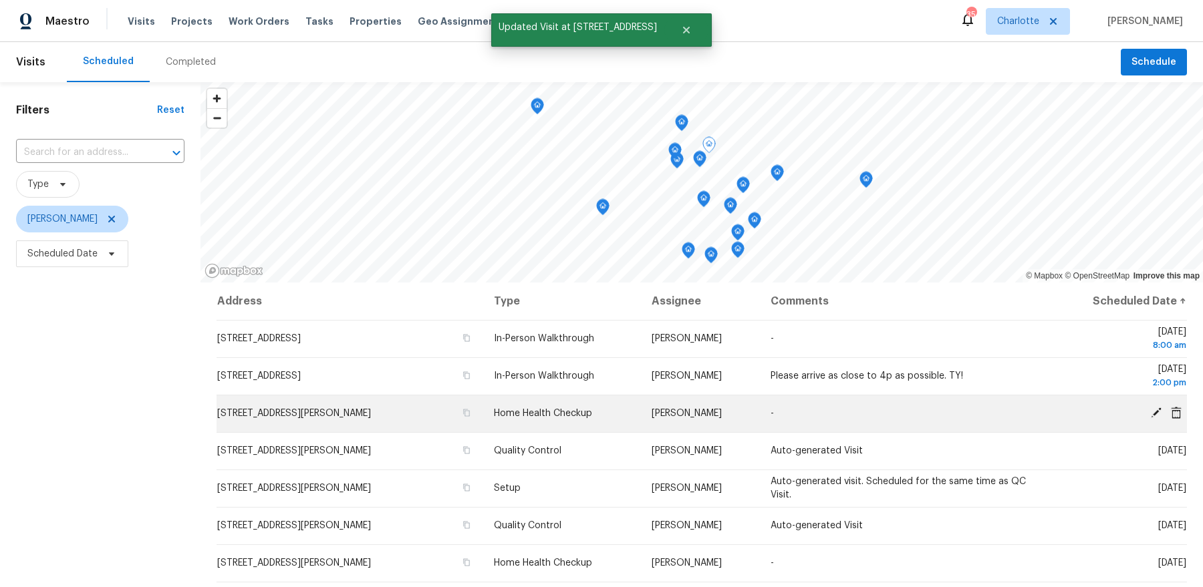
click at [1151, 411] on icon at bounding box center [1156, 413] width 12 height 12
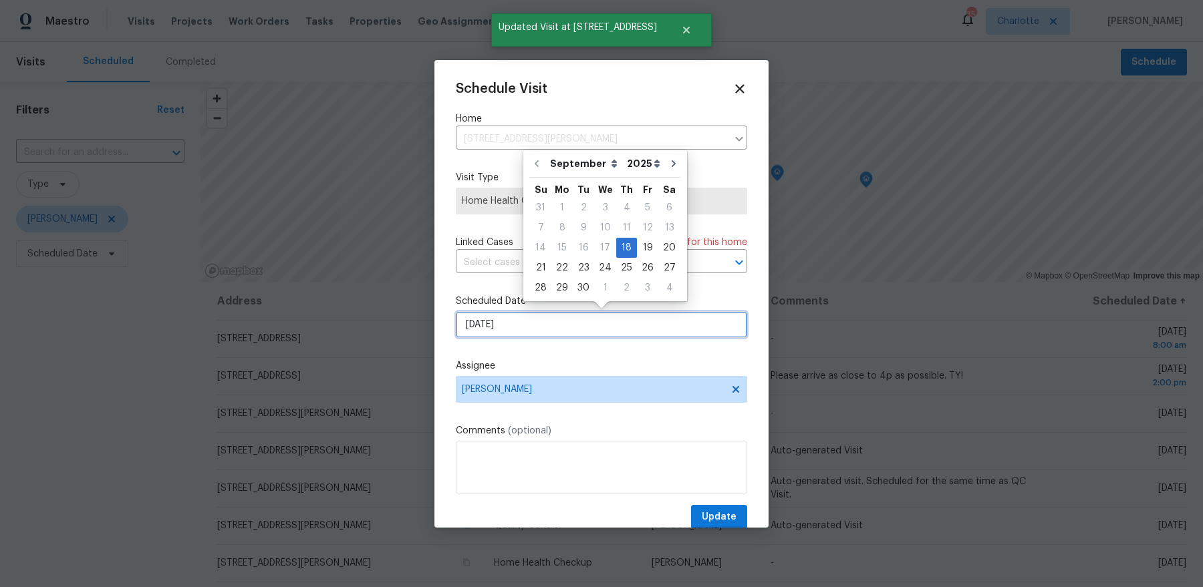
click at [548, 325] on input "[DATE]" at bounding box center [601, 324] width 291 height 27
click at [638, 247] on div "19" at bounding box center [647, 248] width 21 height 19
type input "[DATE]"
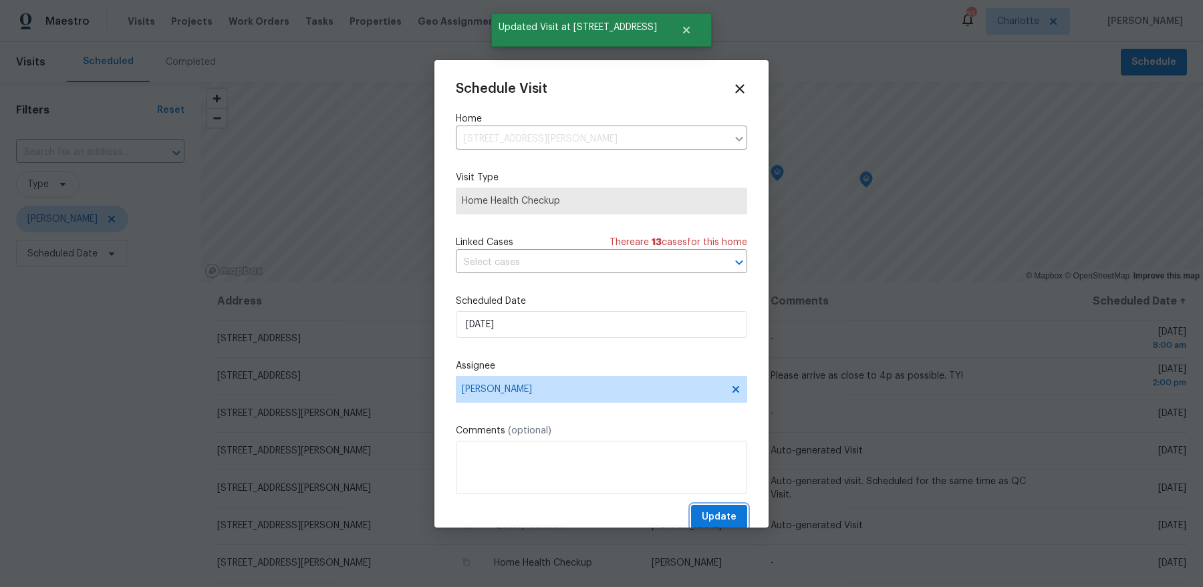
click at [726, 511] on span "Update" at bounding box center [719, 517] width 35 height 17
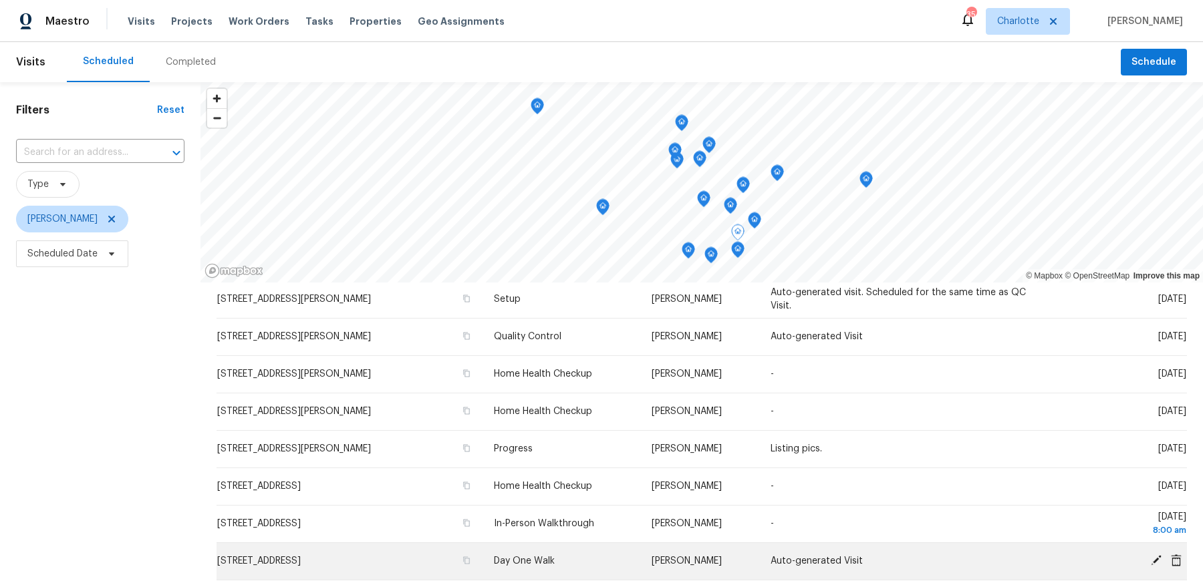
scroll to position [152, 0]
